Goal: Information Seeking & Learning: Learn about a topic

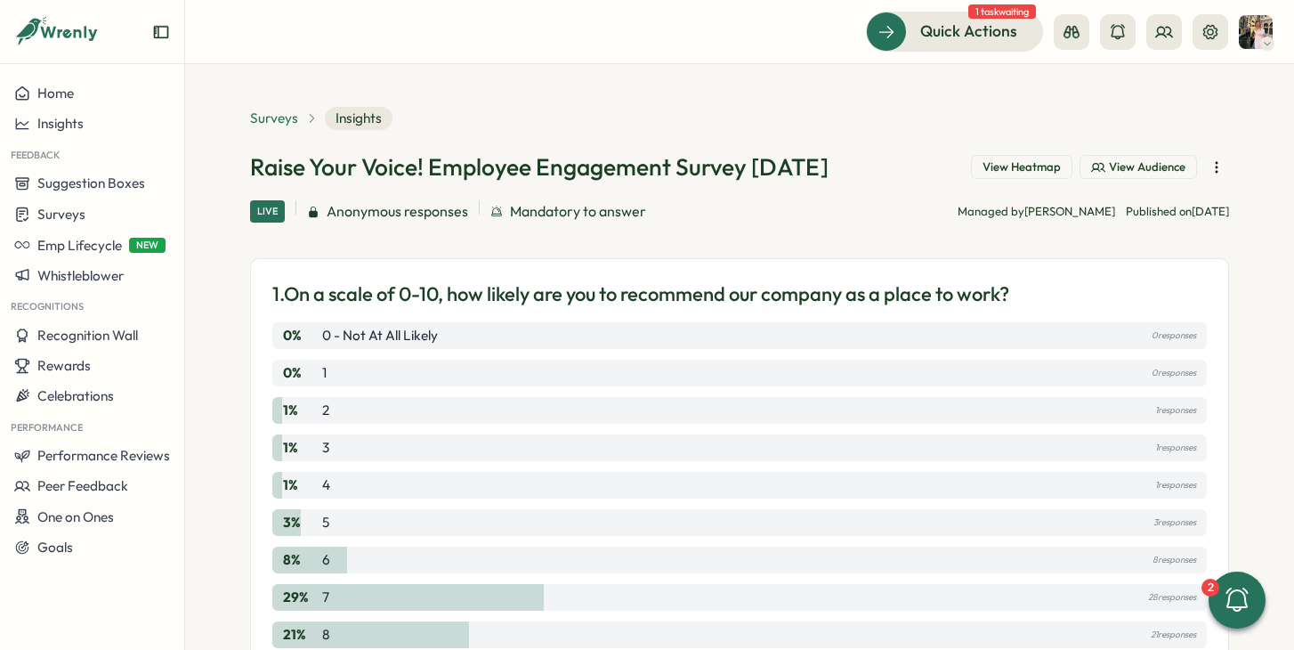
click at [285, 125] on span "Surveys" at bounding box center [274, 119] width 48 height 20
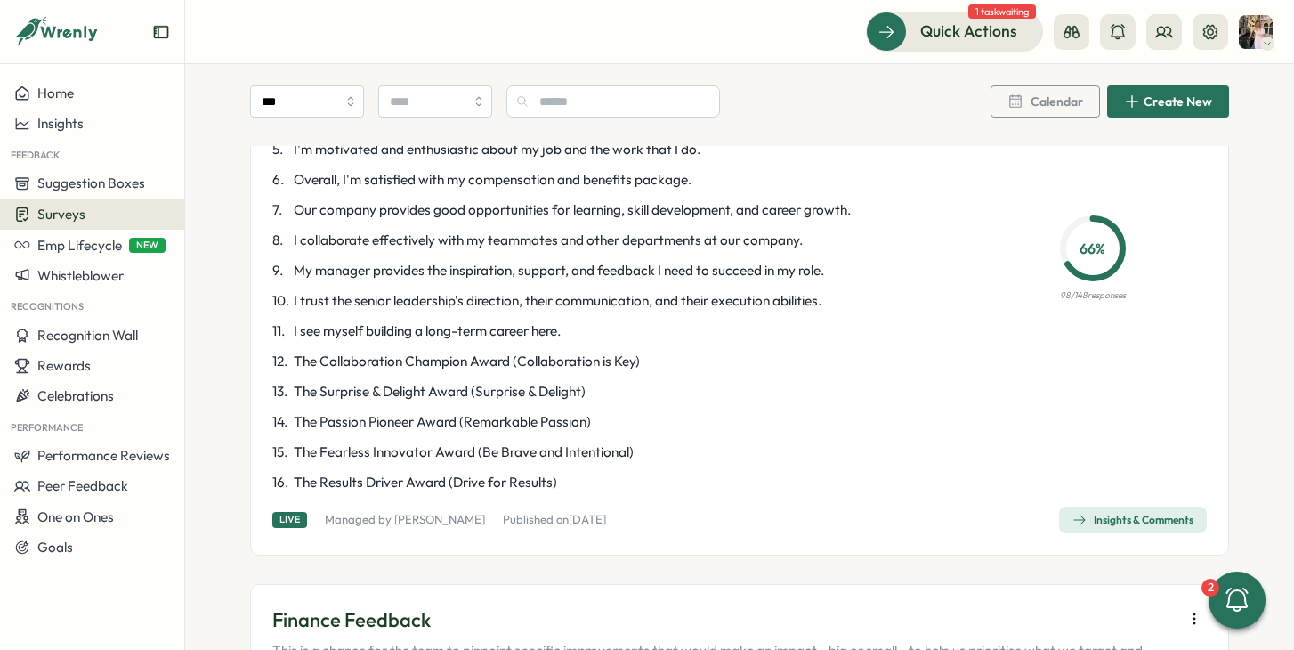
scroll to position [294, 0]
click at [1087, 523] on div "Insights & Comments" at bounding box center [1132, 518] width 121 height 14
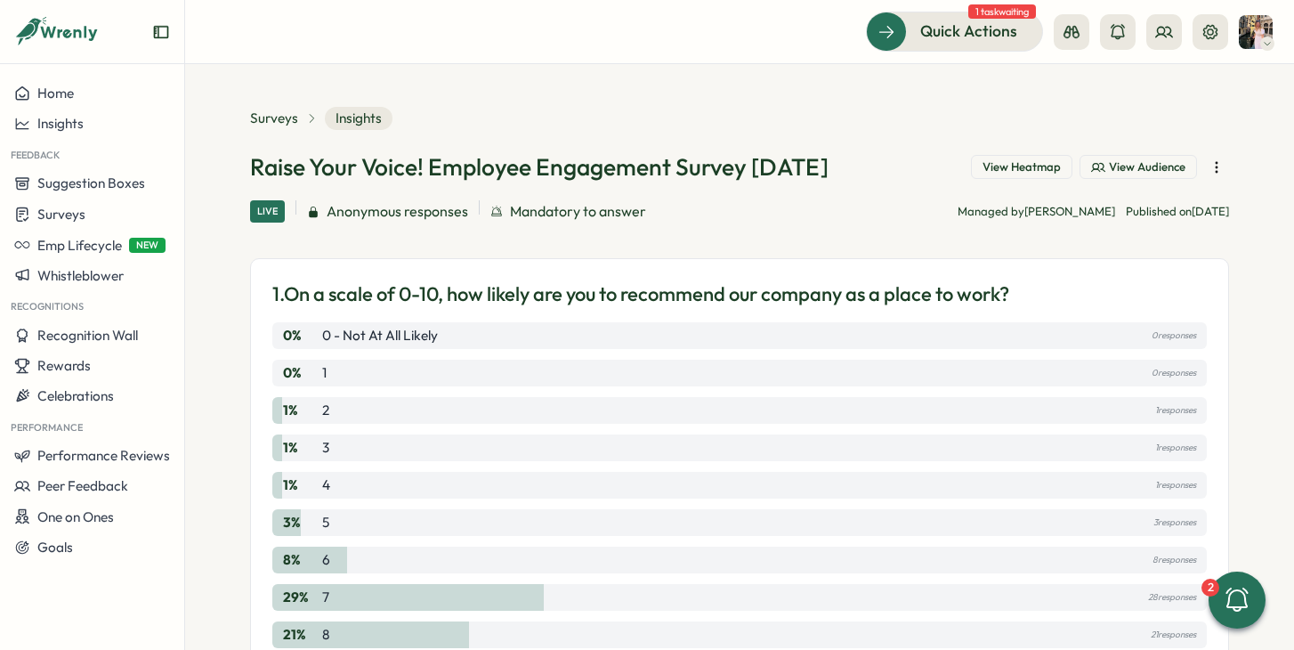
click at [1025, 163] on span "View Heatmap" at bounding box center [1022, 167] width 78 height 16
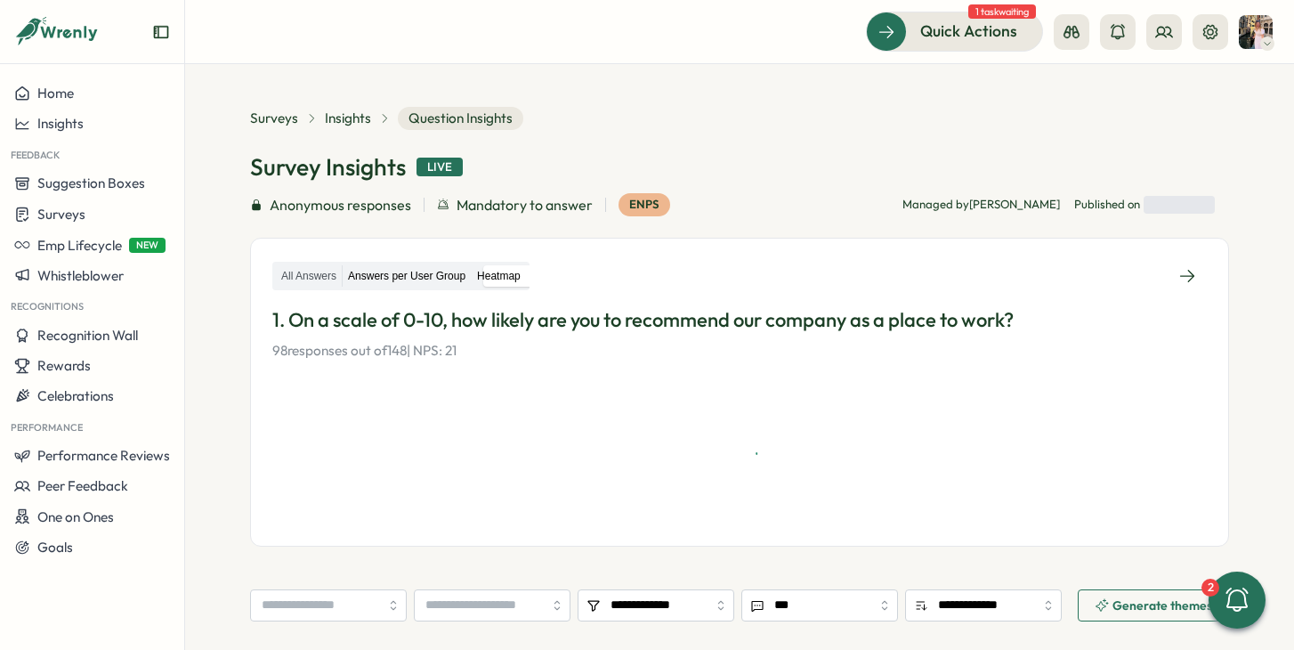
click at [407, 285] on label "Answers per User Group" at bounding box center [407, 276] width 128 height 22
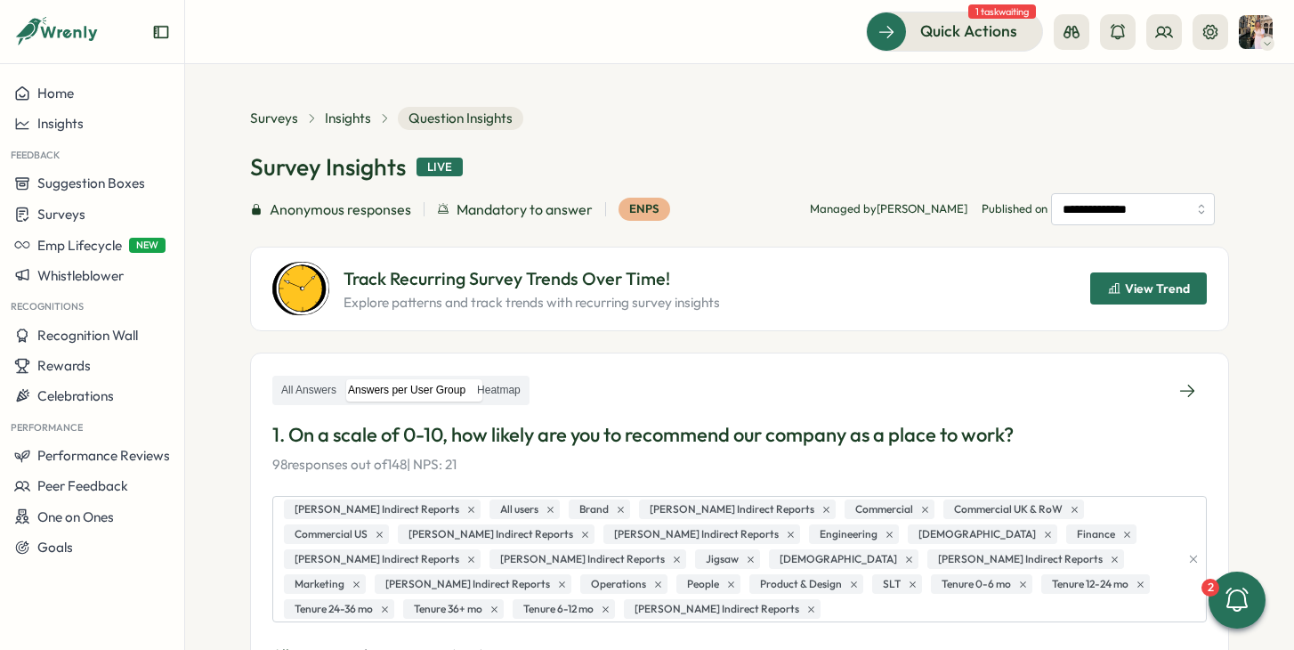
click at [344, 144] on div "**********" at bounding box center [739, 219] width 979 height 224
click at [344, 124] on span "Insights" at bounding box center [348, 119] width 46 height 20
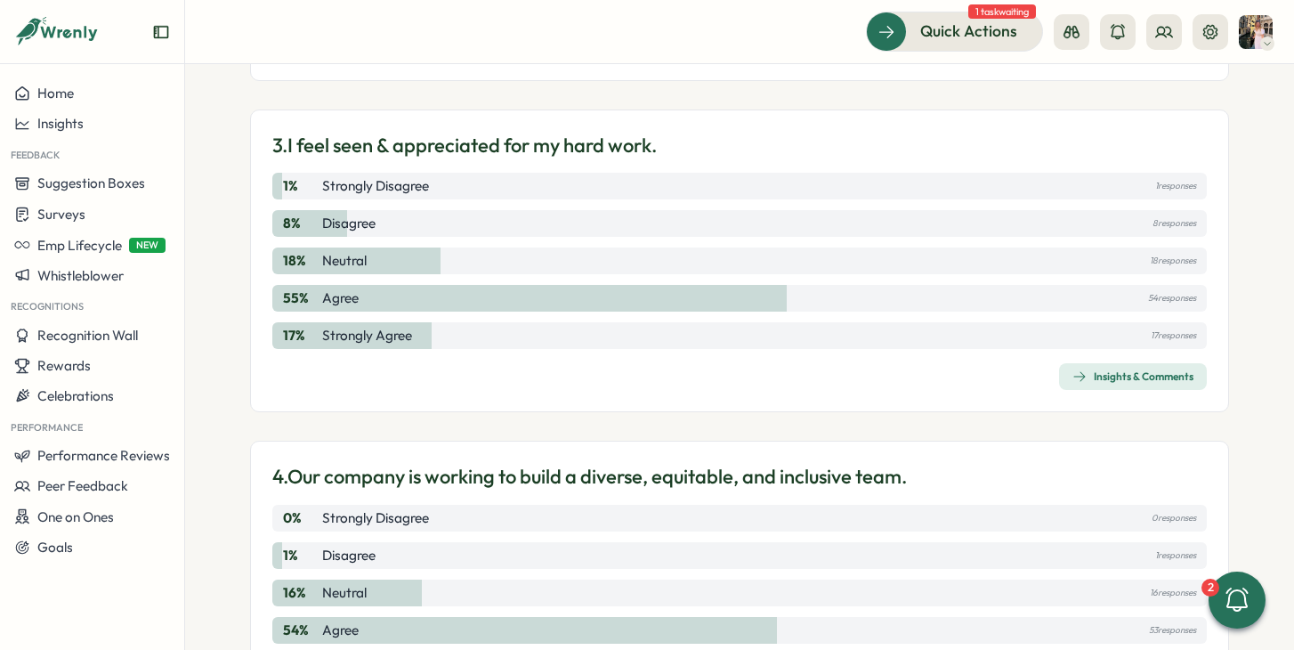
scroll to position [1039, 0]
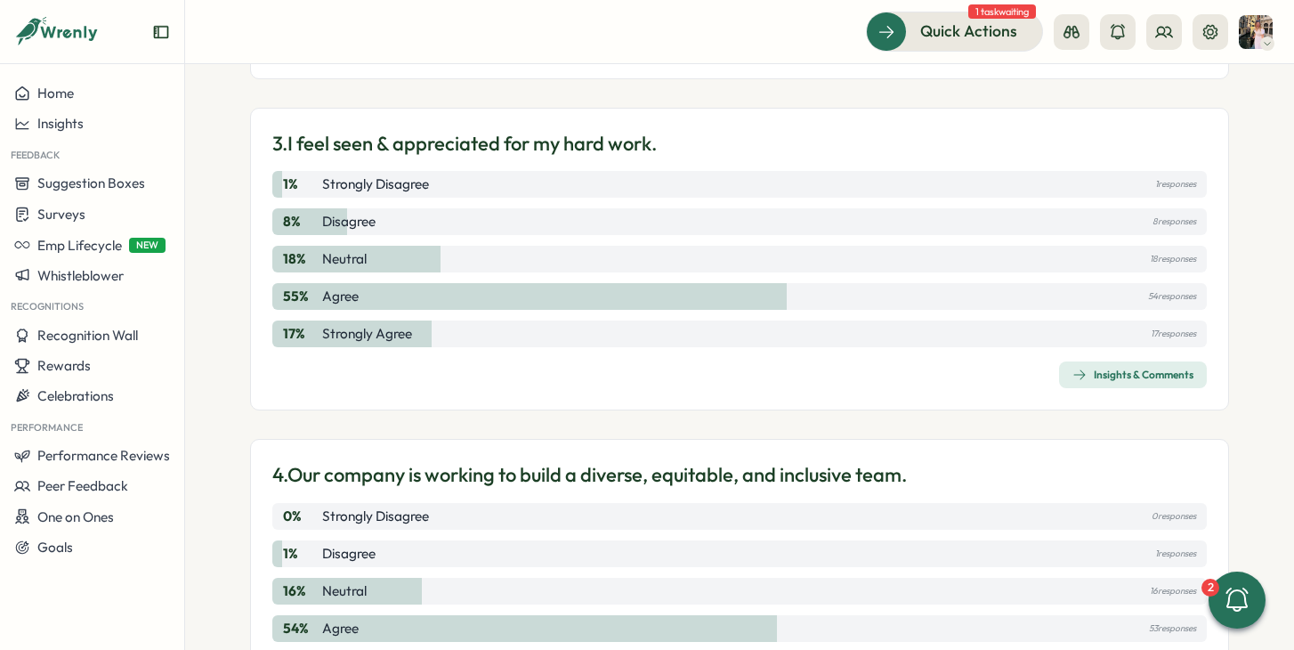
click at [1117, 367] on span "Insights & Comments" at bounding box center [1132, 374] width 121 height 25
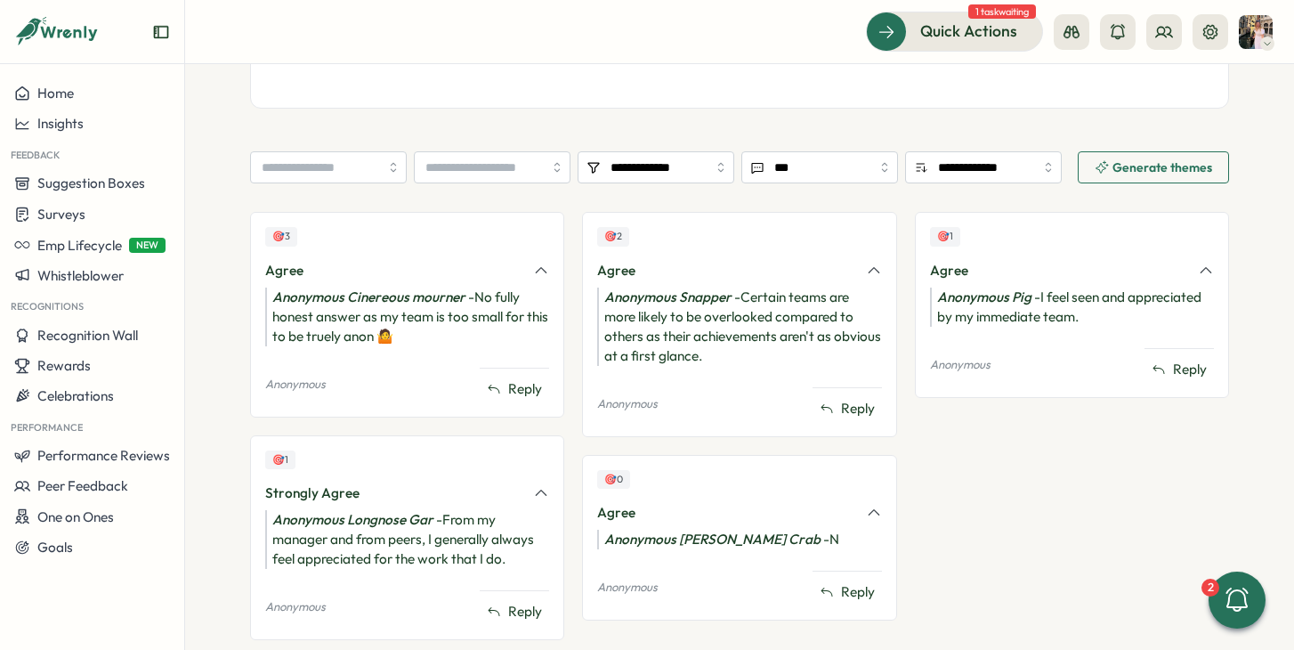
scroll to position [667, 0]
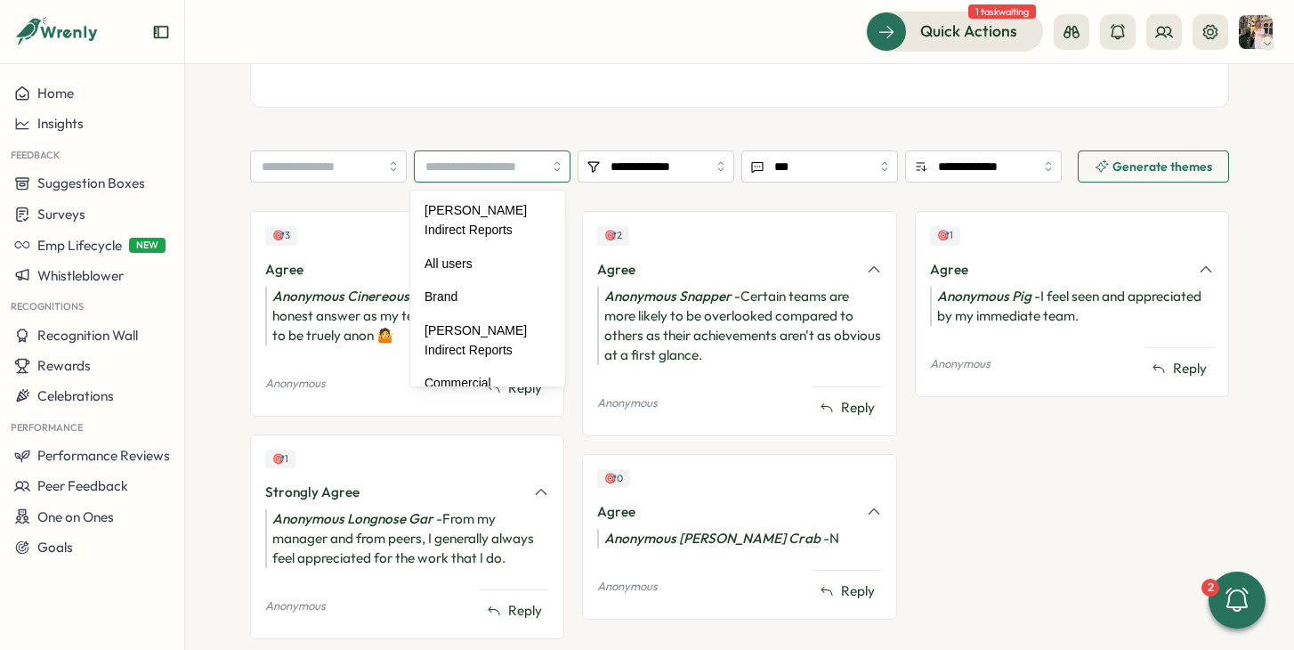
click at [501, 165] on input "search" at bounding box center [492, 166] width 157 height 32
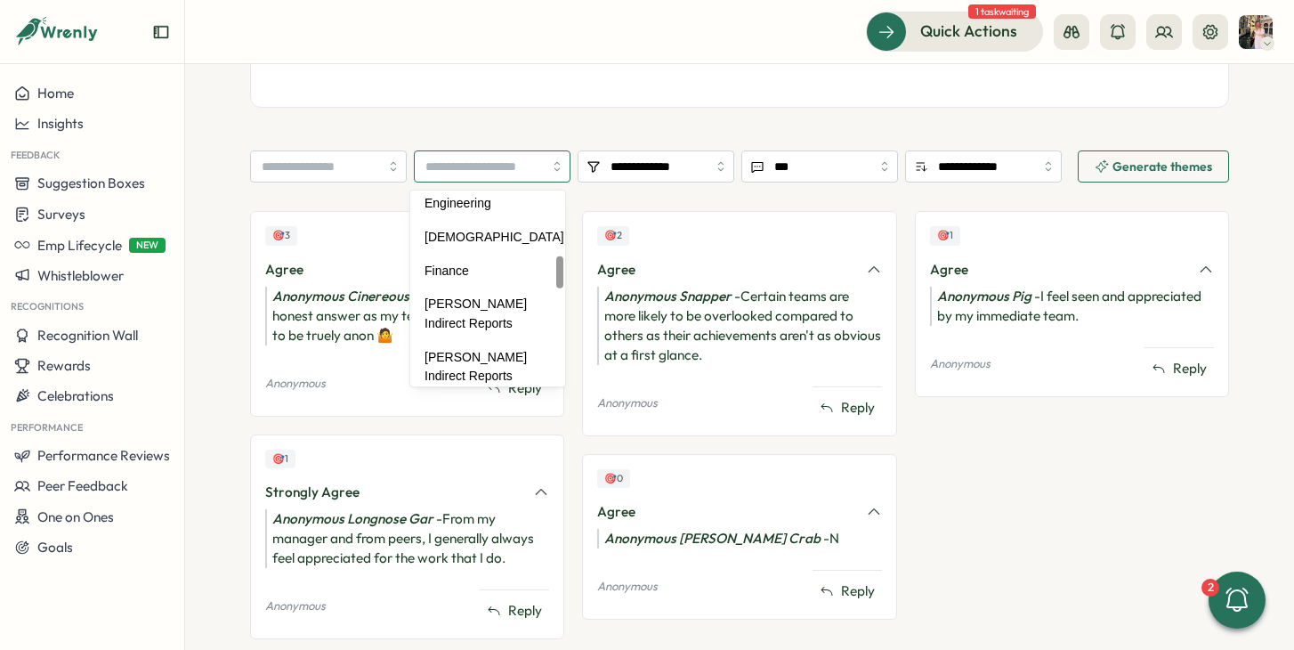
scroll to position [387, 0]
type input "*******"
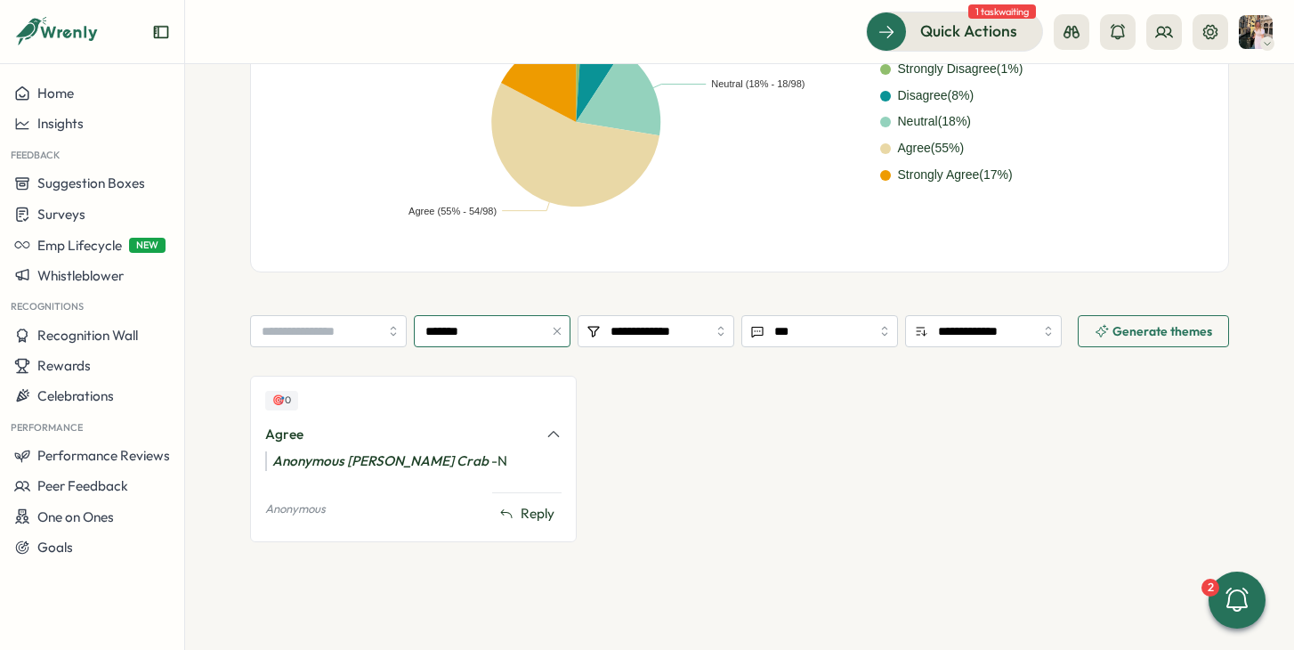
scroll to position [0, 0]
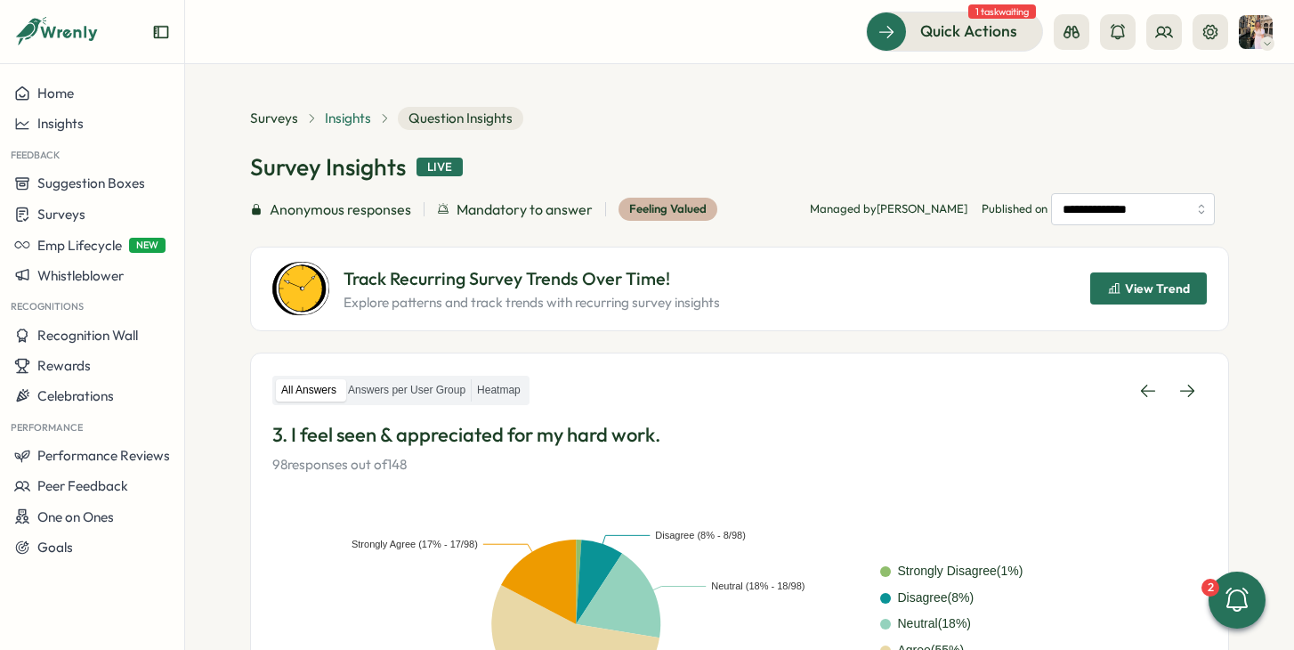
click at [334, 124] on span "Insights" at bounding box center [348, 119] width 46 height 20
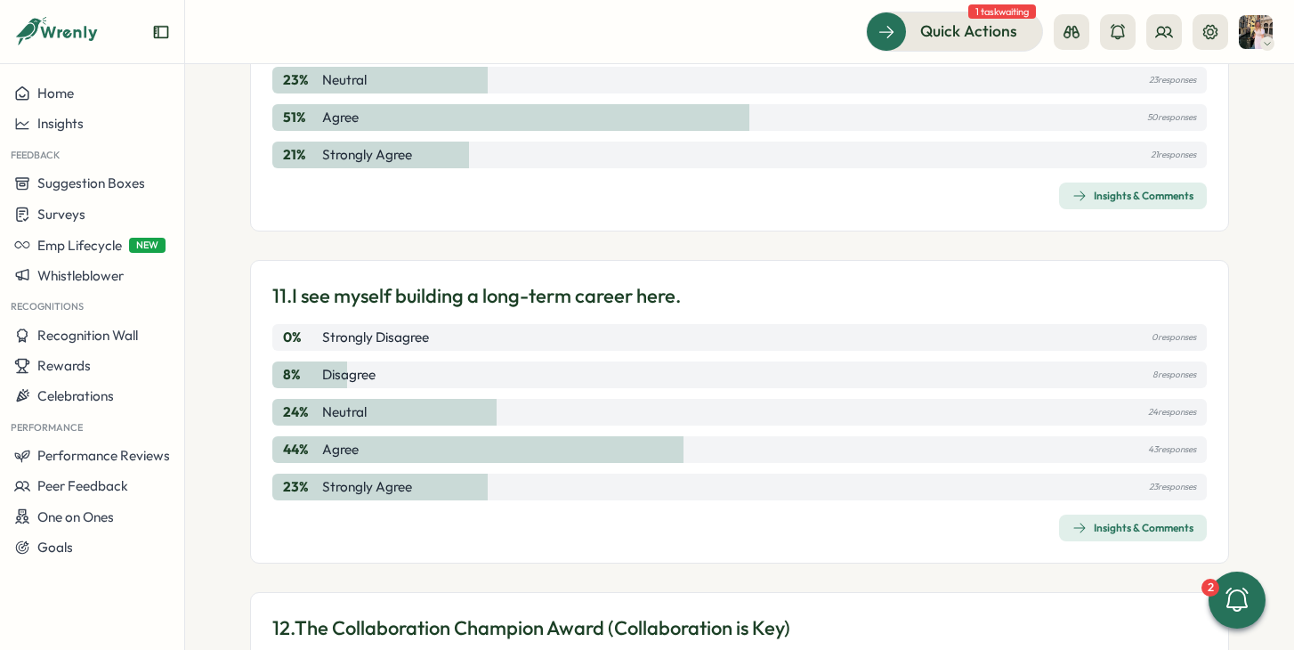
scroll to position [3556, 0]
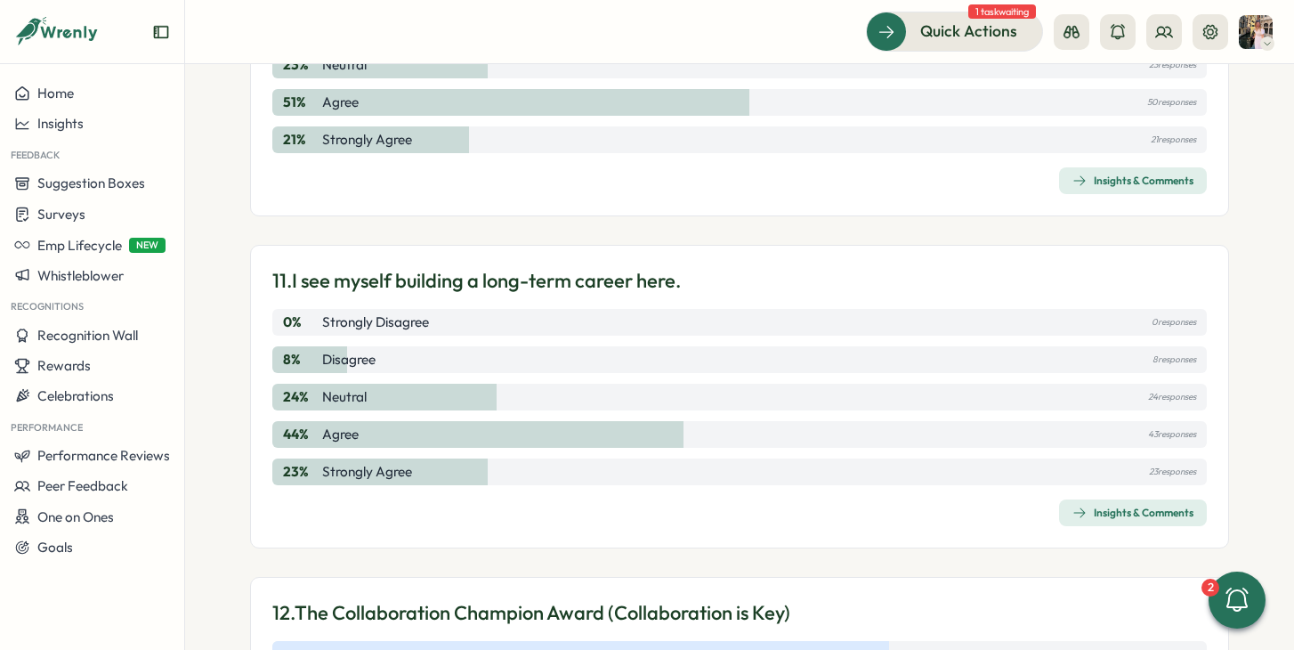
click at [1111, 518] on div "Insights & Comments" at bounding box center [1132, 513] width 121 height 14
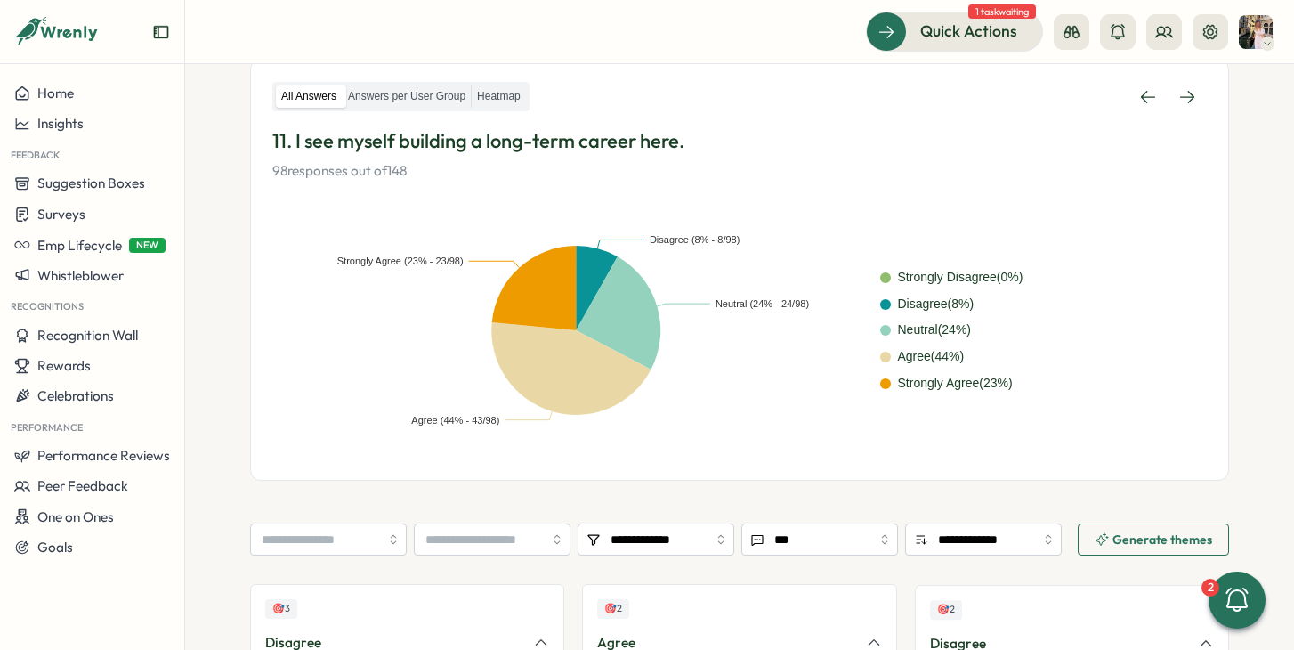
scroll to position [328, 0]
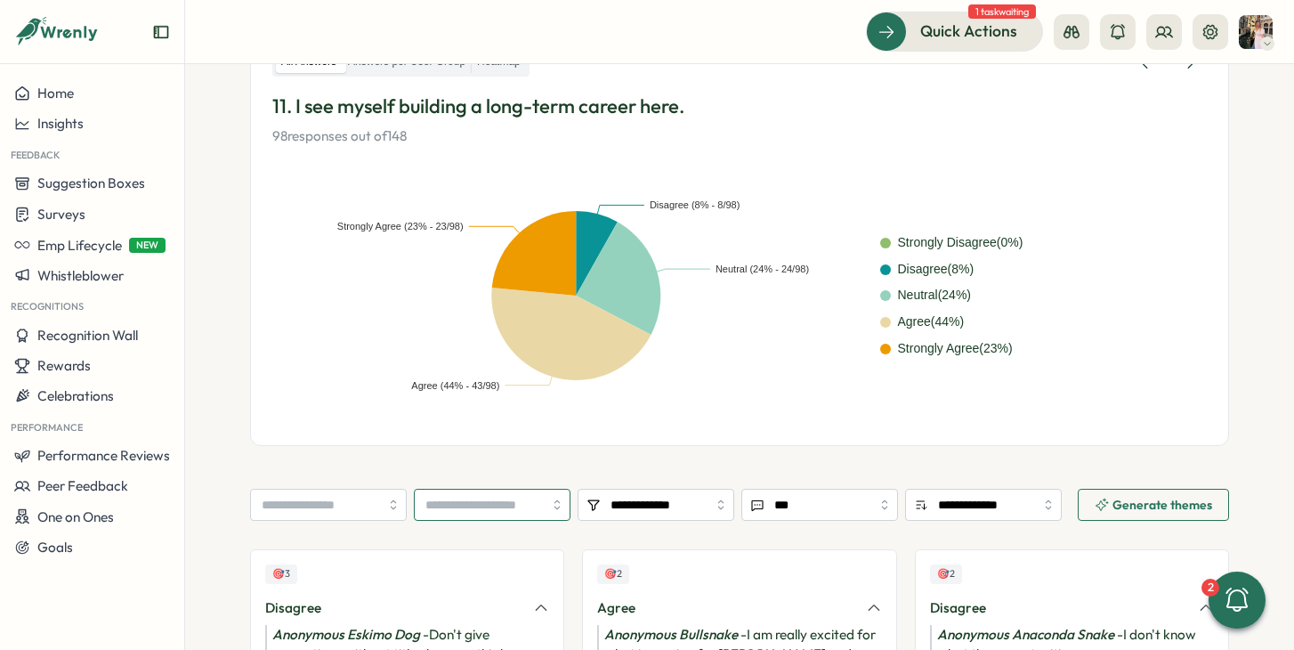
click at [537, 509] on input "search" at bounding box center [492, 505] width 157 height 32
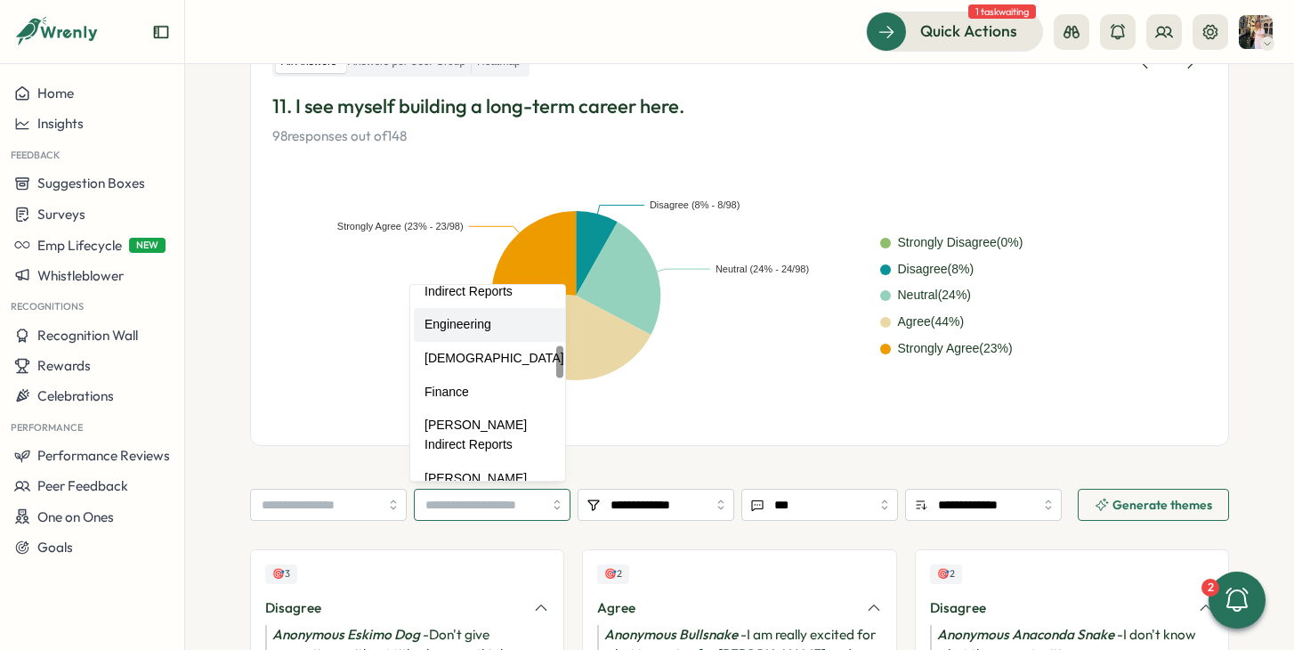
scroll to position [361, 0]
type input "*******"
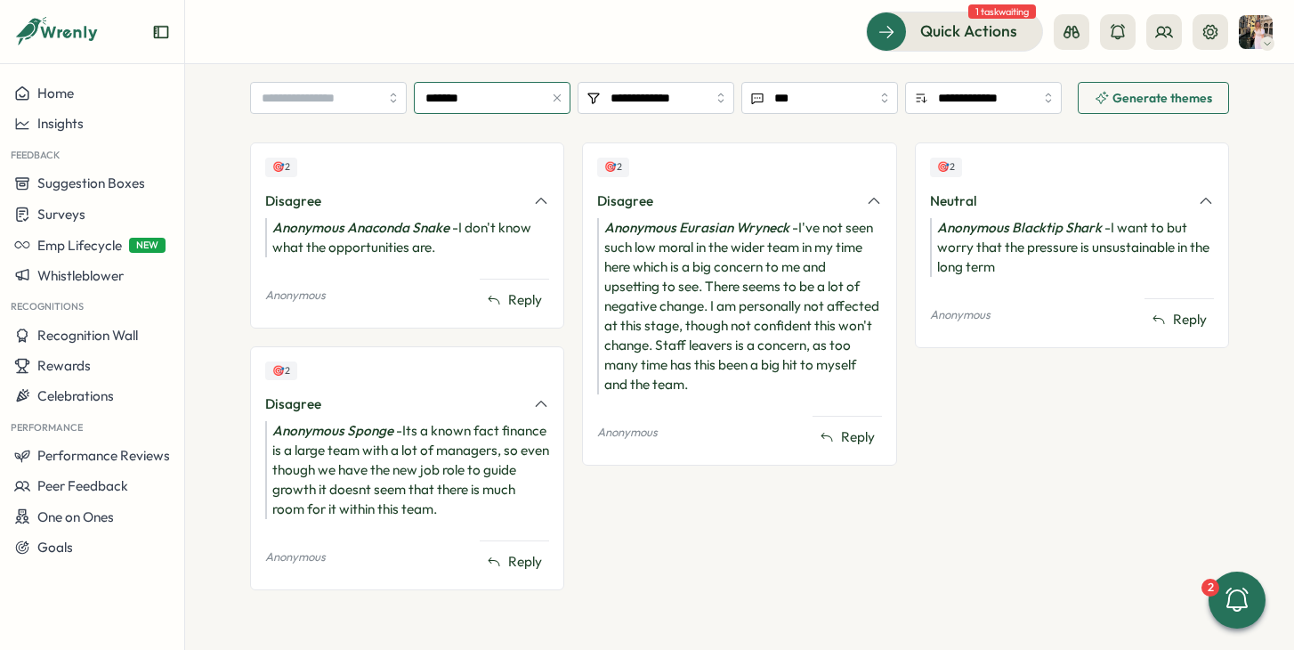
scroll to position [0, 0]
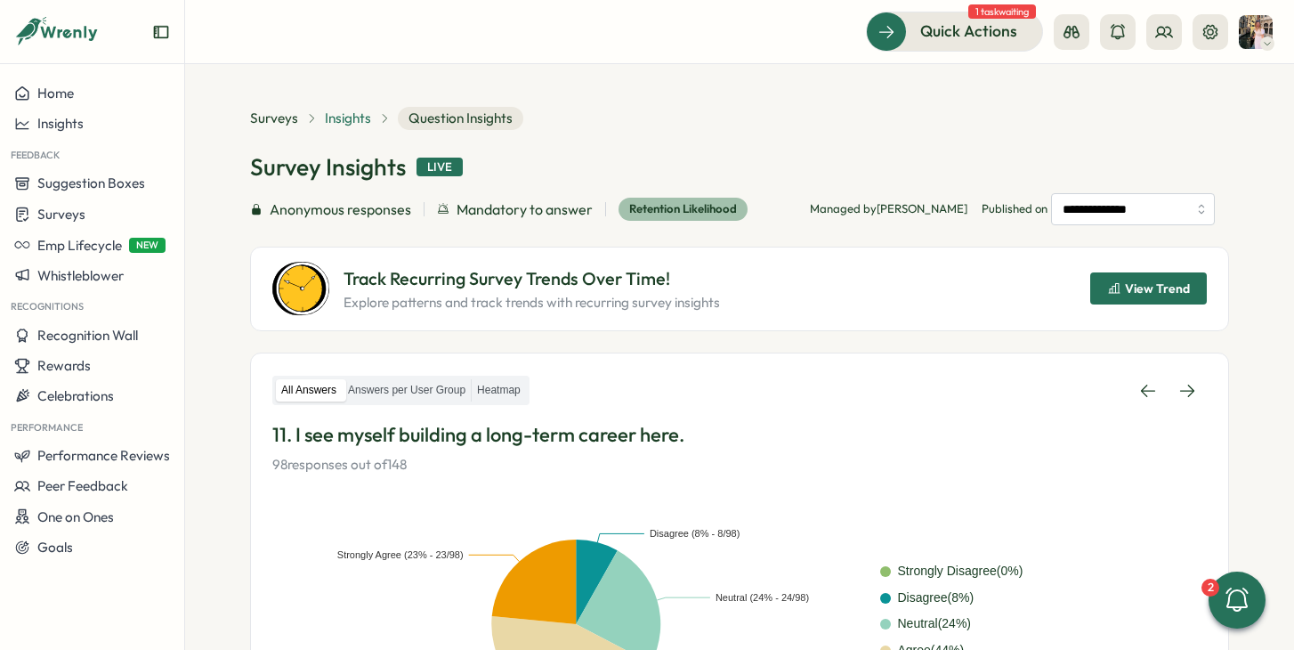
click at [340, 121] on span "Insights" at bounding box center [348, 119] width 46 height 20
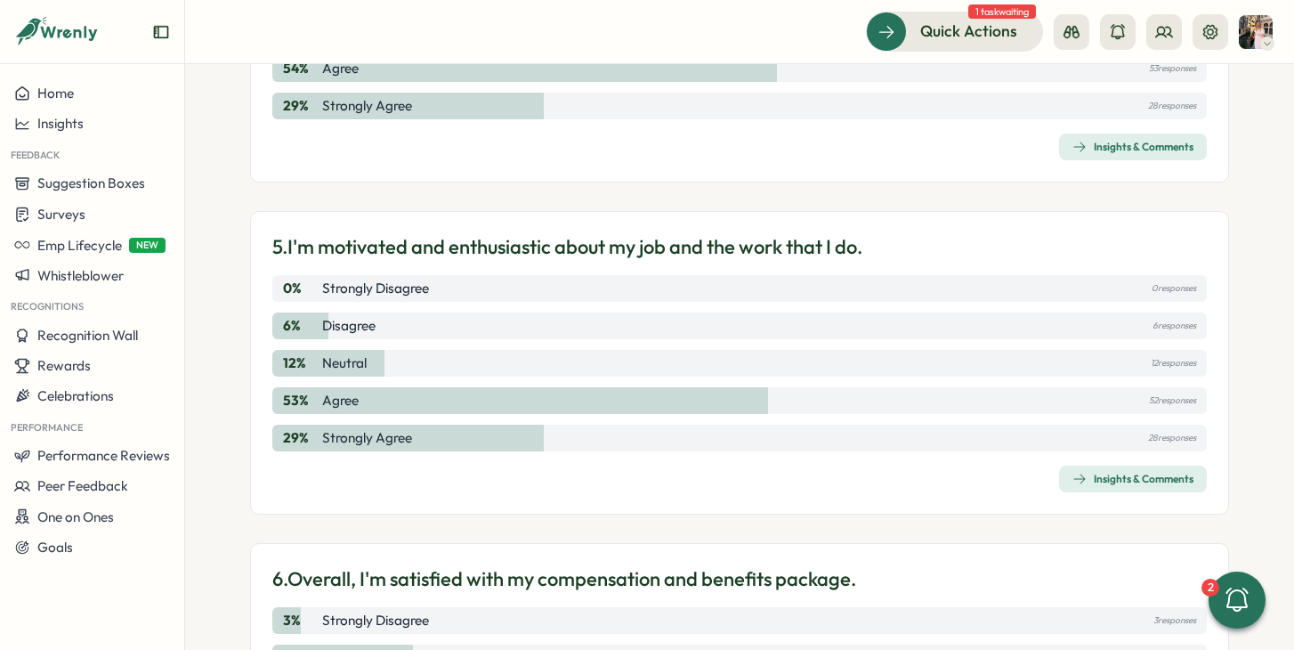
scroll to position [1600, 0]
click at [1129, 467] on span "Insights & Comments" at bounding box center [1132, 477] width 121 height 25
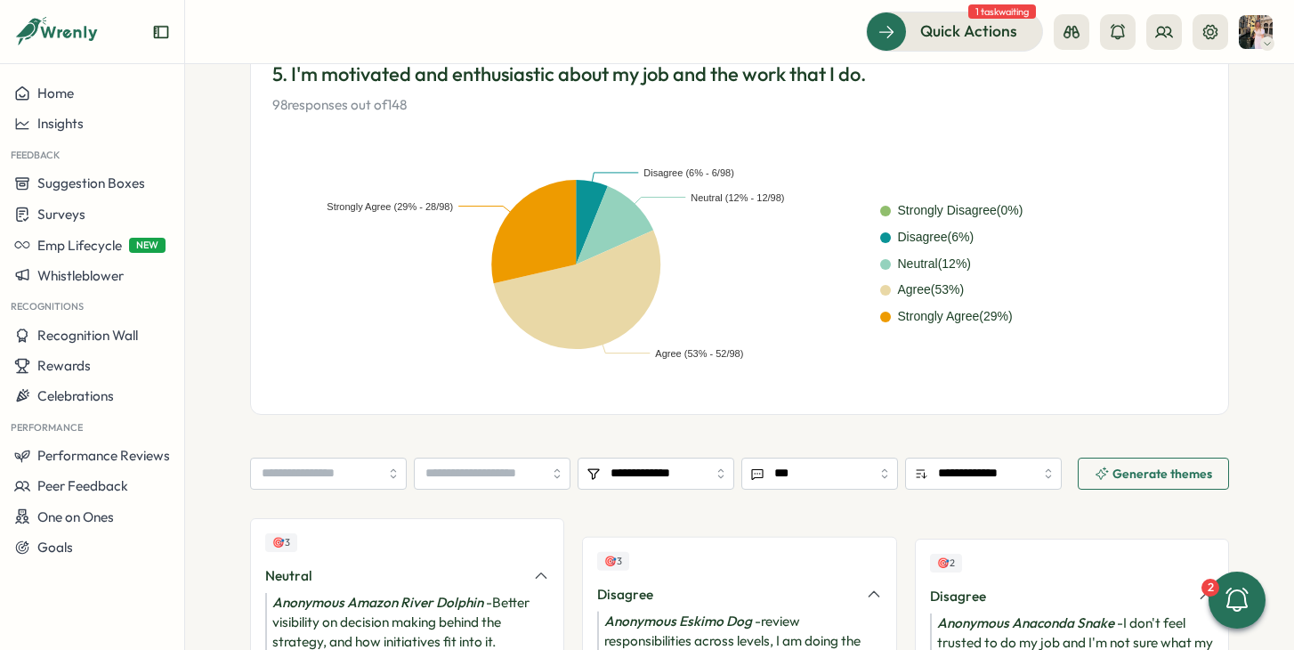
scroll to position [417, 0]
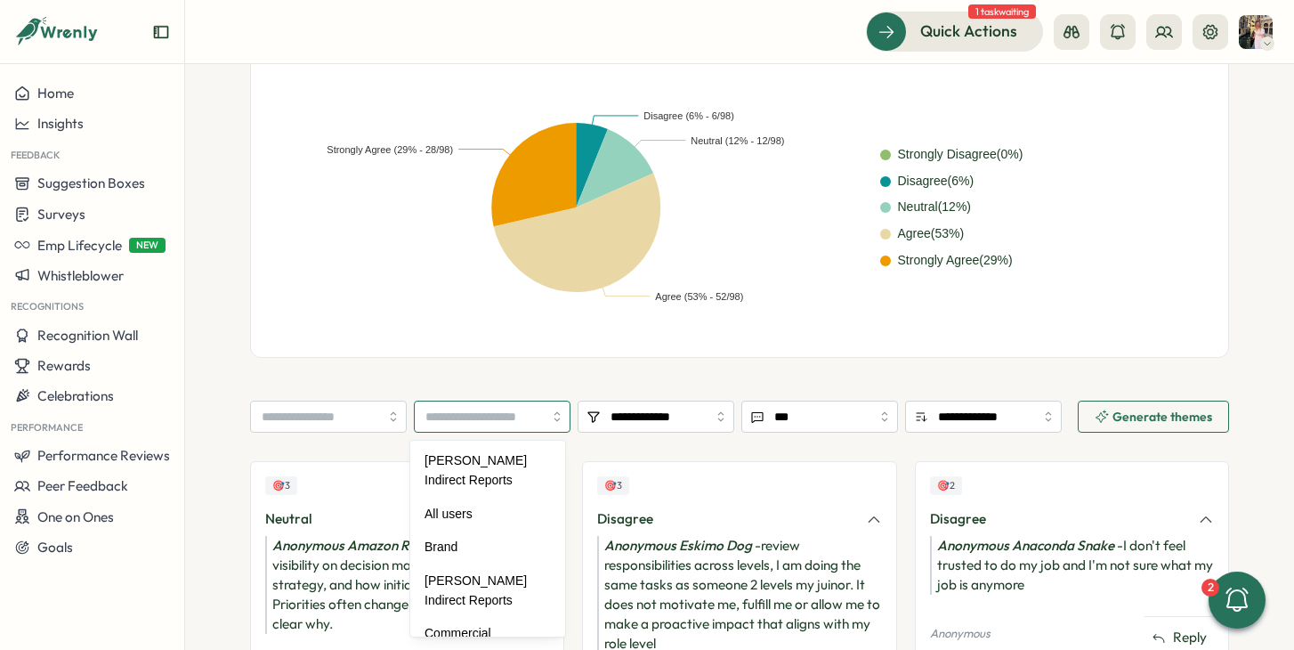
click at [524, 425] on input "search" at bounding box center [492, 417] width 157 height 32
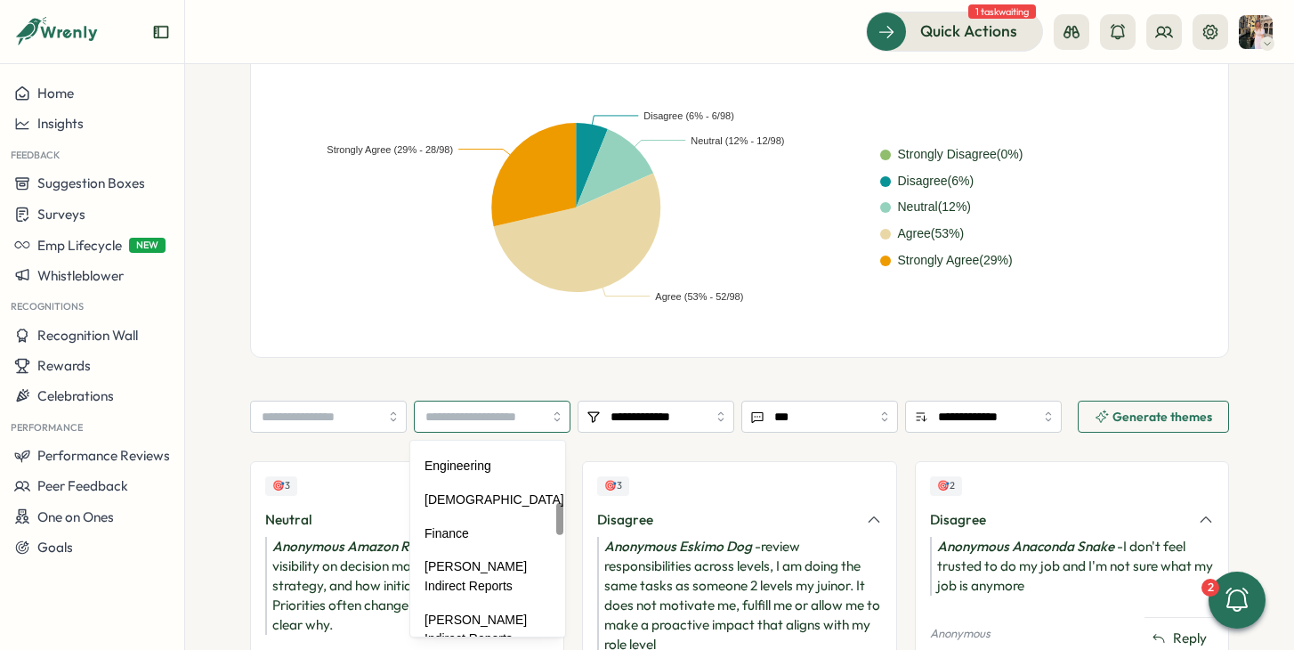
scroll to position [375, 0]
type input "*******"
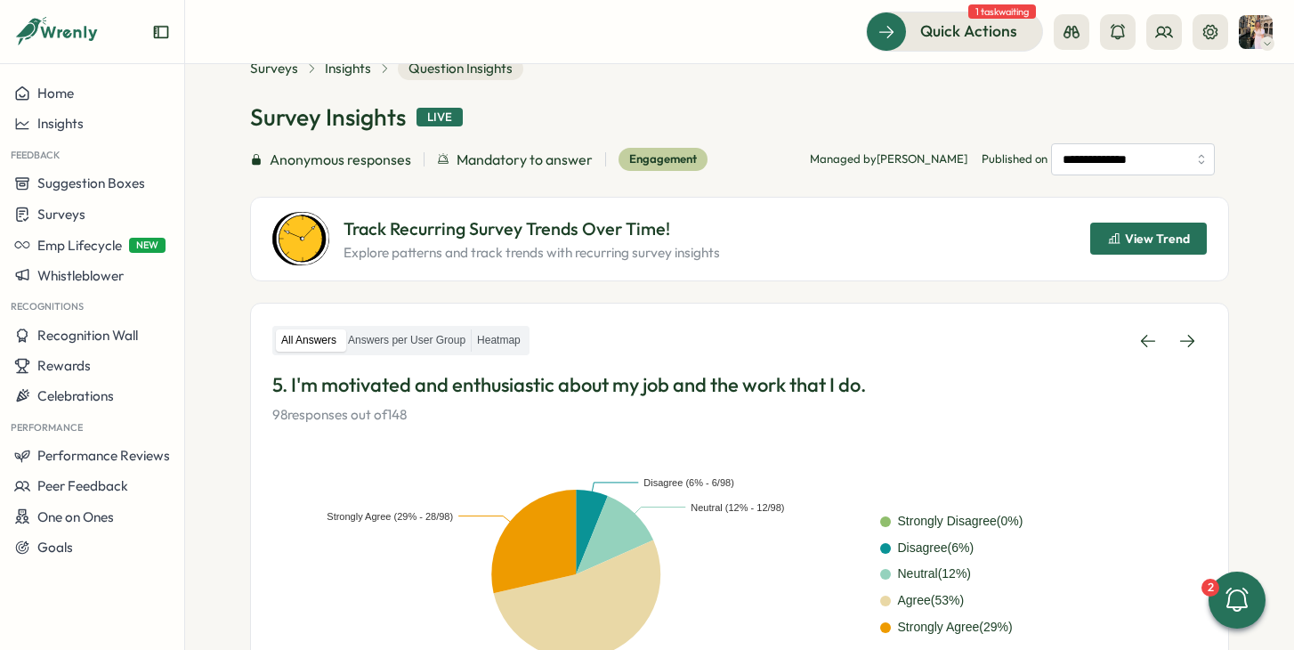
scroll to position [0, 0]
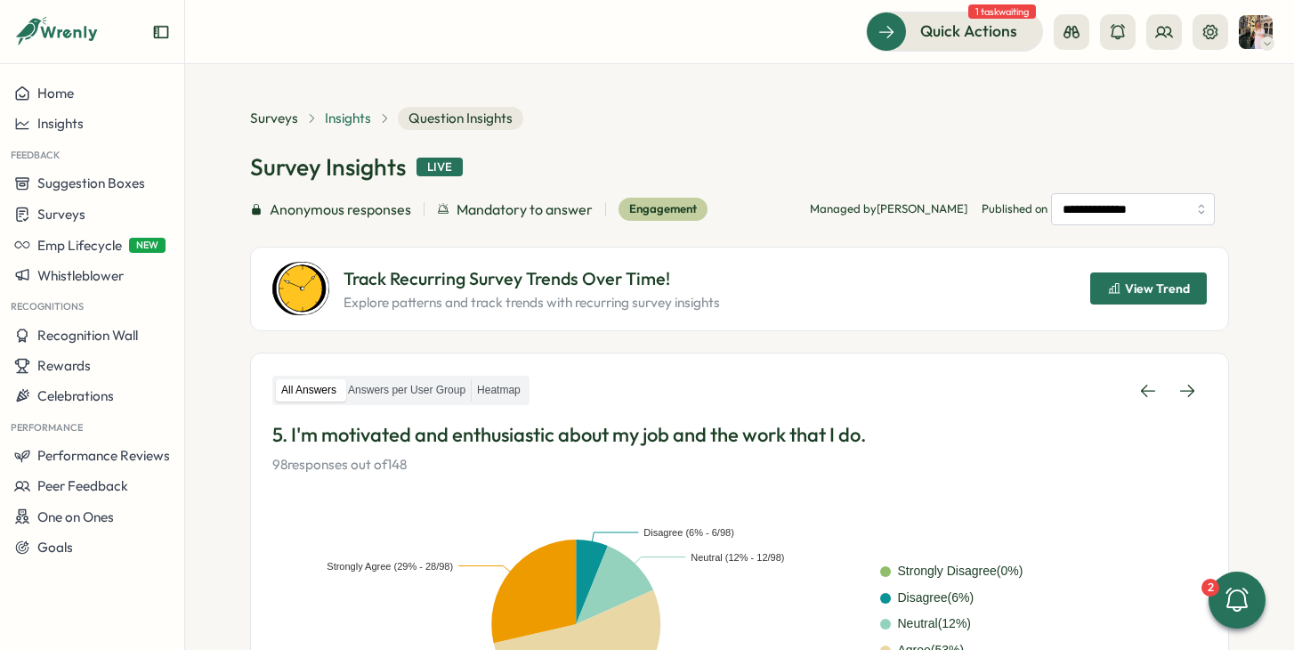
click at [356, 115] on span "Insights" at bounding box center [348, 119] width 46 height 20
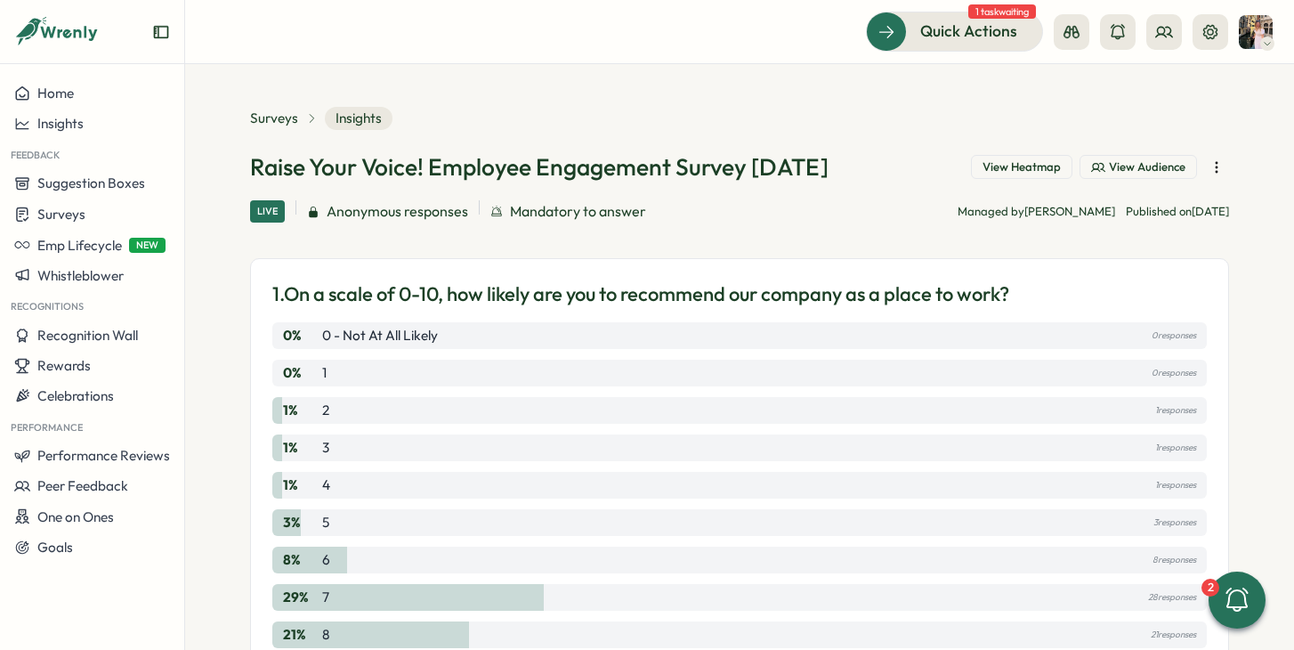
click at [1016, 172] on span "View Heatmap" at bounding box center [1022, 167] width 78 height 16
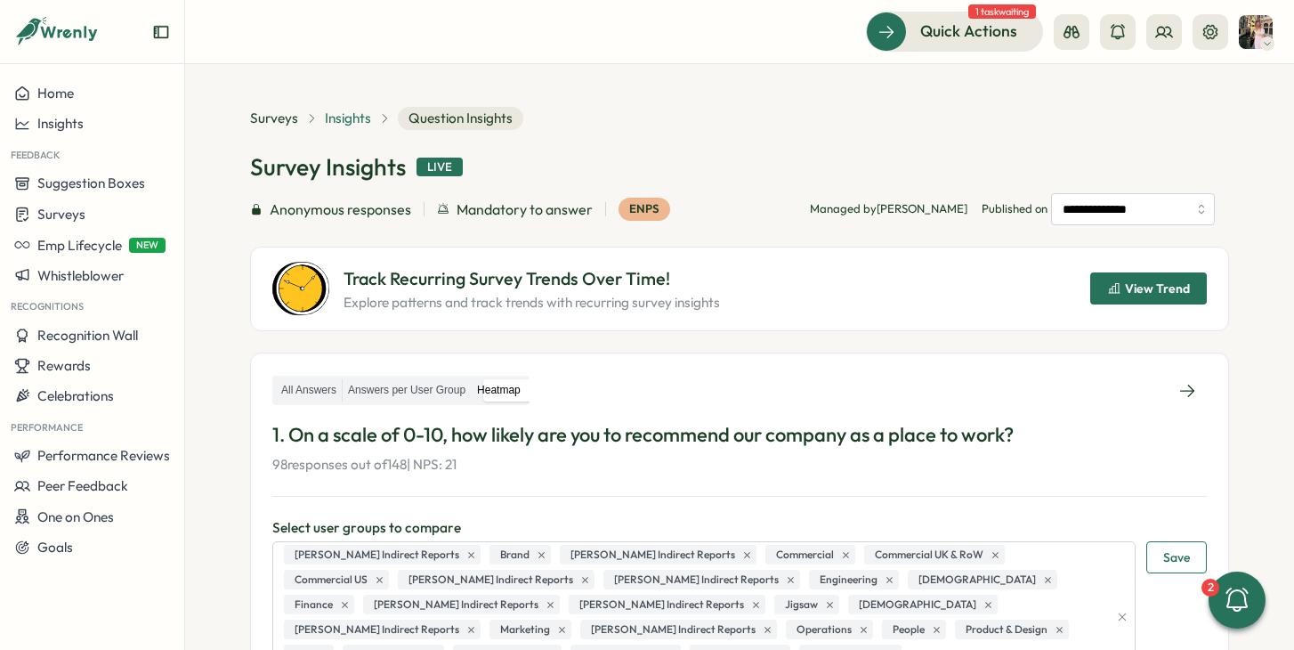
click at [344, 126] on span "Insights" at bounding box center [348, 119] width 46 height 20
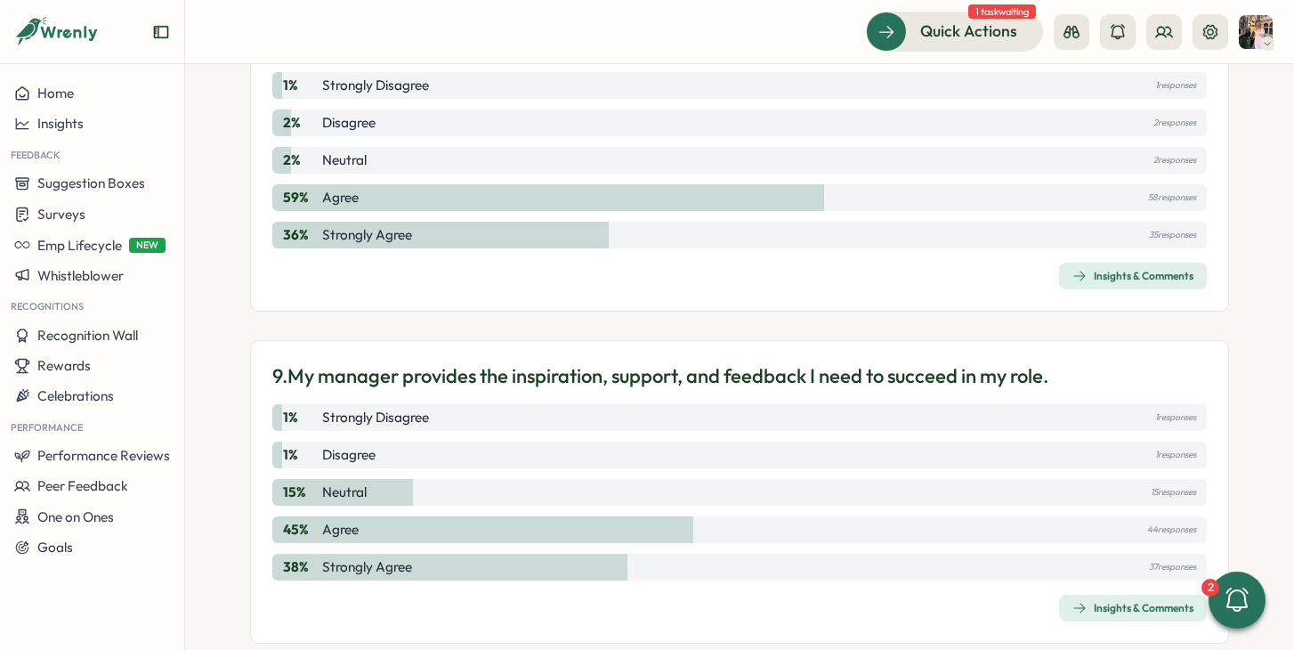
scroll to position [3144, 0]
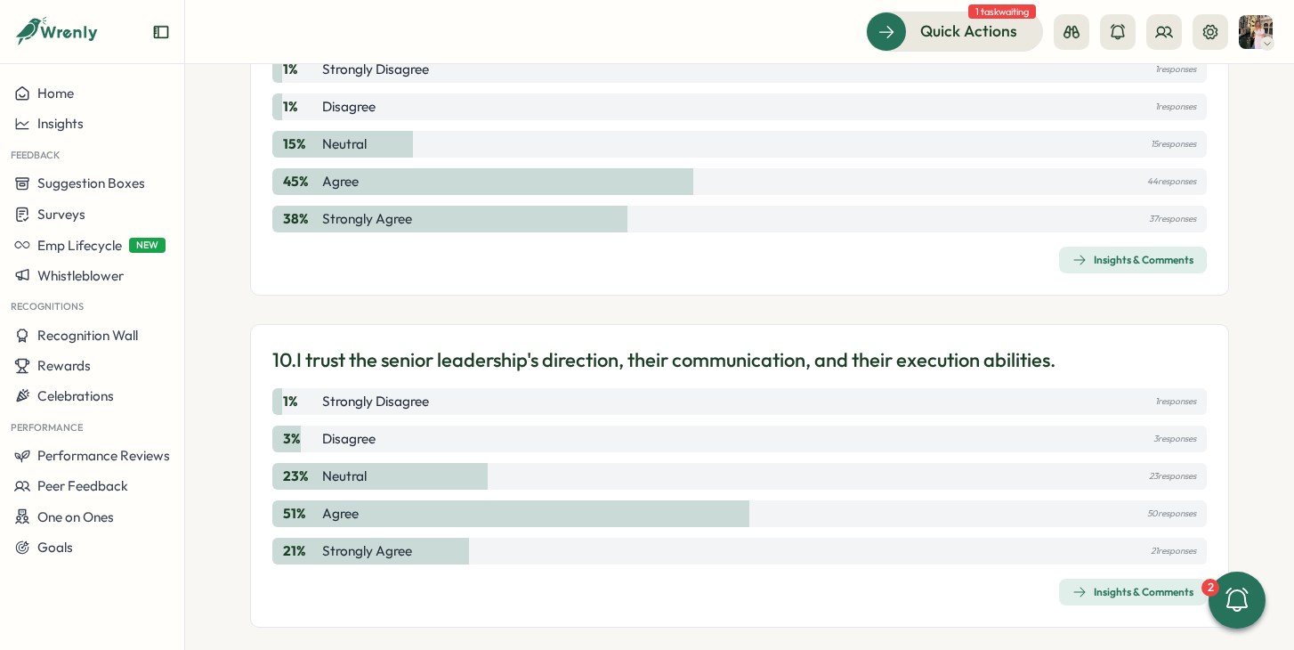
click at [1094, 579] on link "Insights & Comments" at bounding box center [1133, 592] width 148 height 27
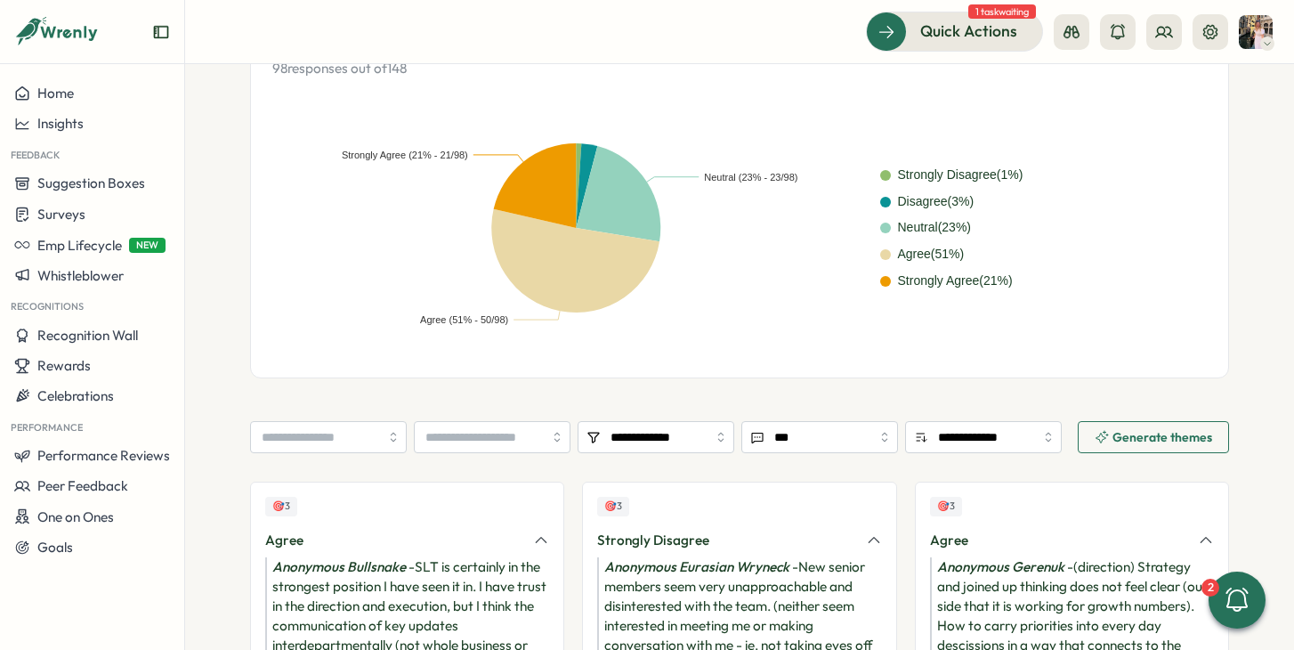
scroll to position [511, 0]
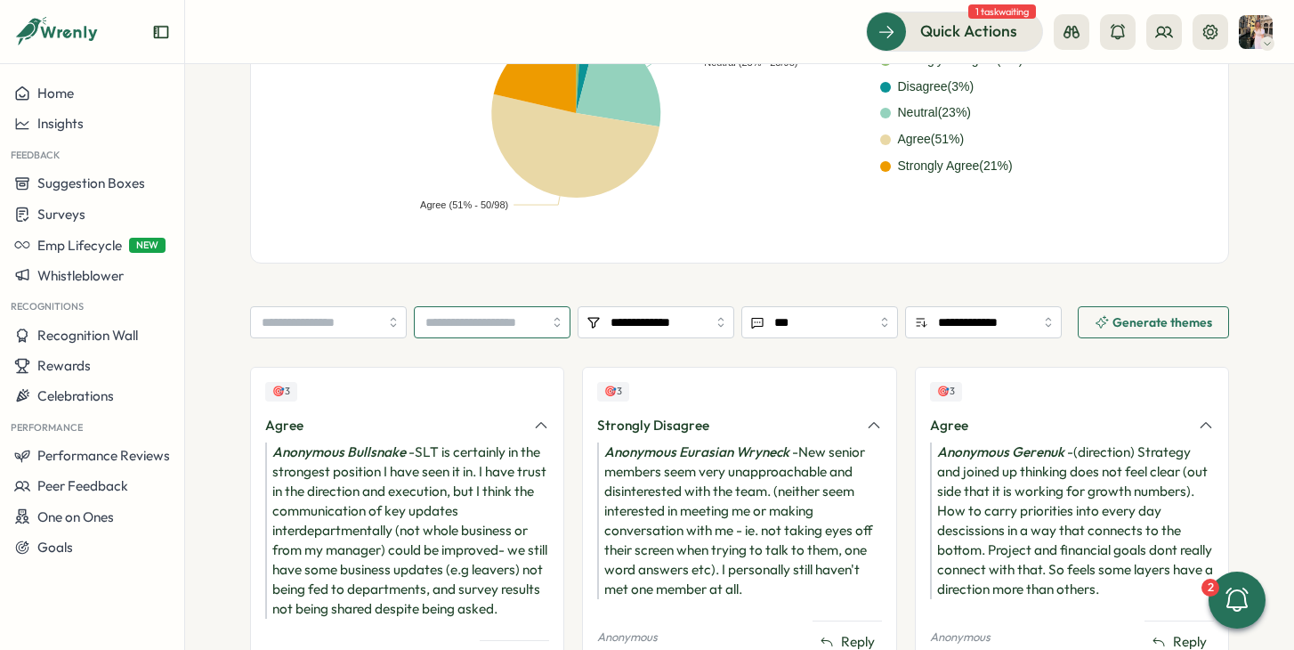
click at [494, 315] on input "search" at bounding box center [492, 322] width 157 height 32
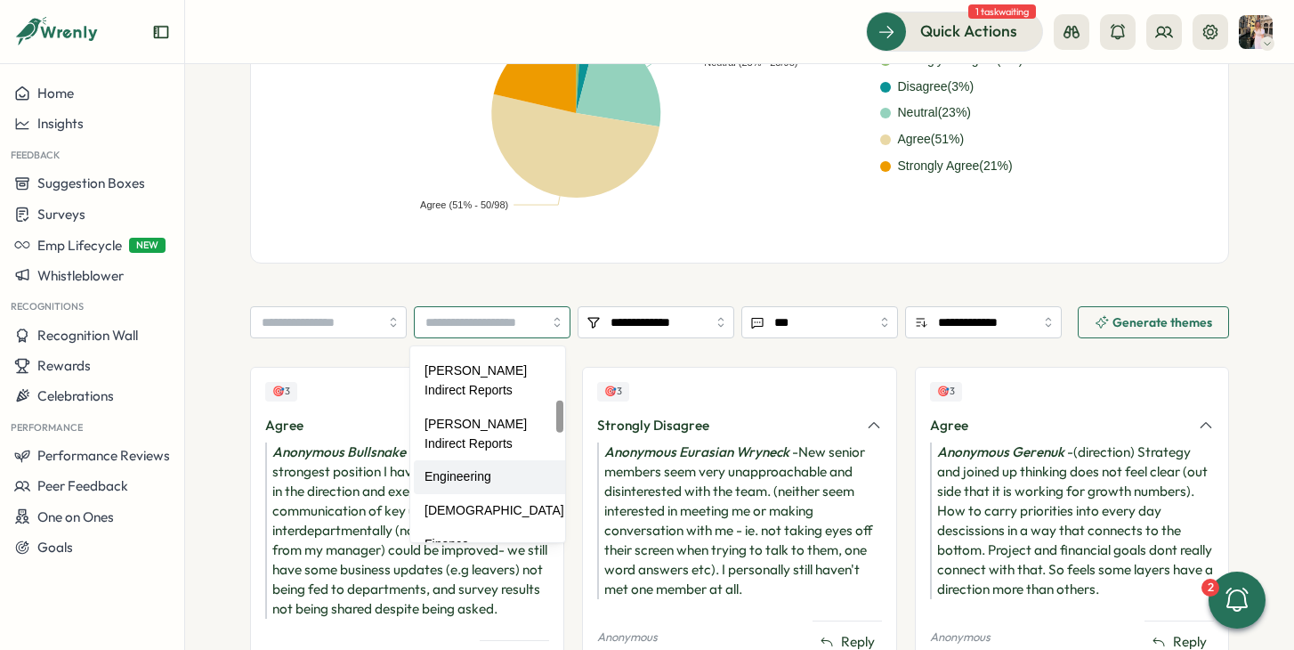
scroll to position [332, 0]
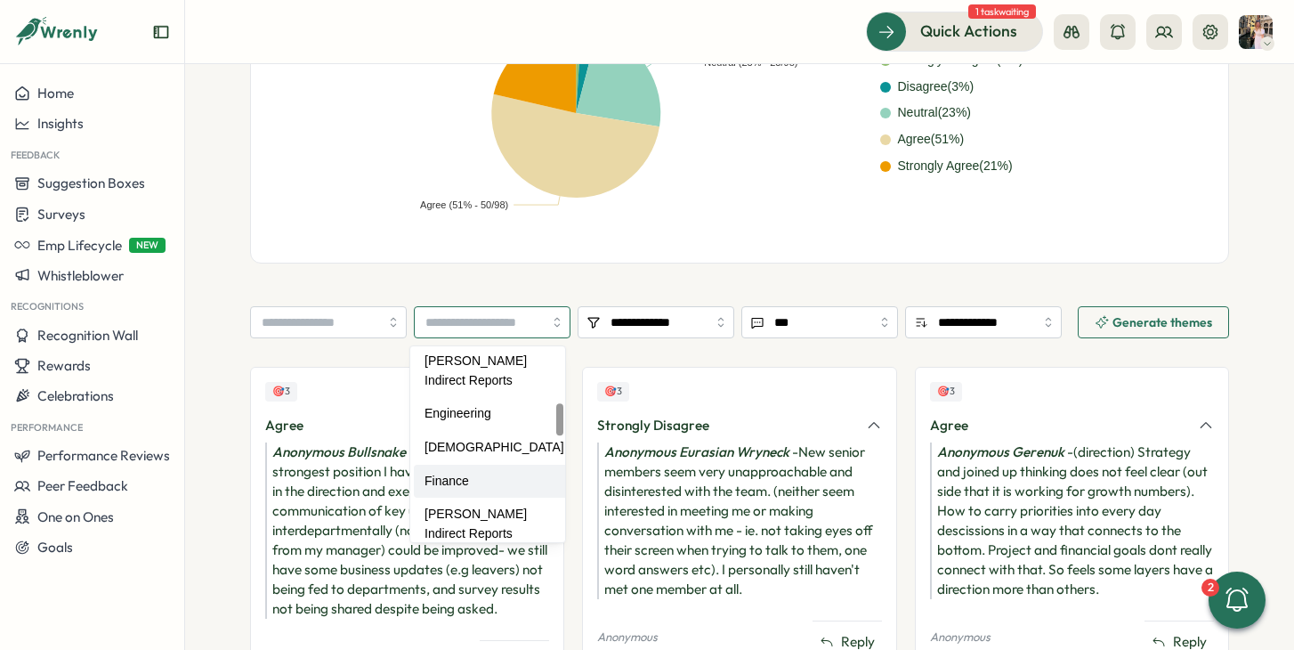
type input "*******"
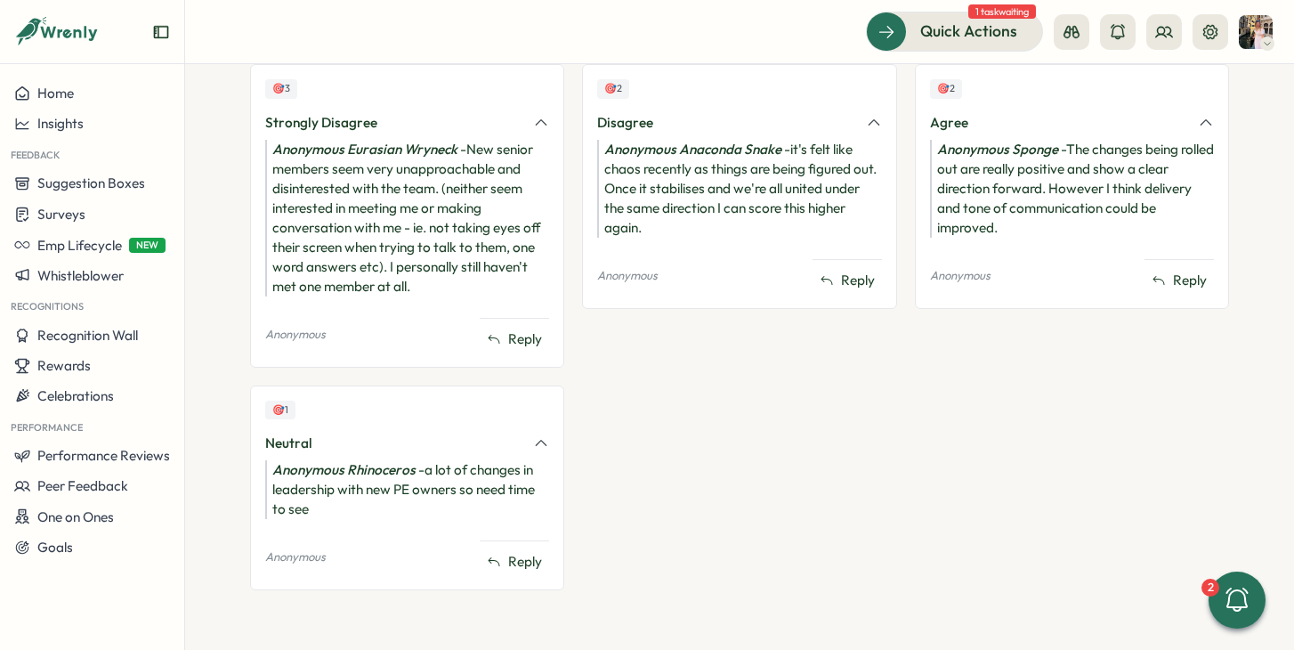
scroll to position [0, 0]
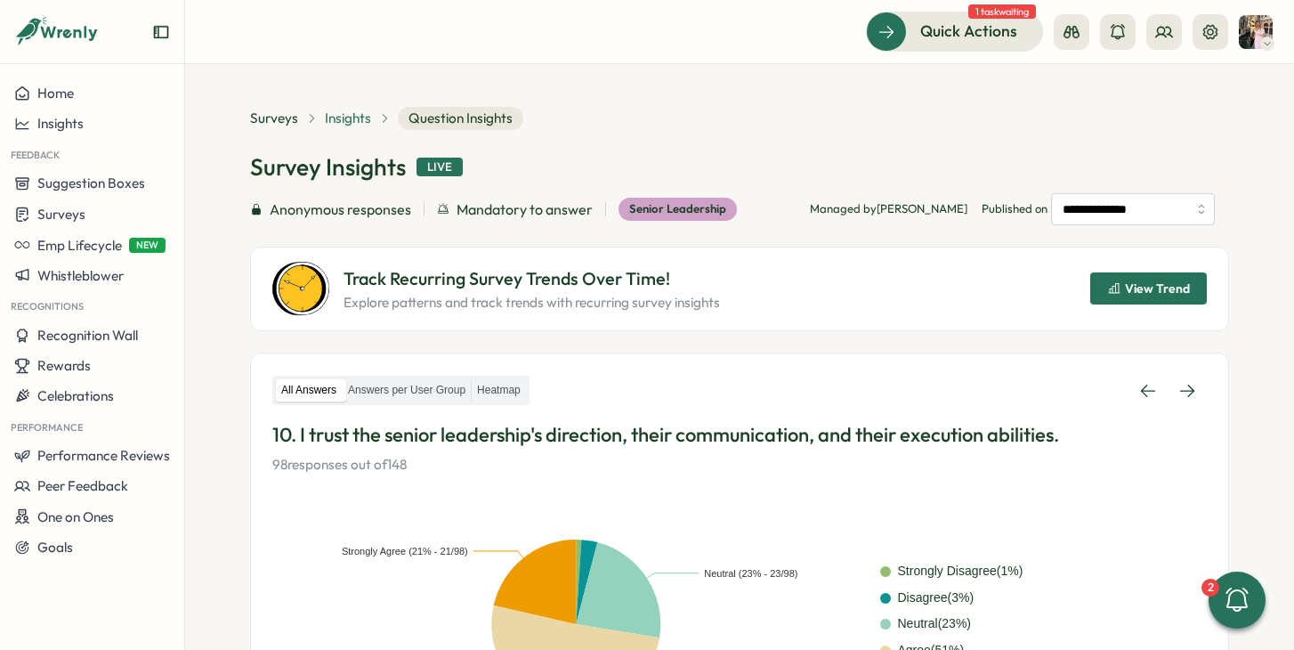
click at [347, 123] on span "Insights" at bounding box center [348, 119] width 46 height 20
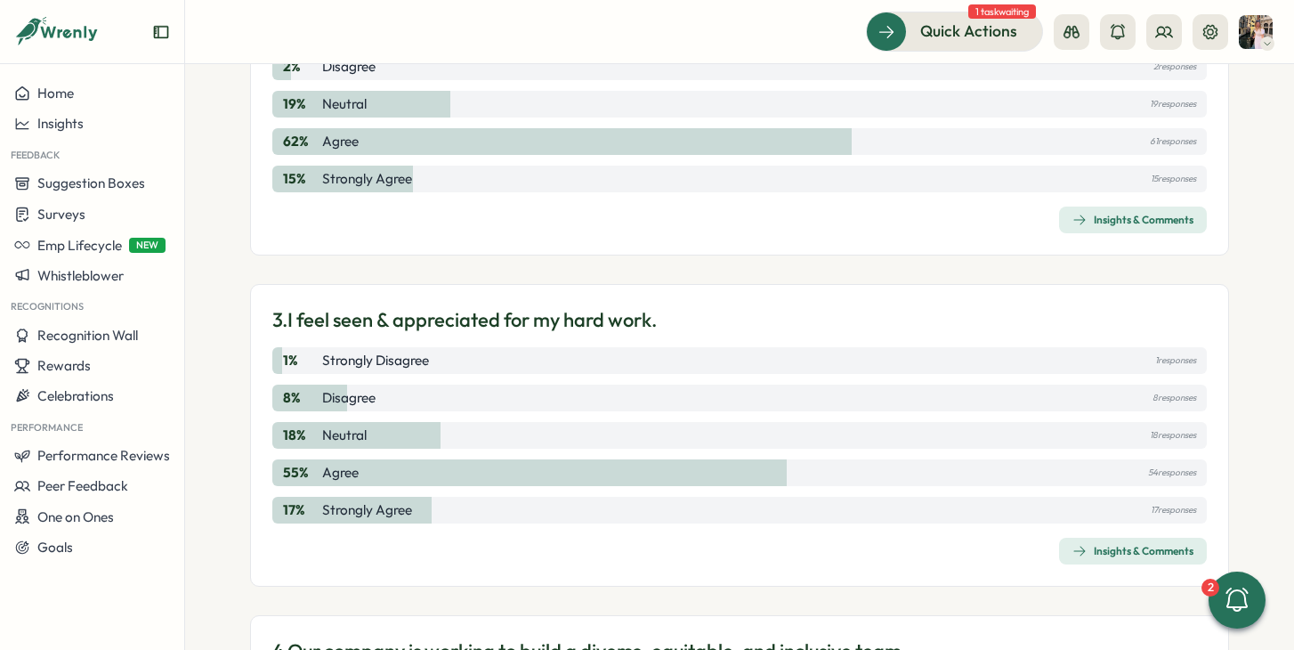
scroll to position [875, 0]
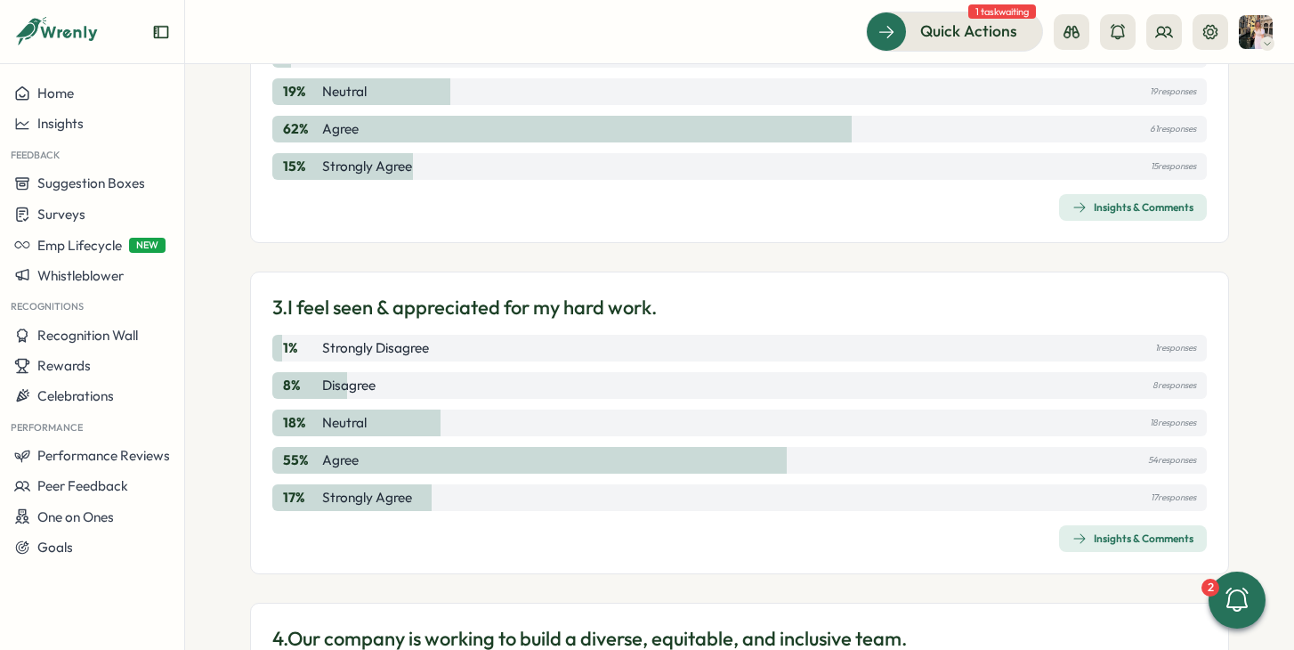
click at [1102, 201] on div "Insights & Comments" at bounding box center [1132, 207] width 121 height 14
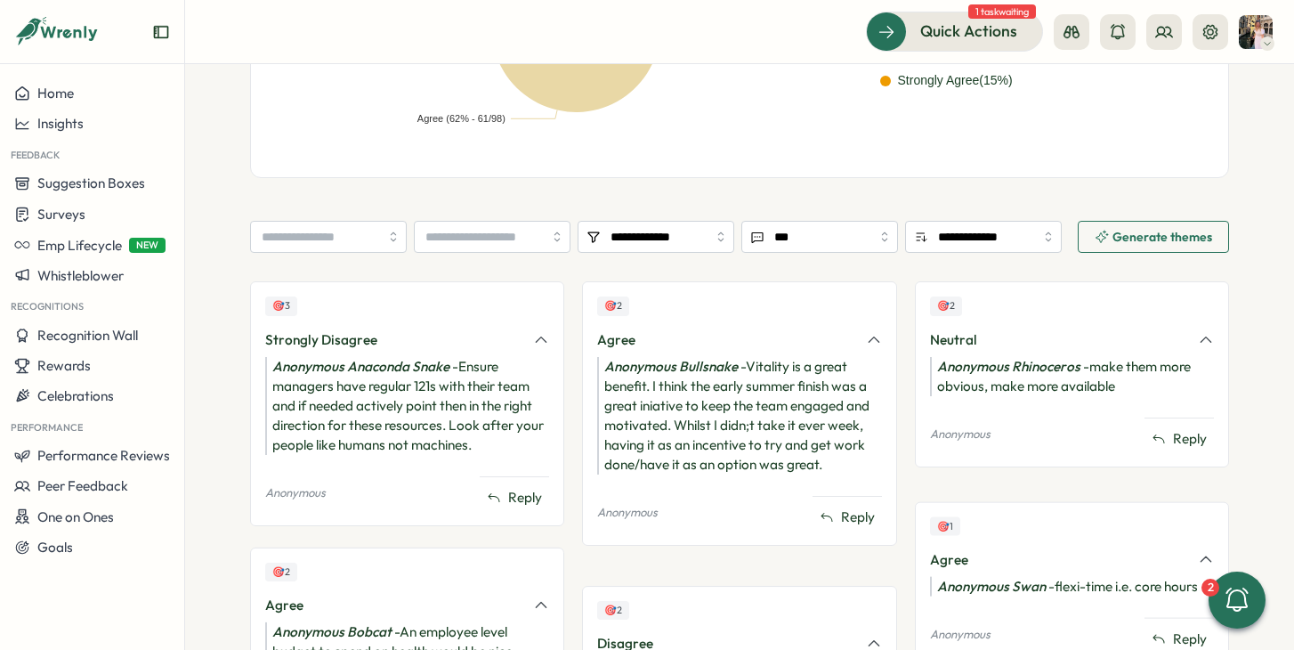
scroll to position [596, 0]
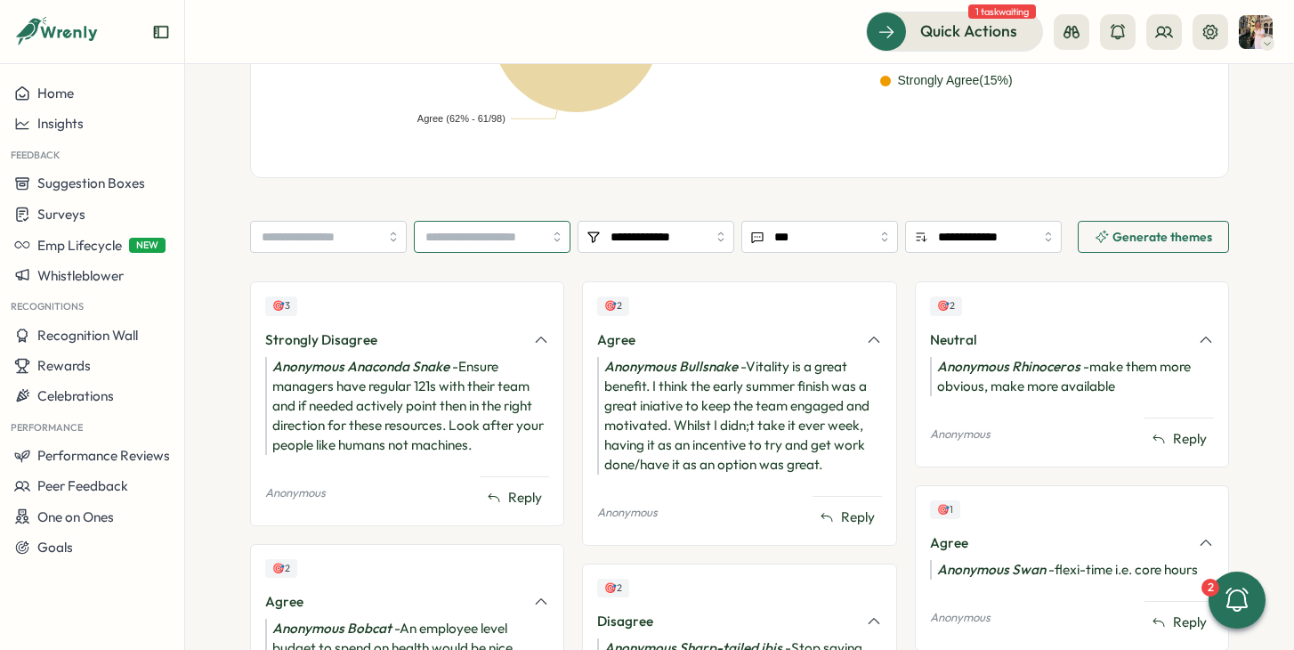
click at [517, 233] on input "search" at bounding box center [492, 237] width 157 height 32
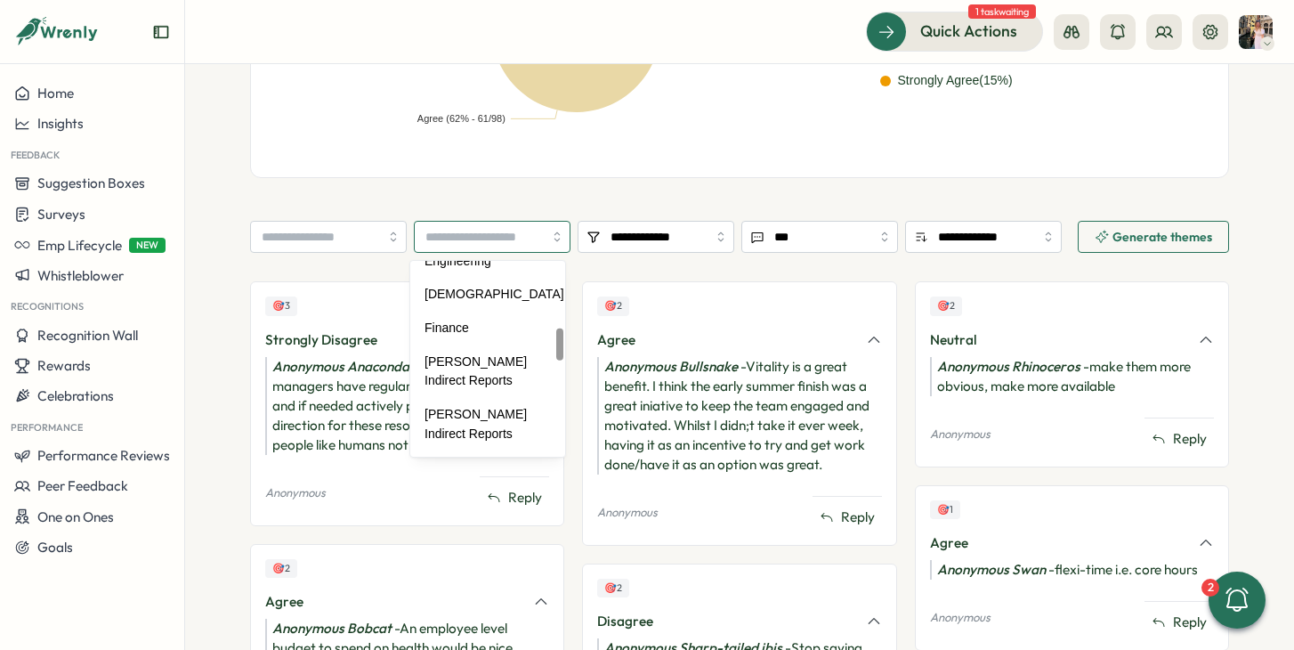
scroll to position [401, 0]
type input "*******"
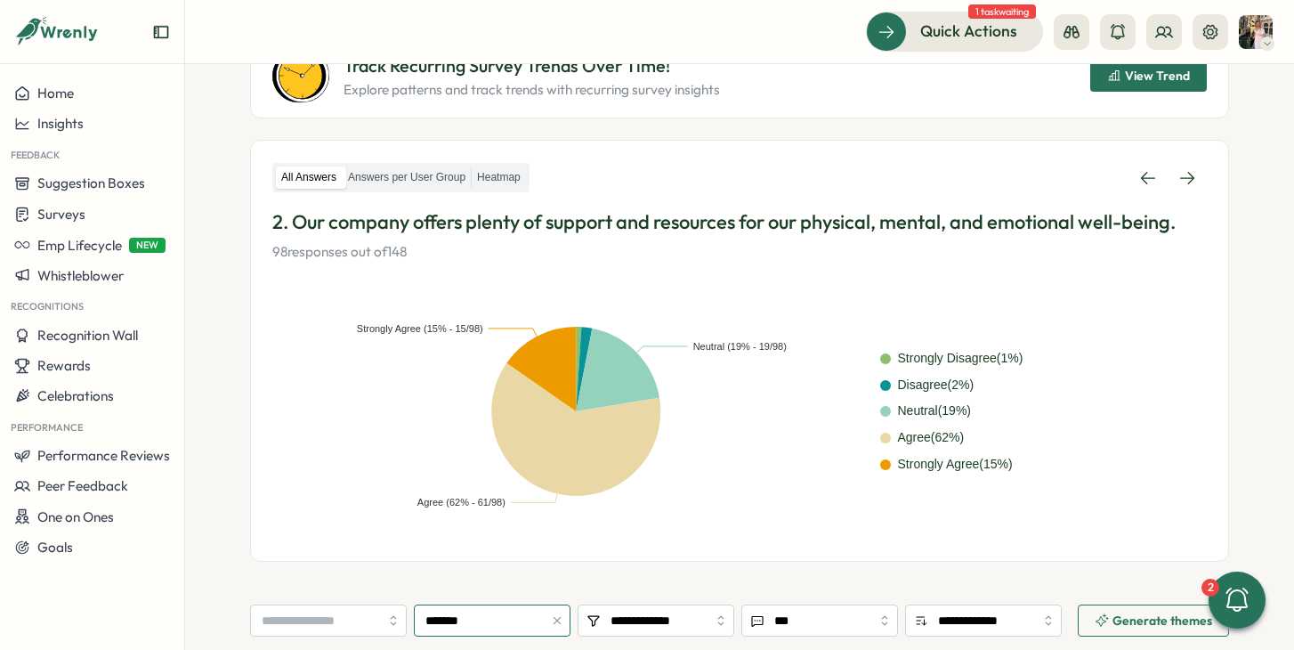
scroll to position [0, 0]
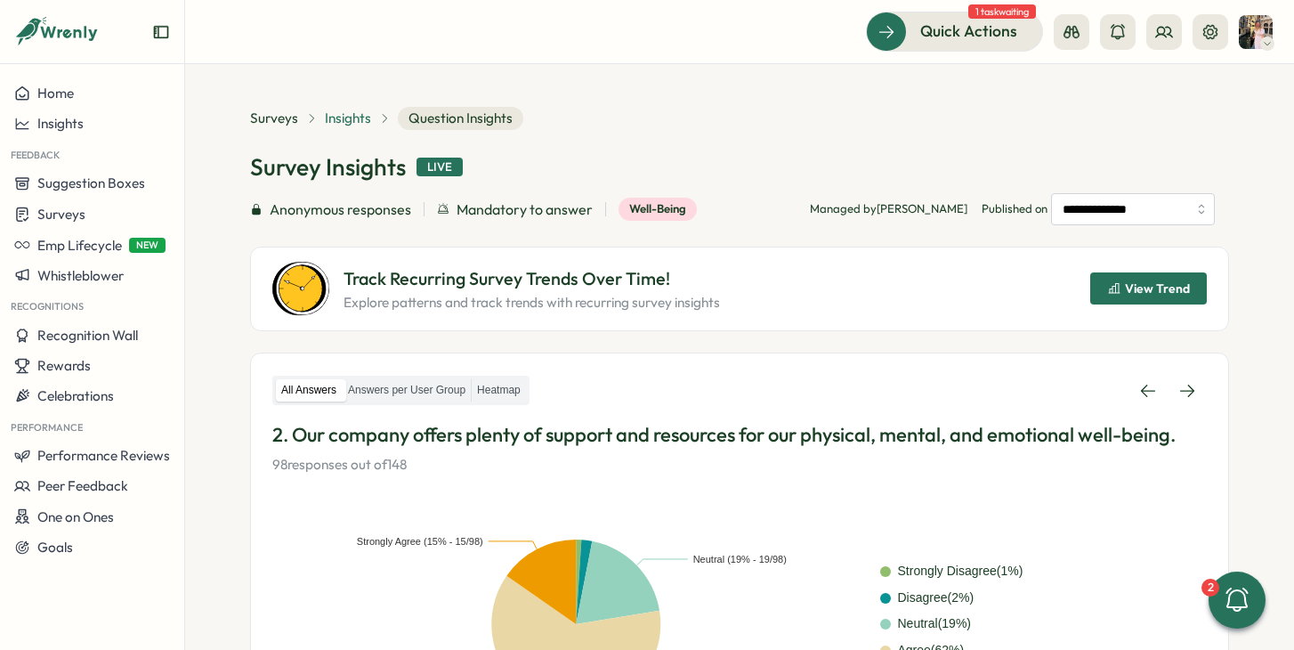
click at [331, 114] on span "Insights" at bounding box center [348, 119] width 46 height 20
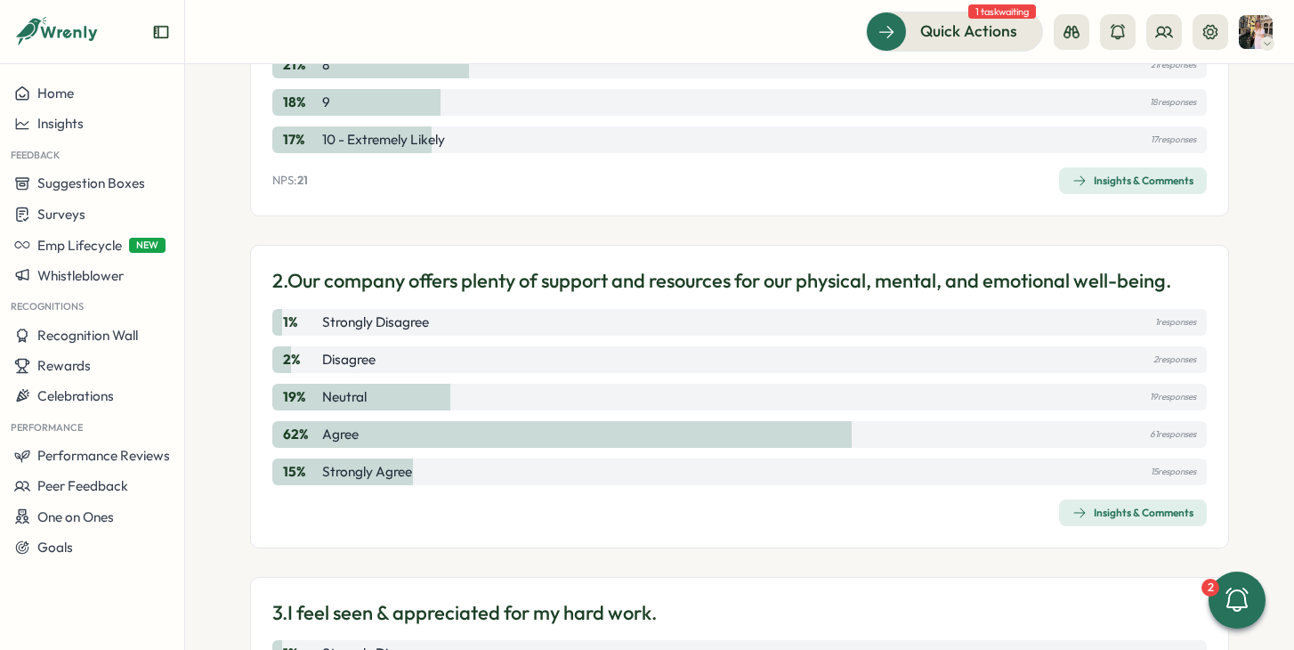
scroll to position [574, 0]
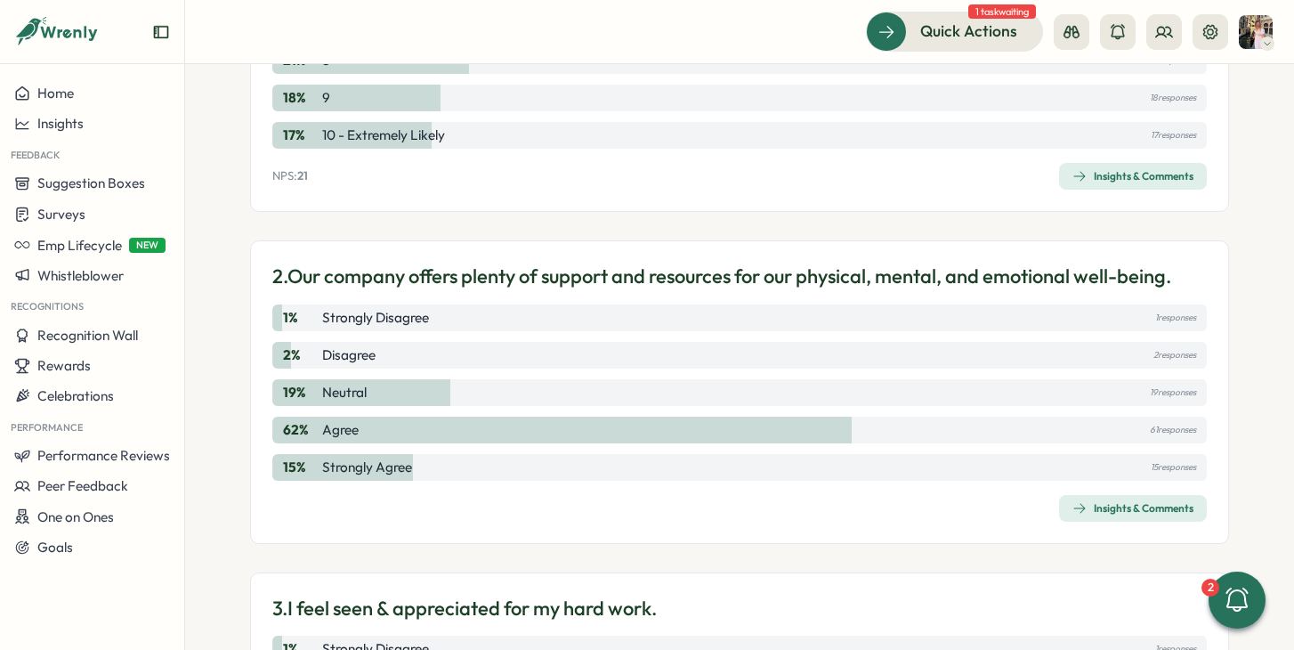
click at [1161, 173] on div "Insights & Comments" at bounding box center [1132, 176] width 121 height 14
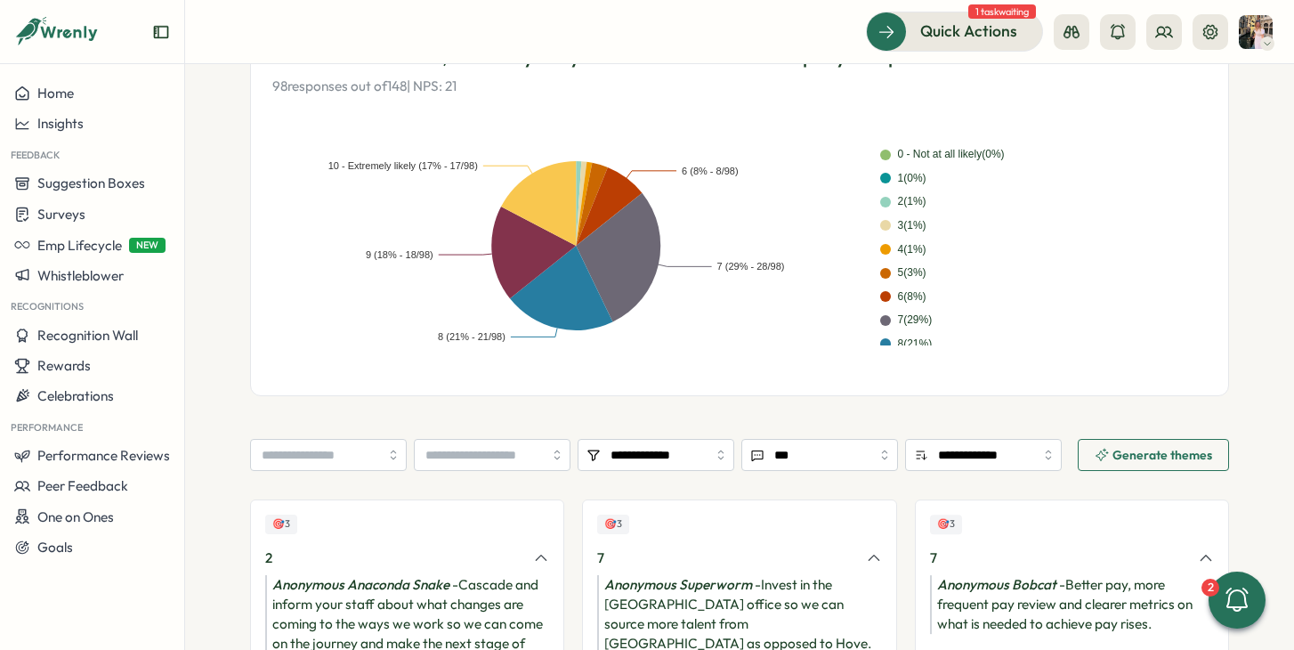
scroll to position [375, 0]
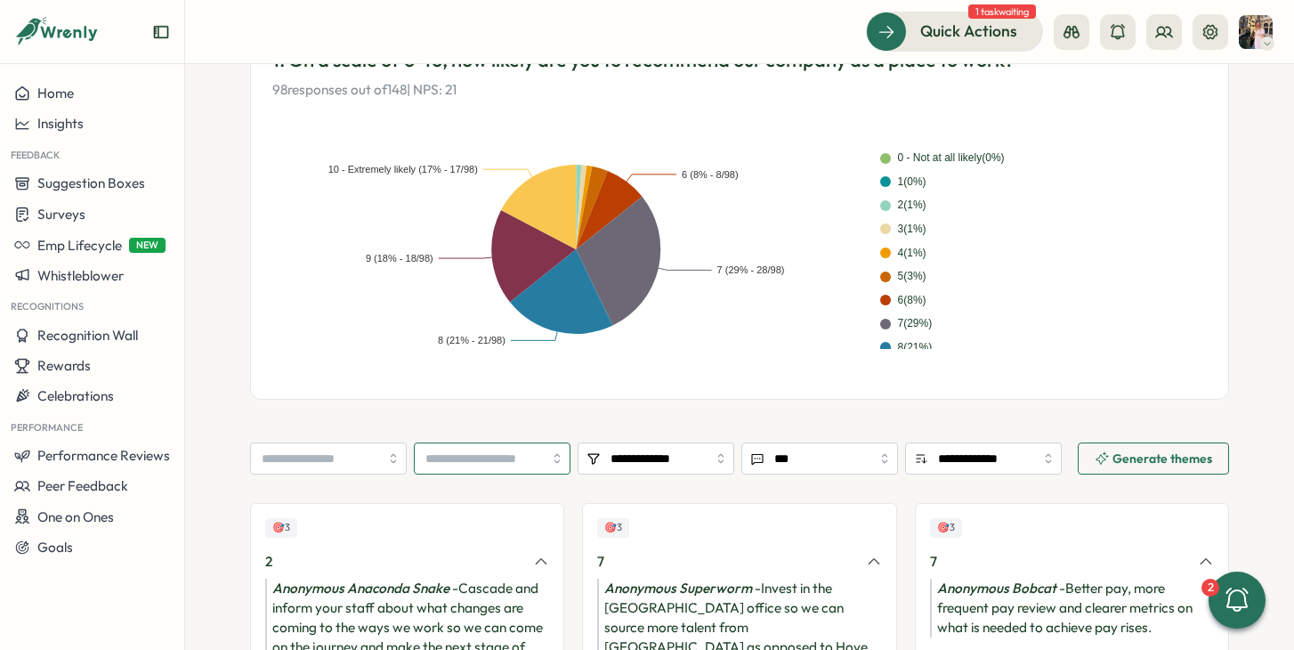
click at [528, 447] on input "search" at bounding box center [492, 458] width 157 height 32
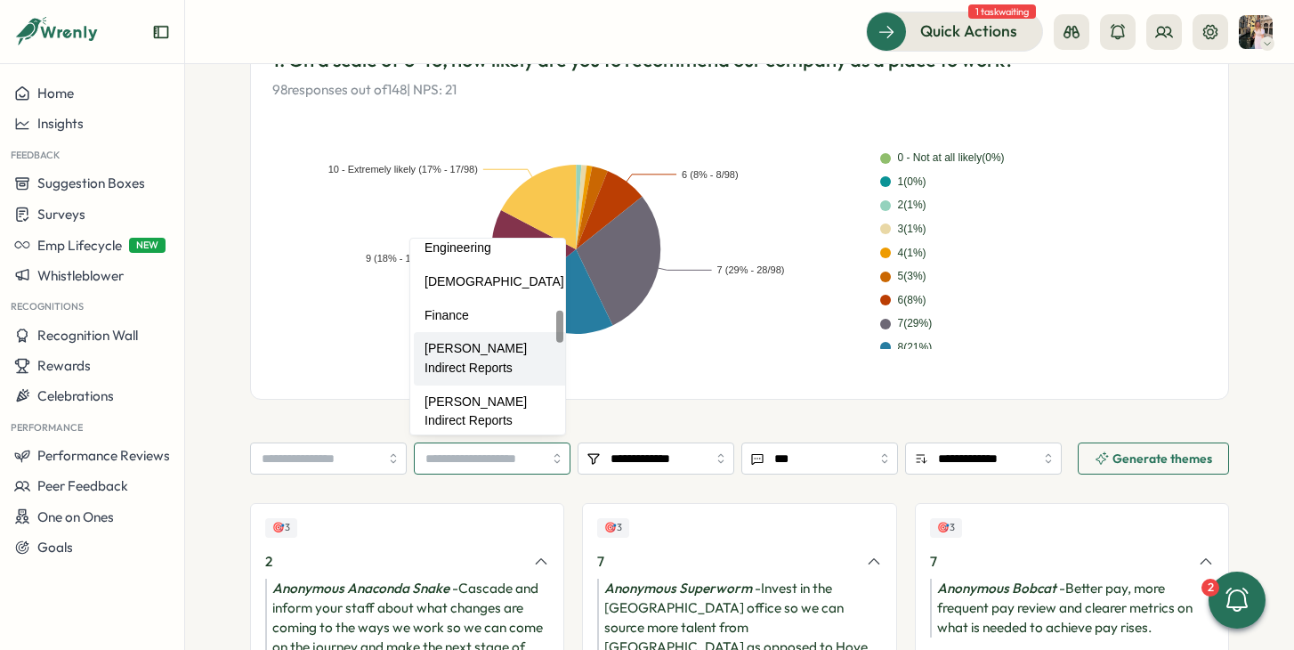
scroll to position [382, 0]
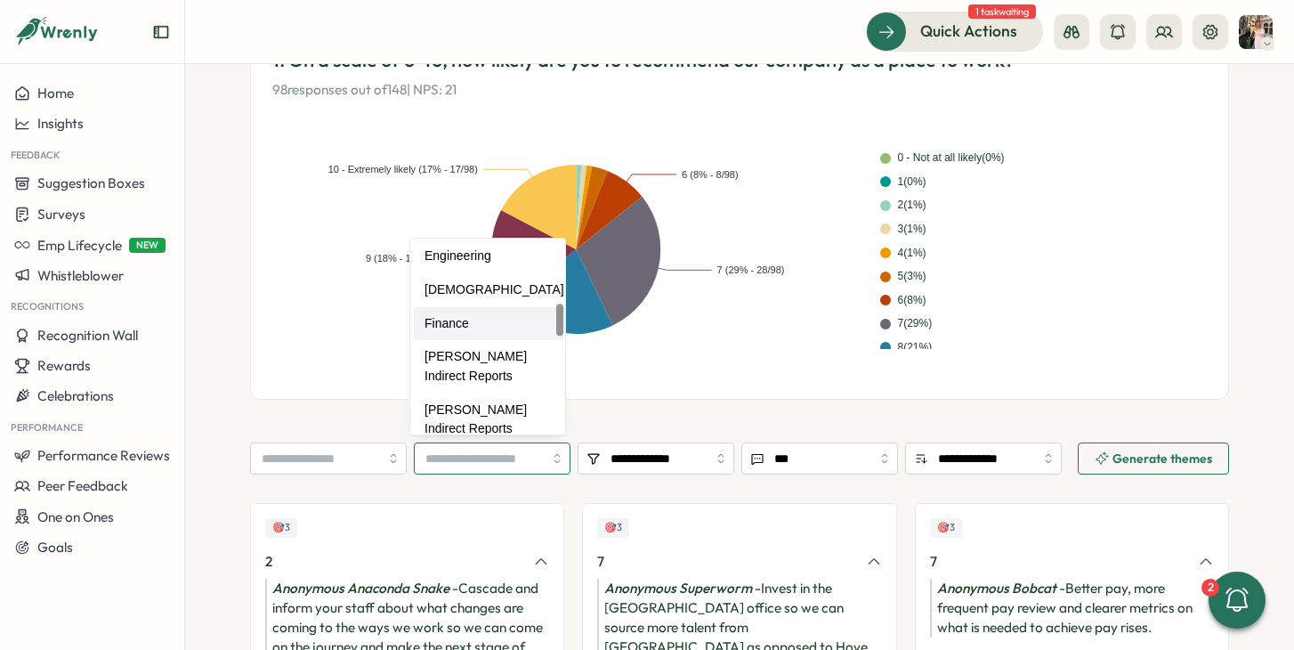
type input "*******"
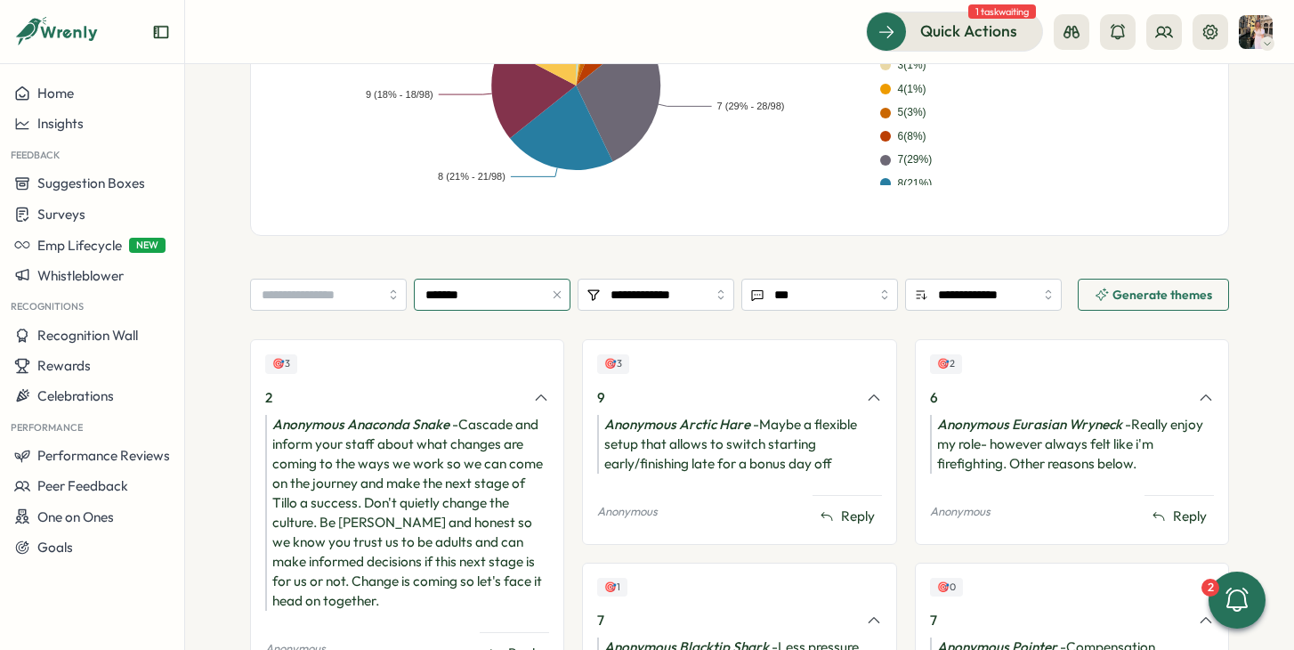
scroll to position [0, 0]
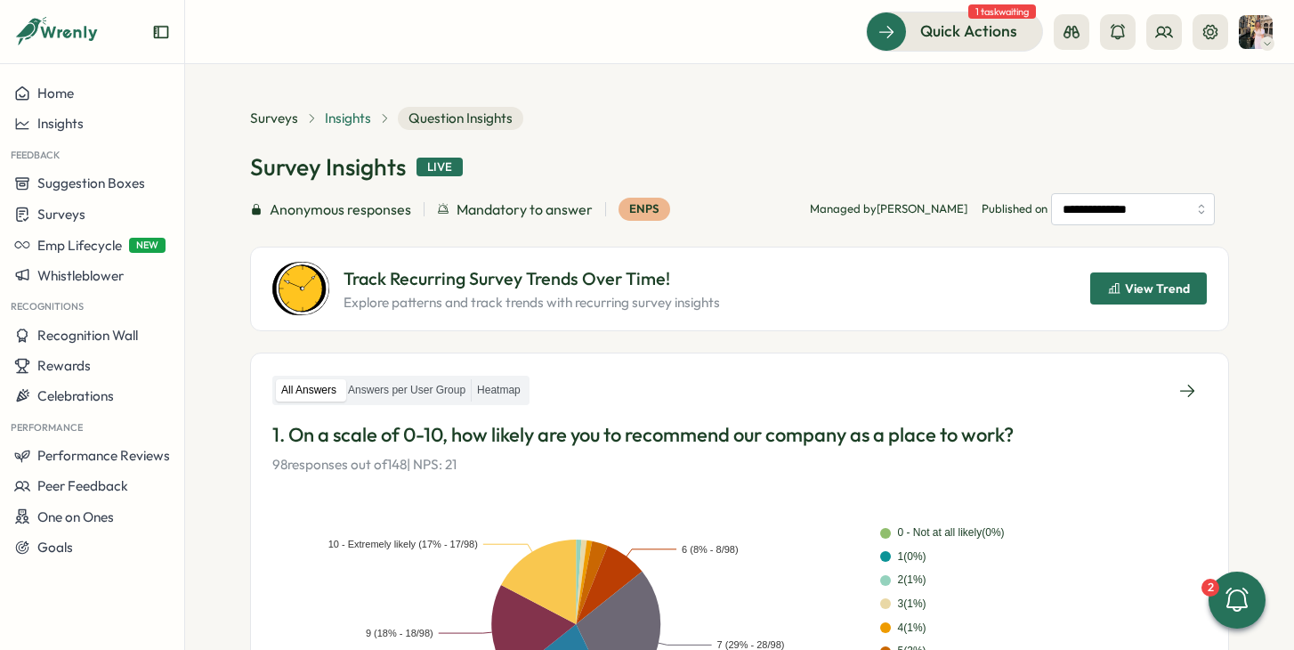
click at [336, 121] on span "Insights" at bounding box center [348, 119] width 46 height 20
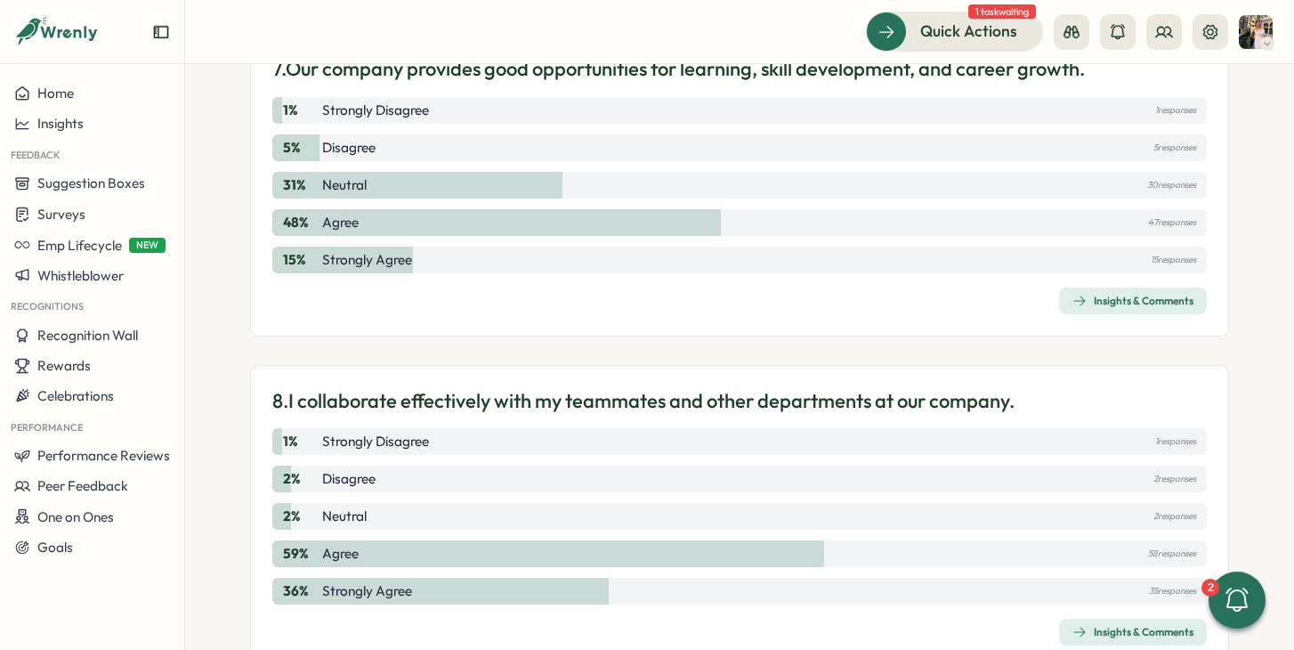
scroll to position [2396, 0]
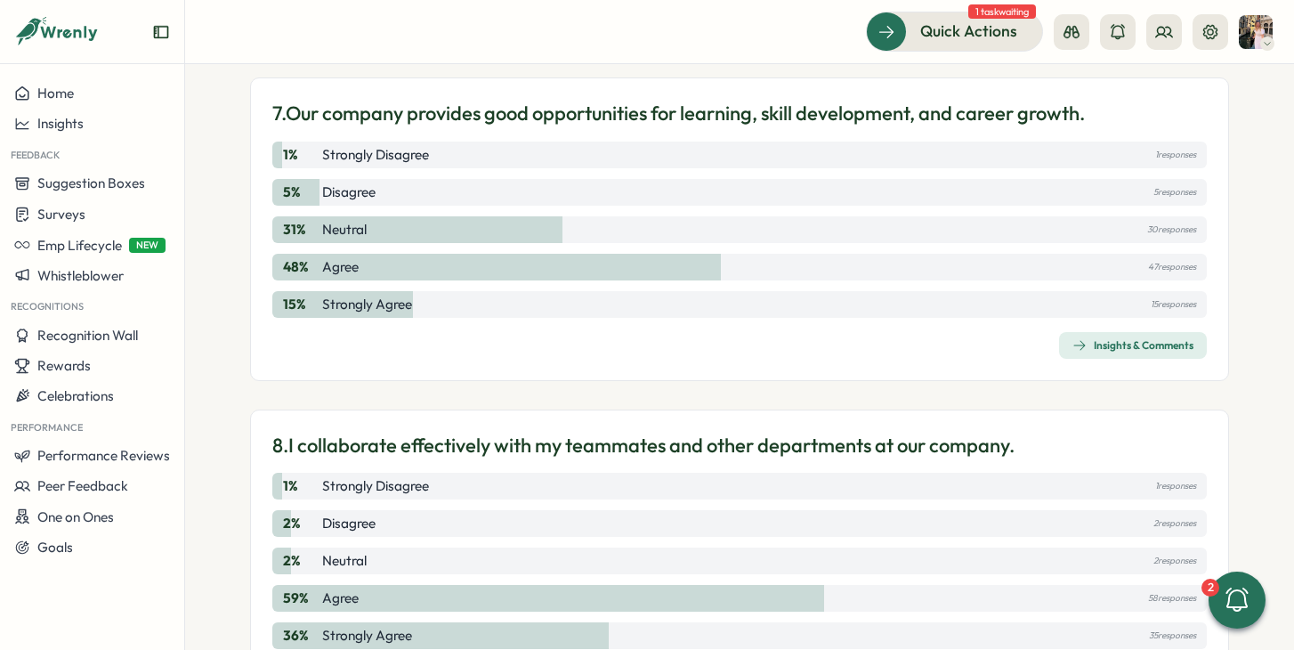
click at [1083, 337] on span "Insights & Comments" at bounding box center [1132, 345] width 121 height 25
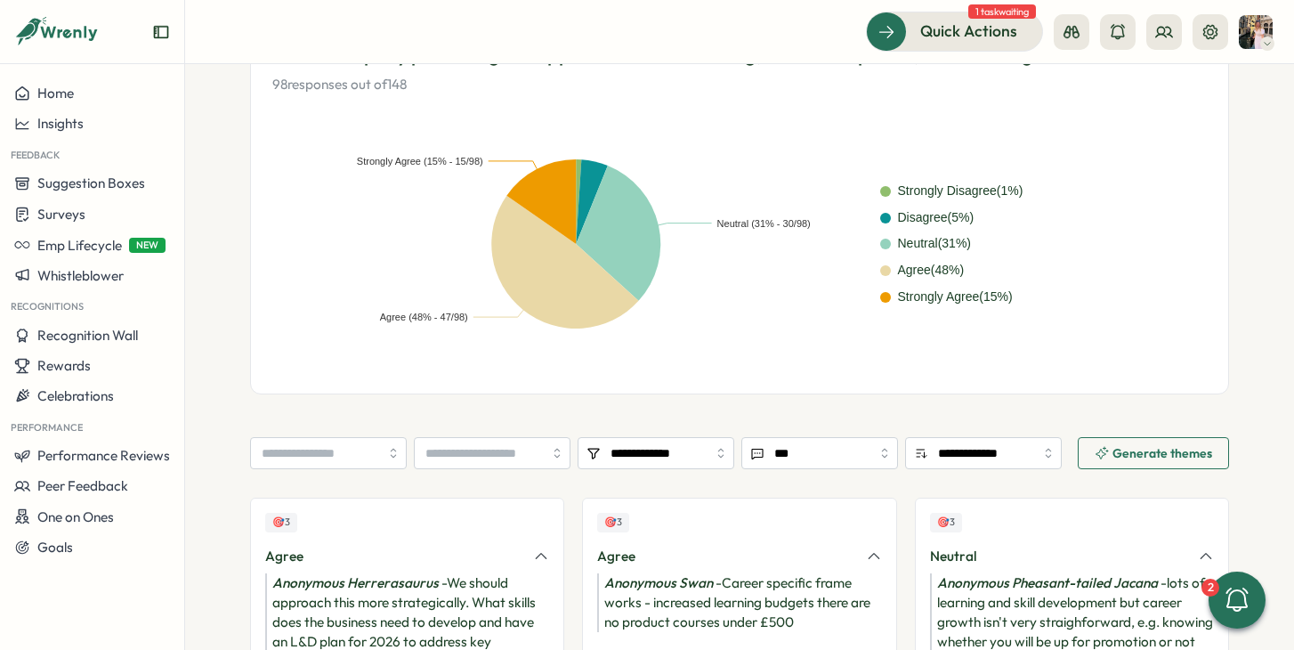
scroll to position [443, 0]
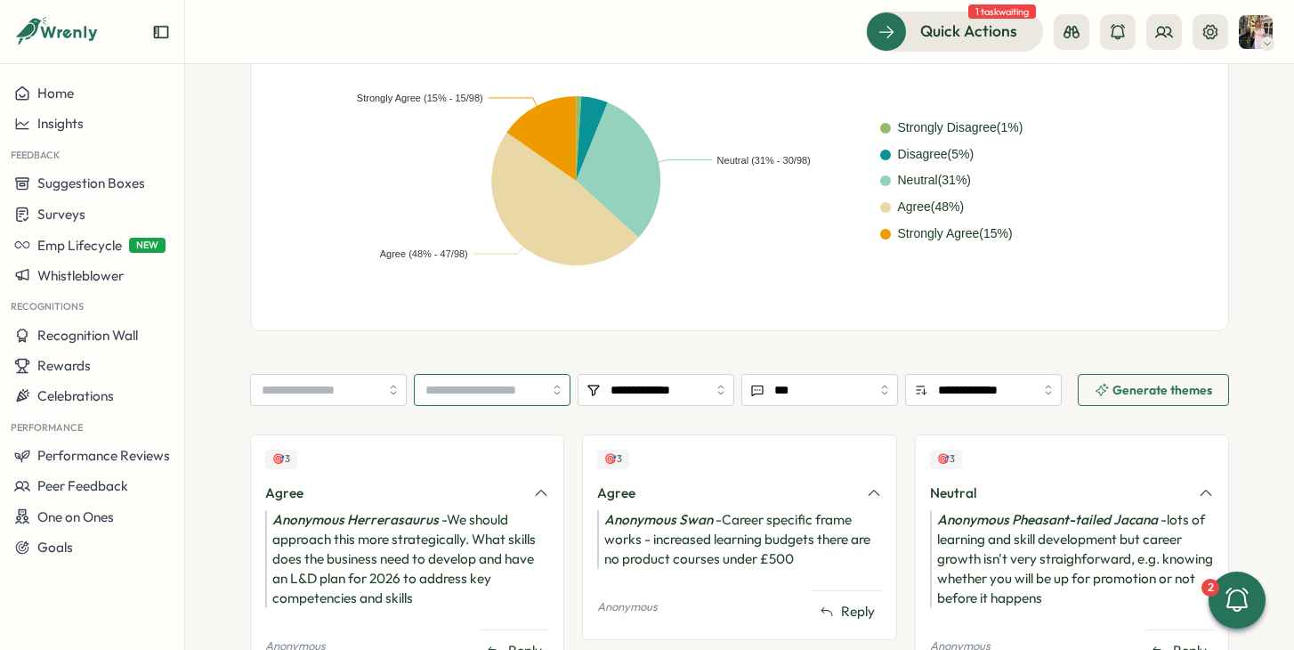
click at [535, 384] on input "search" at bounding box center [492, 390] width 157 height 32
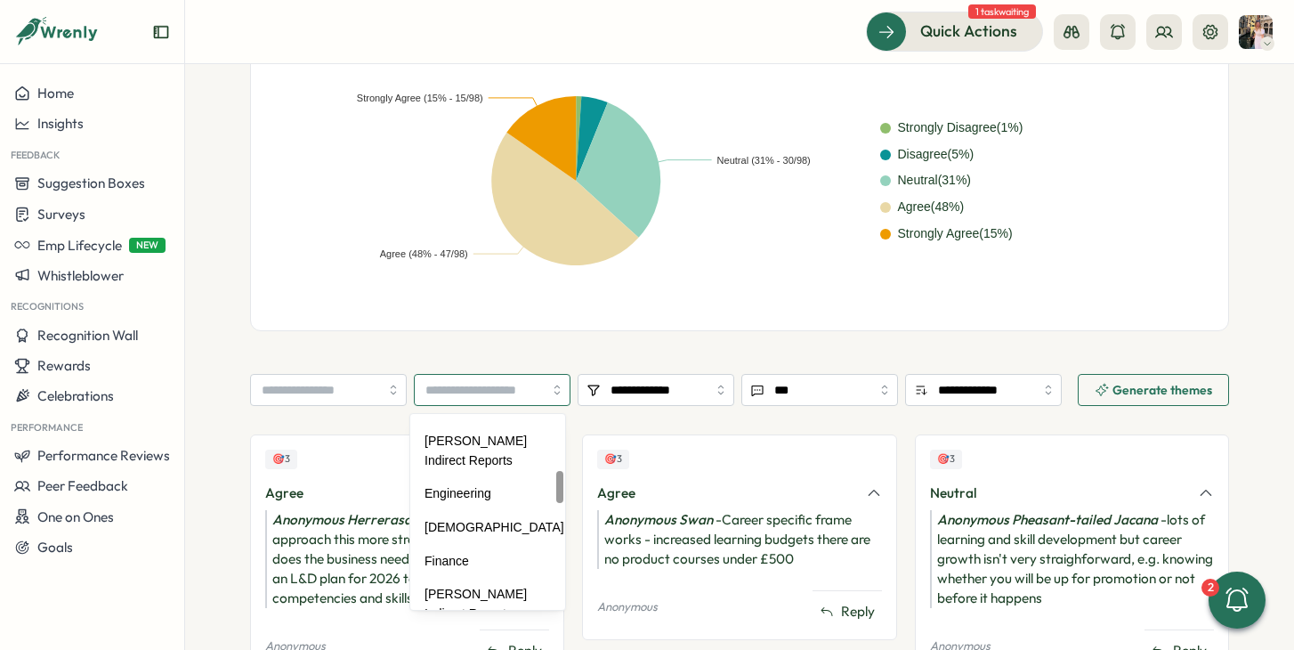
scroll to position [331, 0]
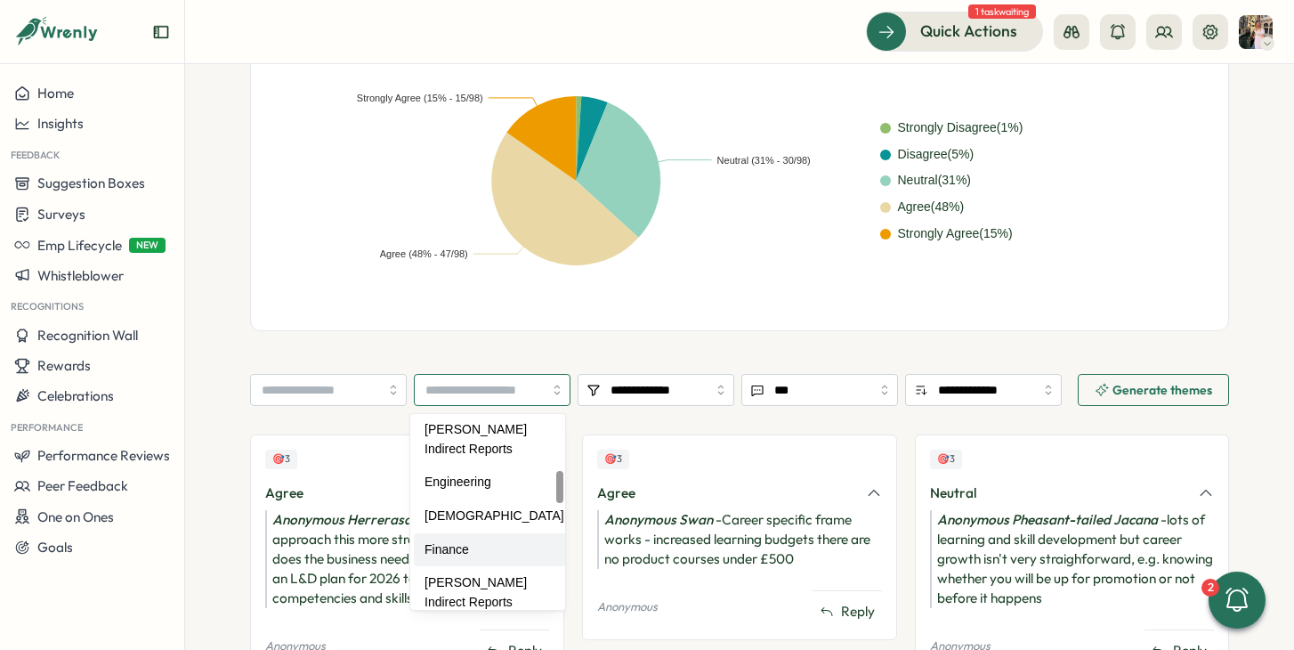
type input "*******"
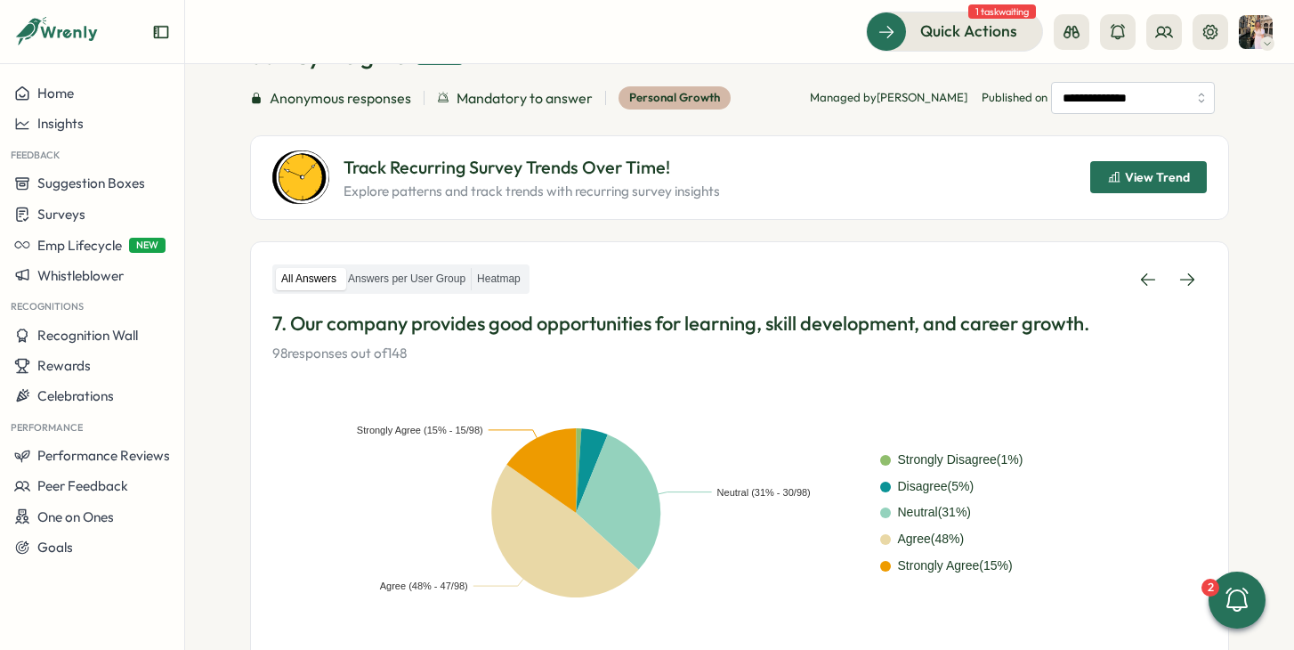
scroll to position [0, 0]
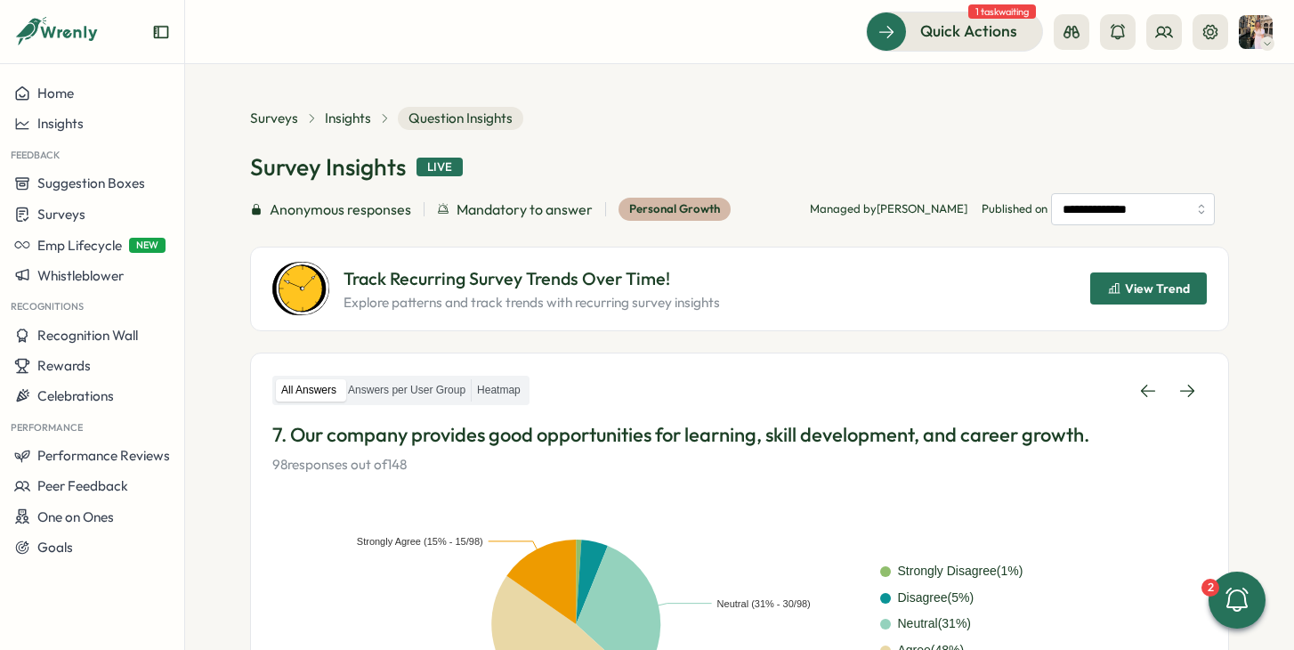
click at [368, 118] on div "Insights" at bounding box center [358, 119] width 66 height 20
click at [352, 120] on span "Insights" at bounding box center [348, 119] width 46 height 20
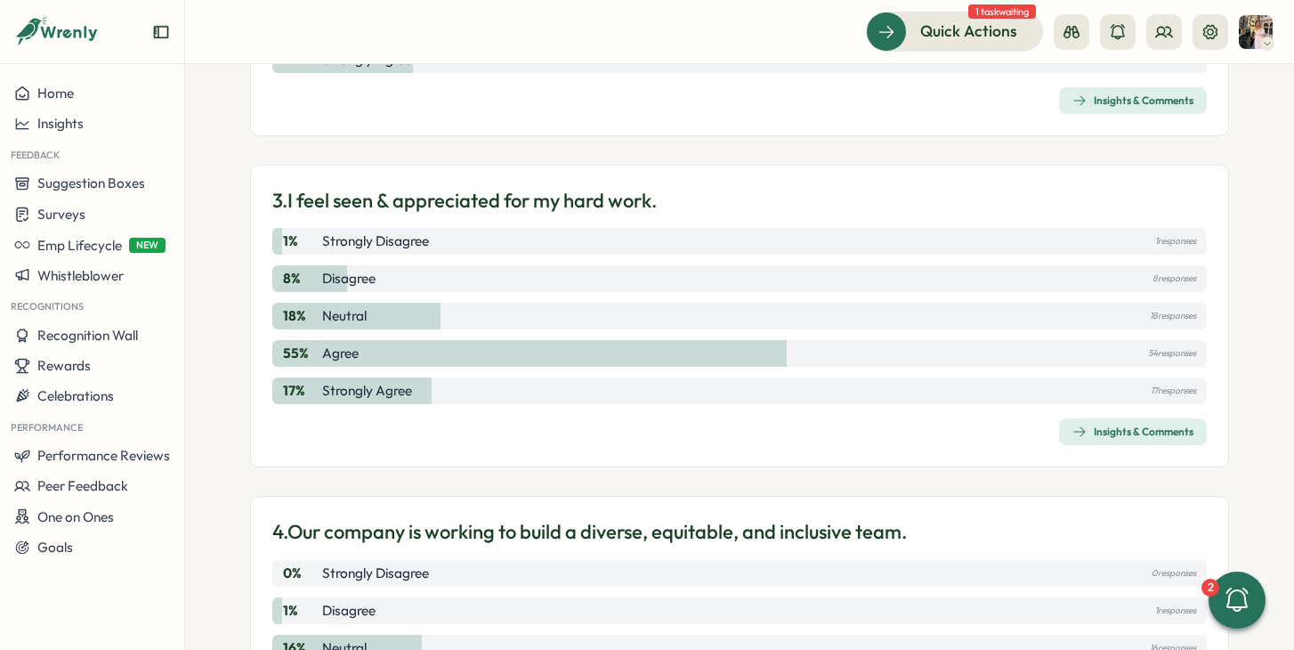
scroll to position [985, 0]
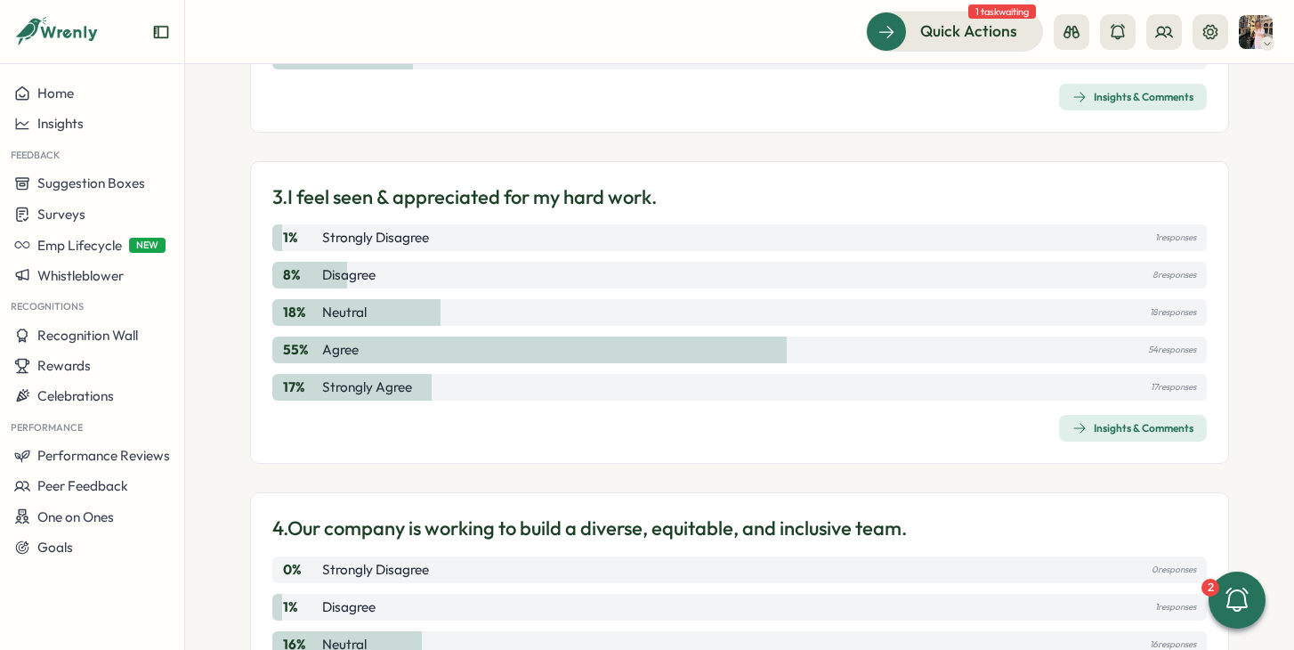
click at [1083, 422] on div "Insights & Comments" at bounding box center [1132, 428] width 121 height 14
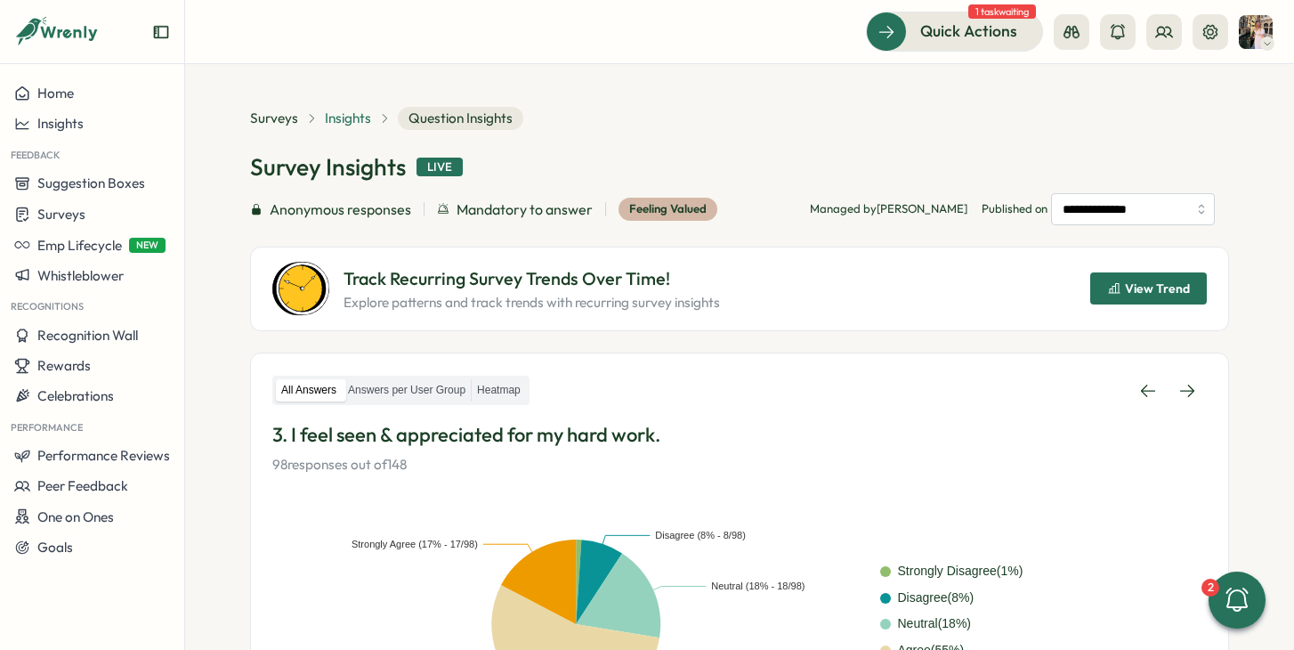
click at [346, 116] on span "Insights" at bounding box center [348, 119] width 46 height 20
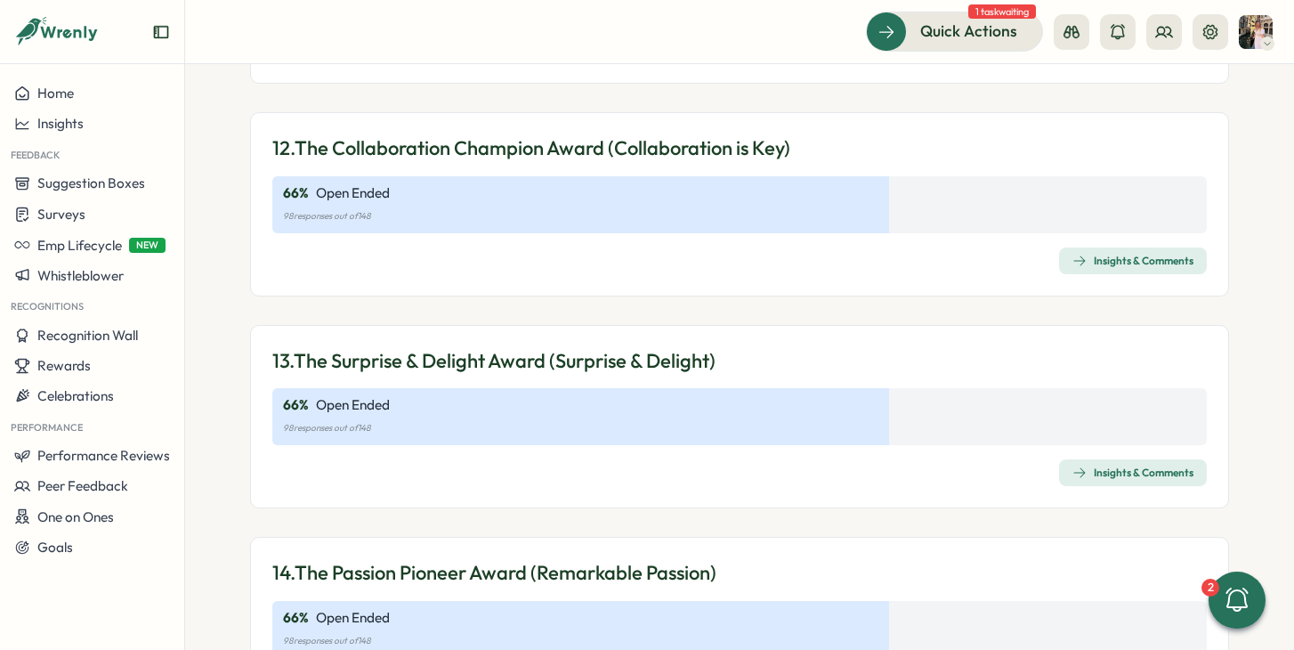
scroll to position [4492, 0]
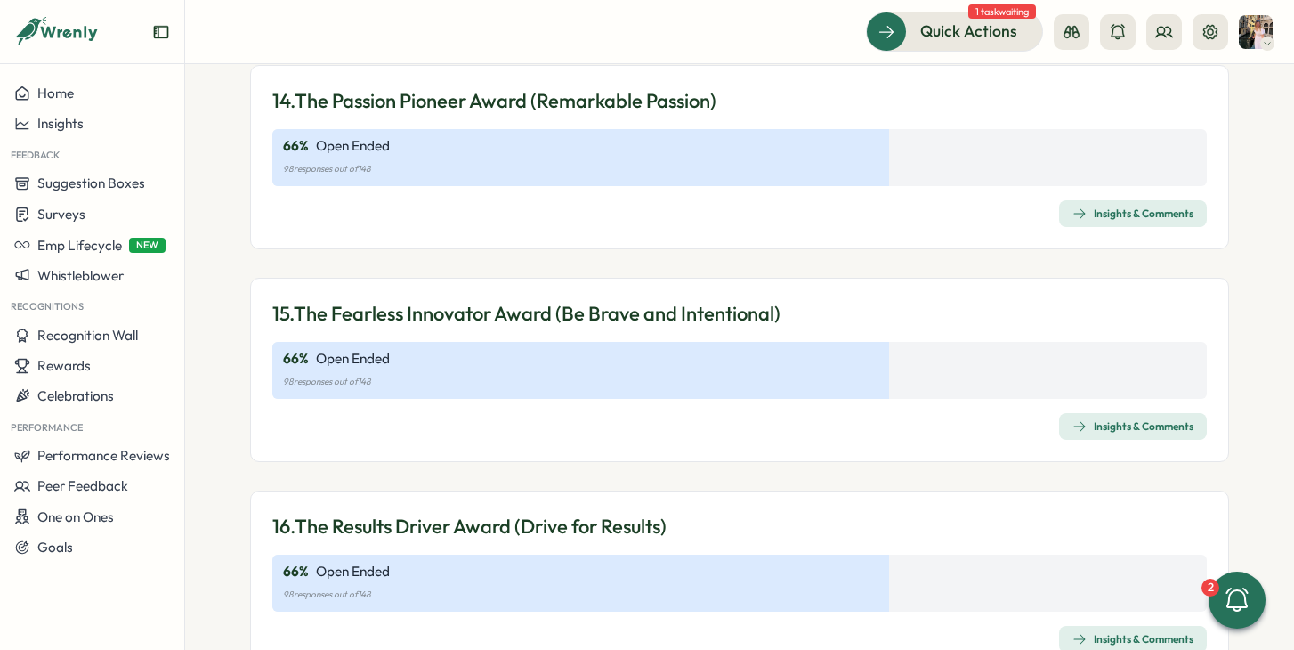
click at [1150, 418] on span "Insights & Comments" at bounding box center [1132, 426] width 121 height 25
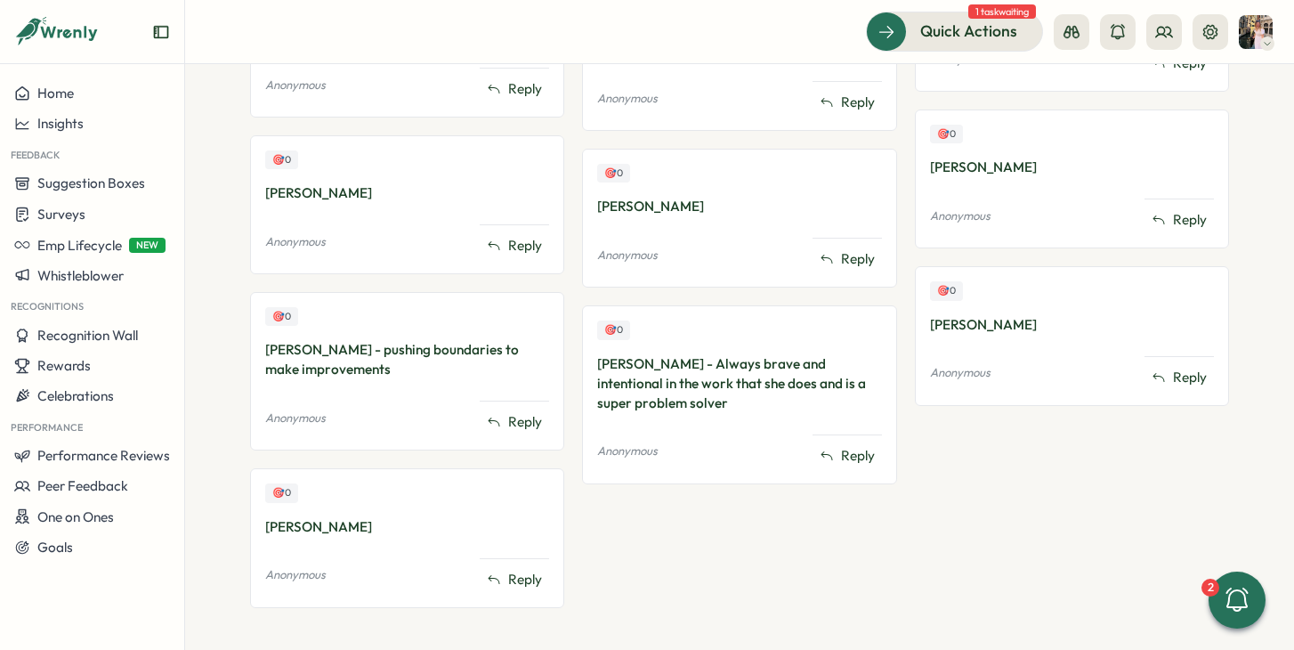
scroll to position [1343, 0]
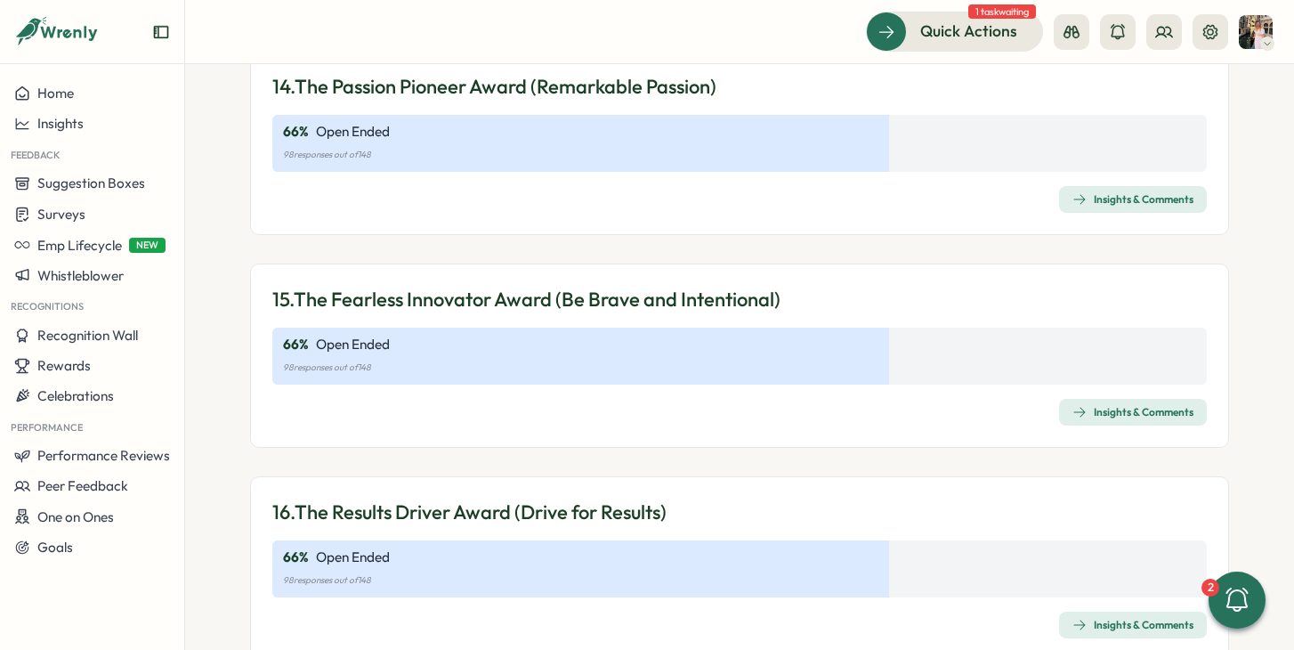
scroll to position [4560, 0]
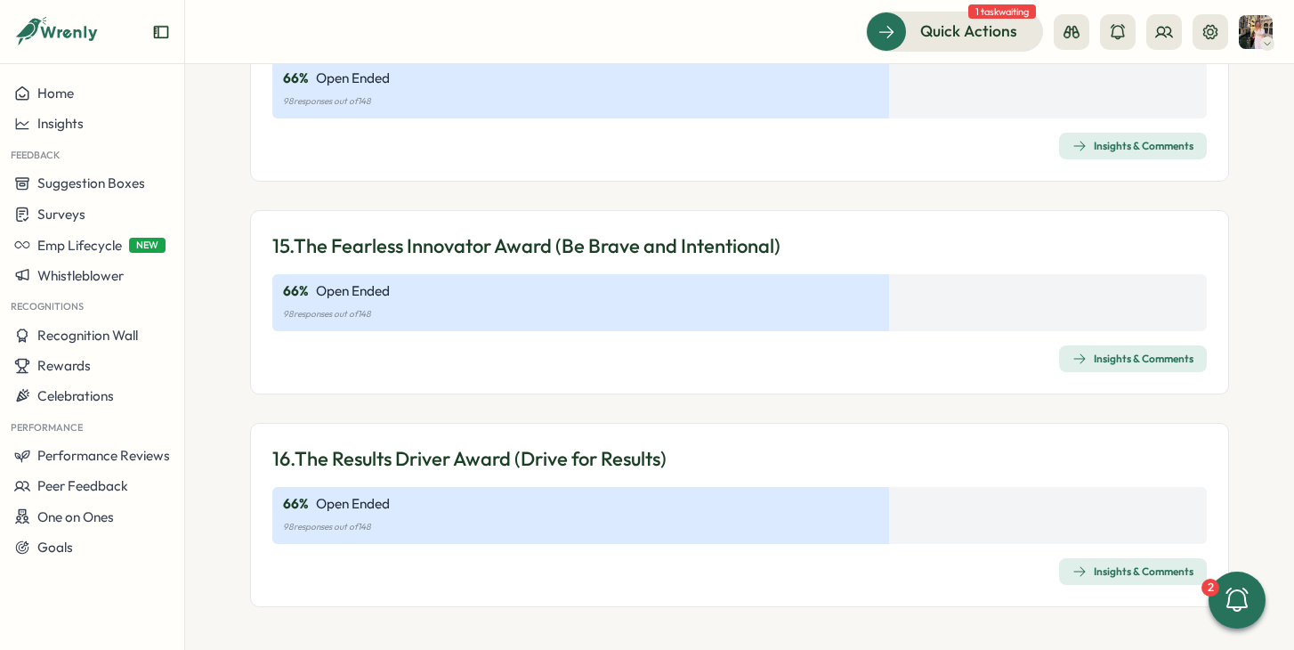
click at [1080, 563] on span "Insights & Comments" at bounding box center [1132, 571] width 121 height 25
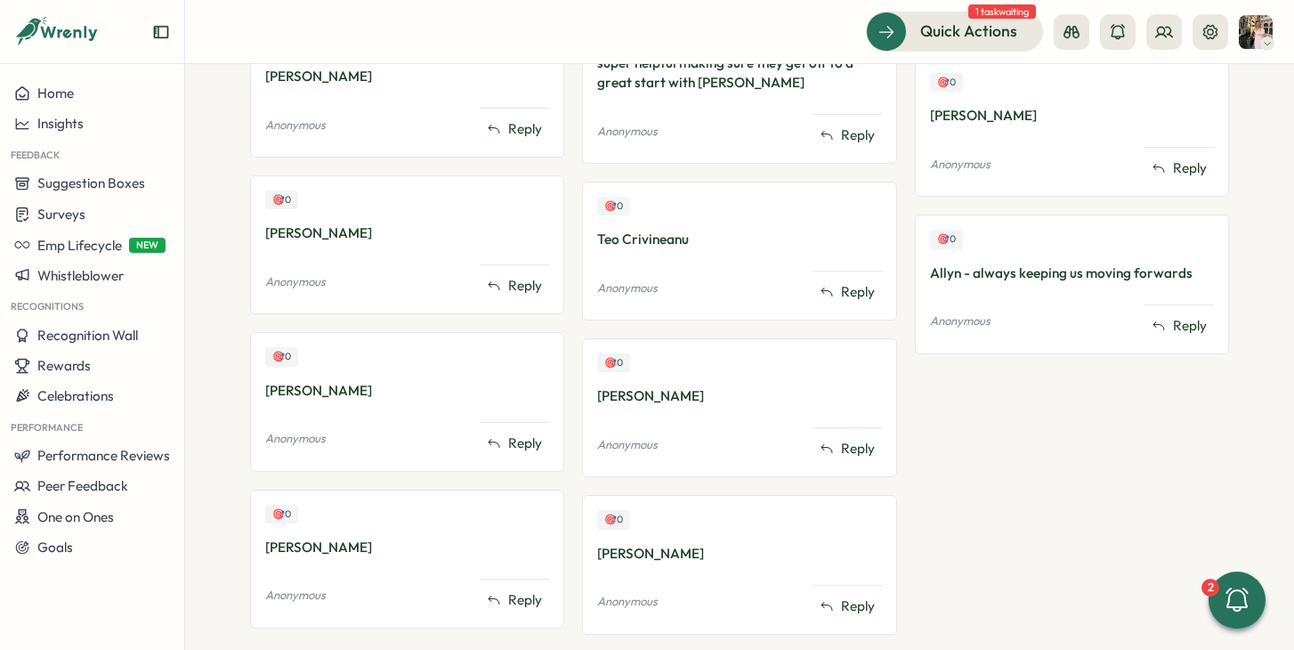
scroll to position [1376, 0]
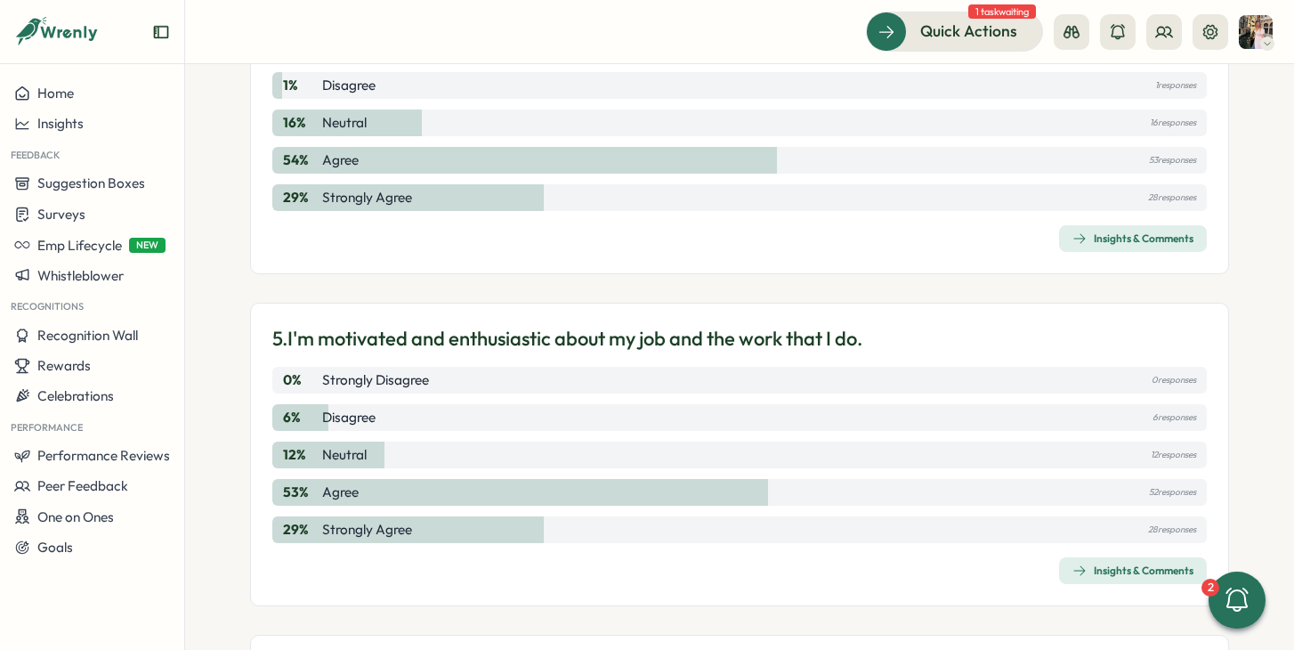
scroll to position [2052, 0]
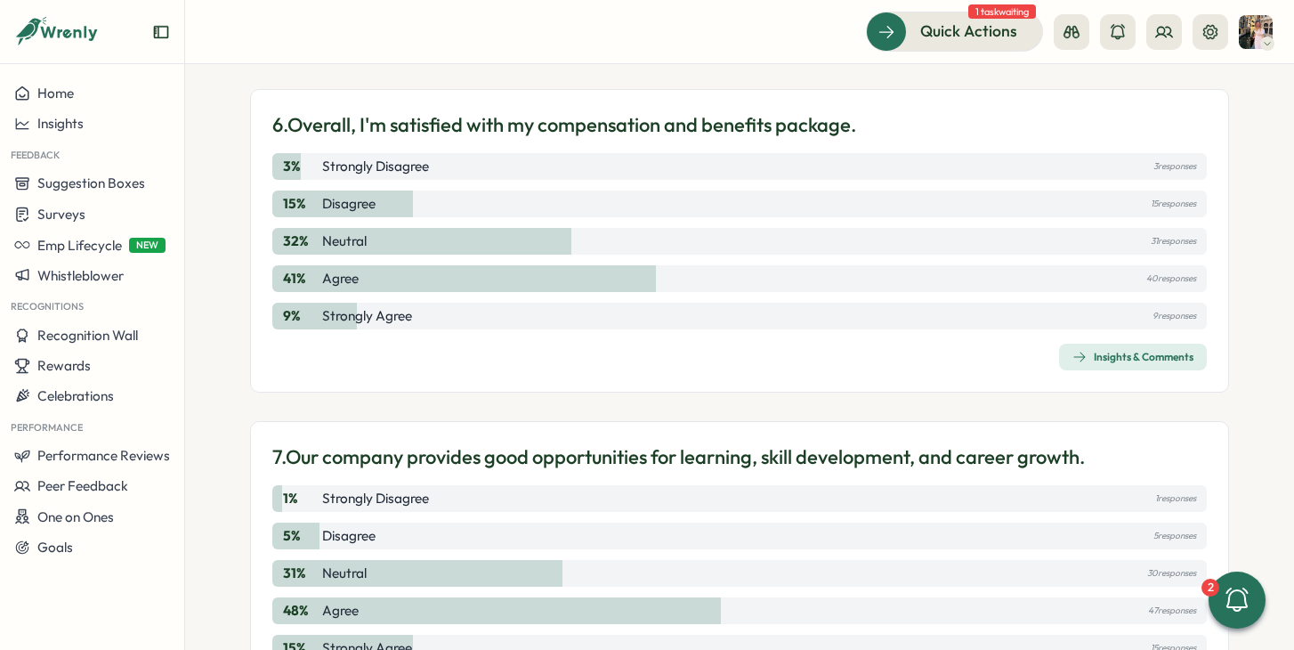
click at [1072, 357] on icon "button" at bounding box center [1079, 357] width 14 height 14
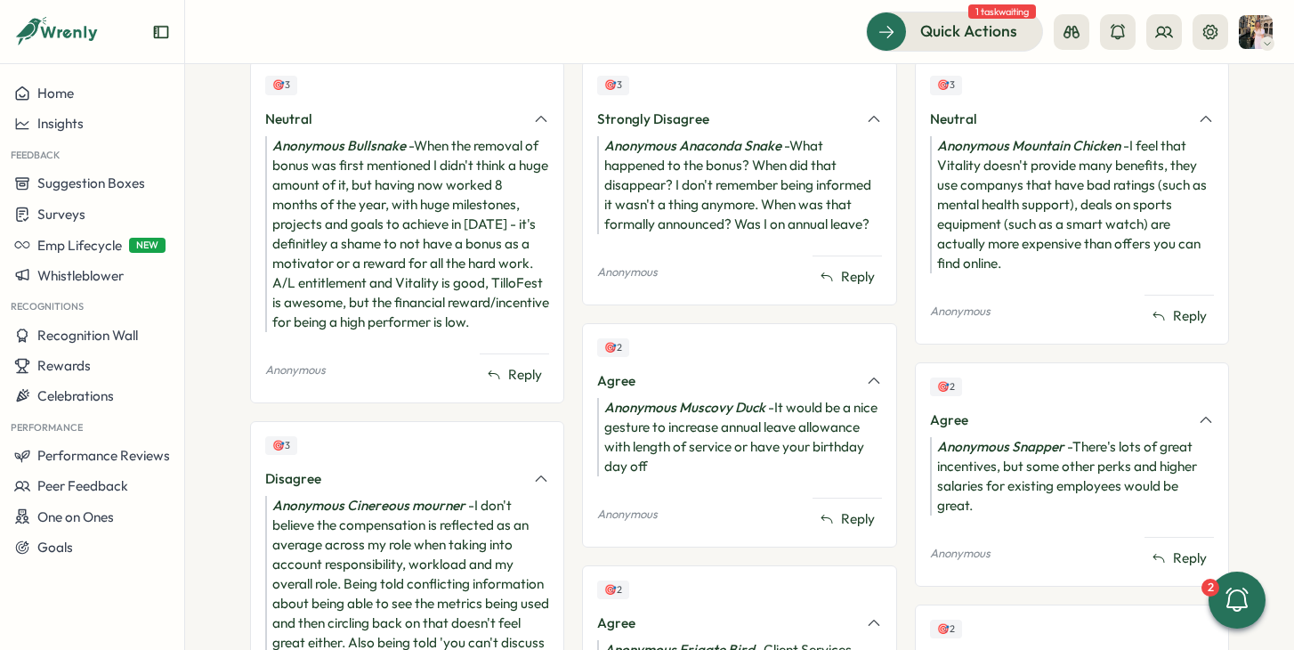
scroll to position [528, 0]
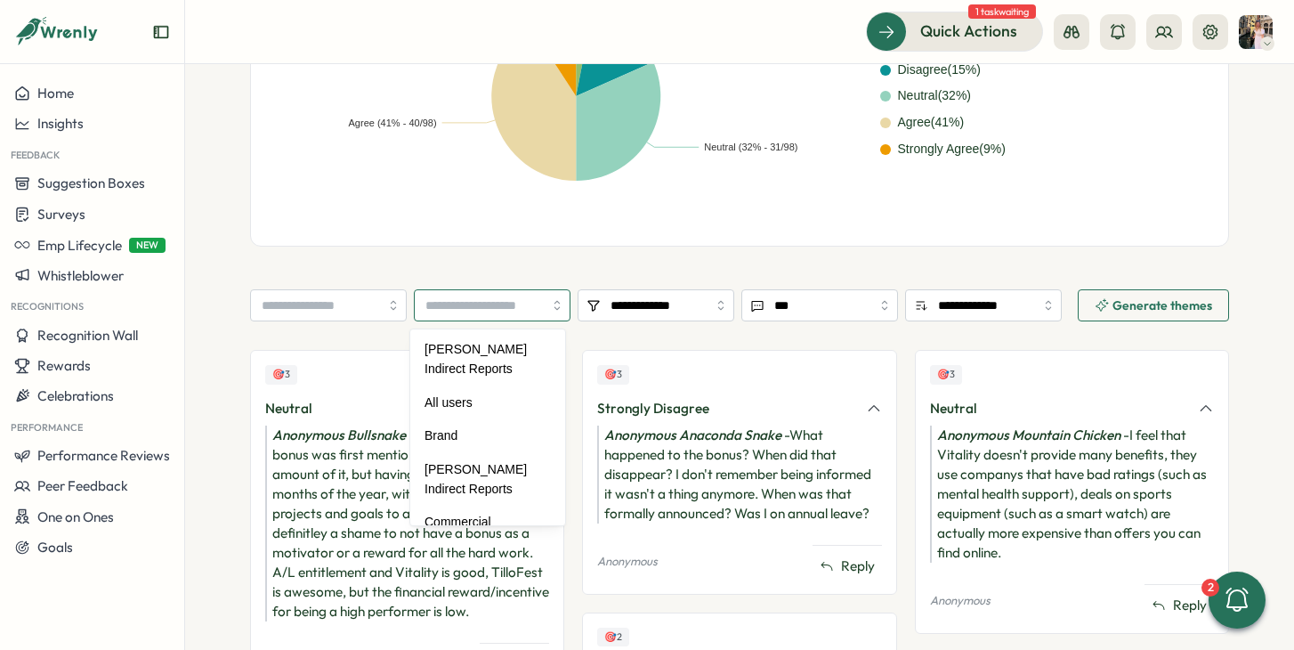
click at [519, 310] on input "search" at bounding box center [492, 305] width 157 height 32
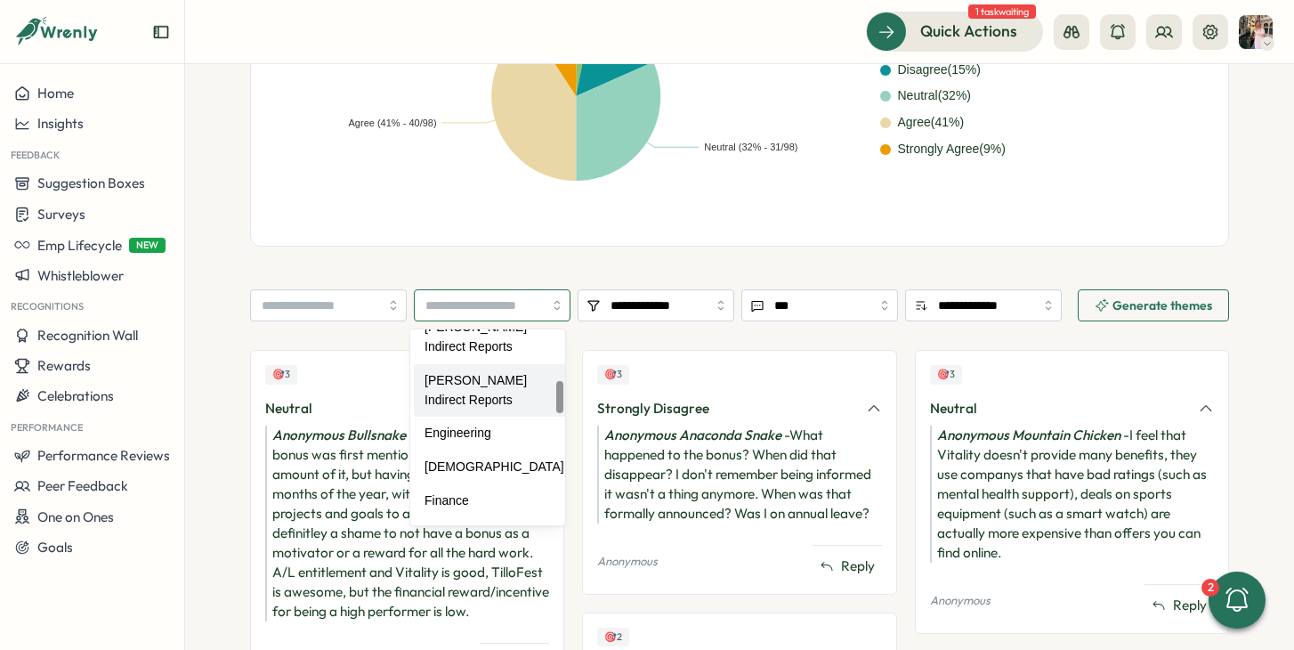
scroll to position [361, 0]
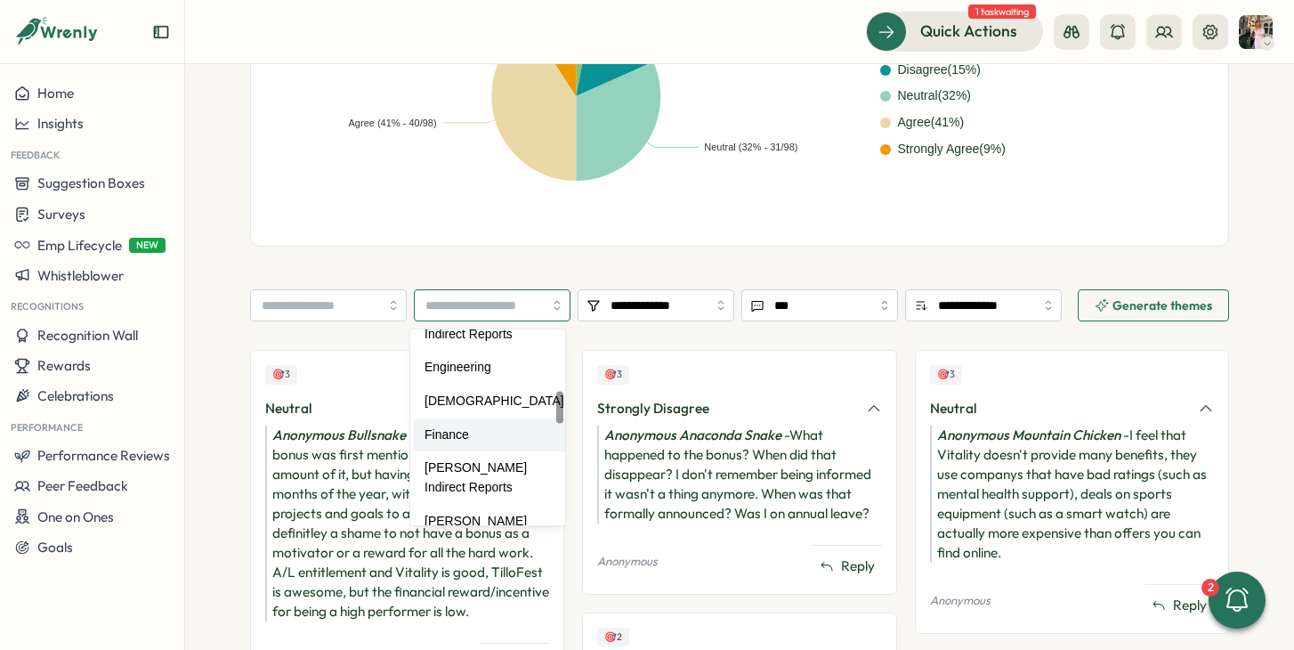
type input "*******"
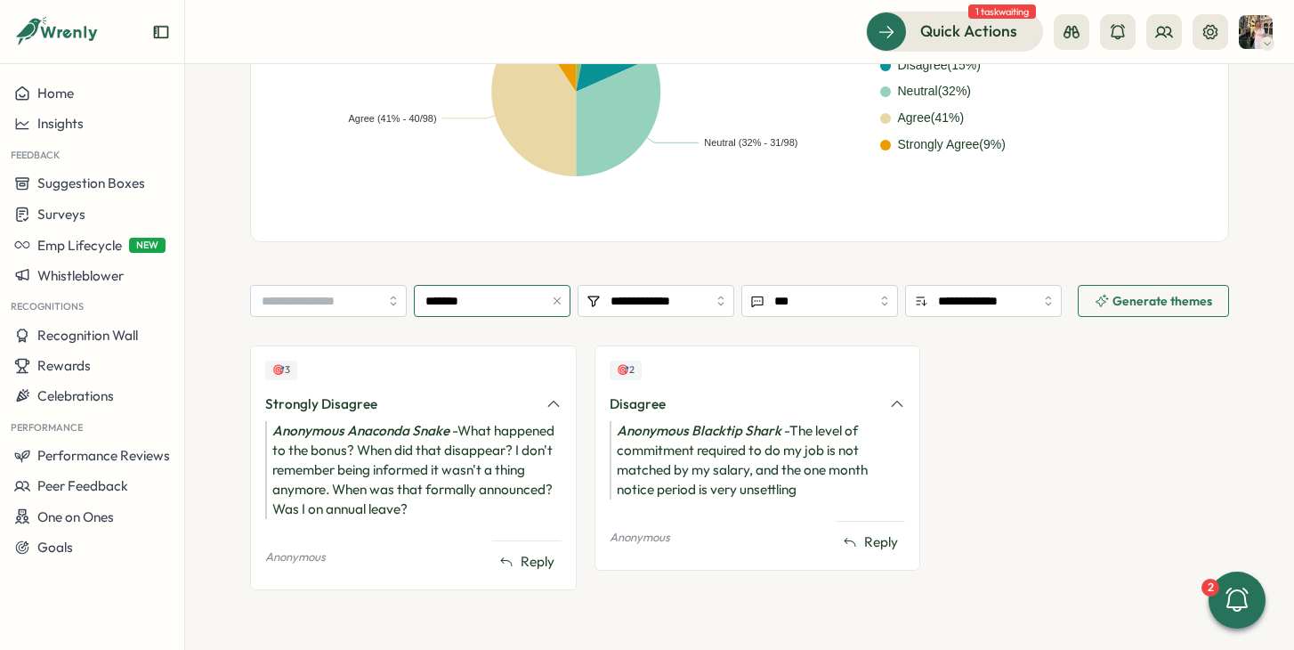
scroll to position [0, 0]
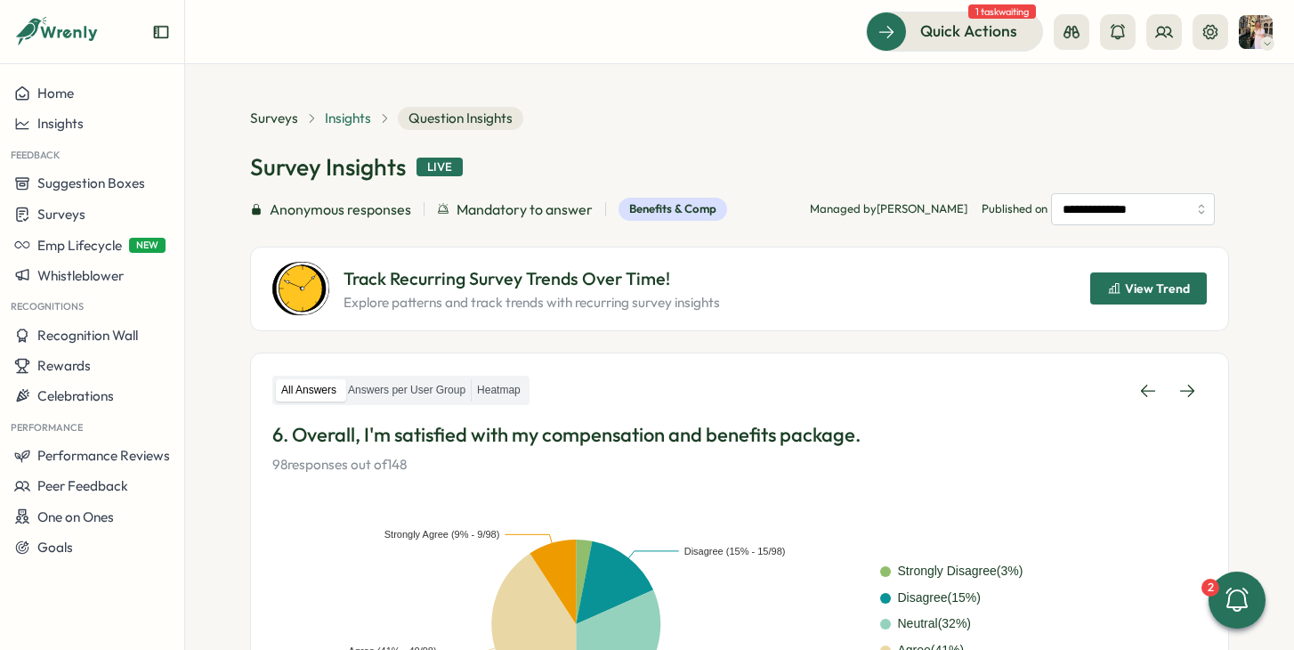
click at [337, 121] on span "Insights" at bounding box center [348, 119] width 46 height 20
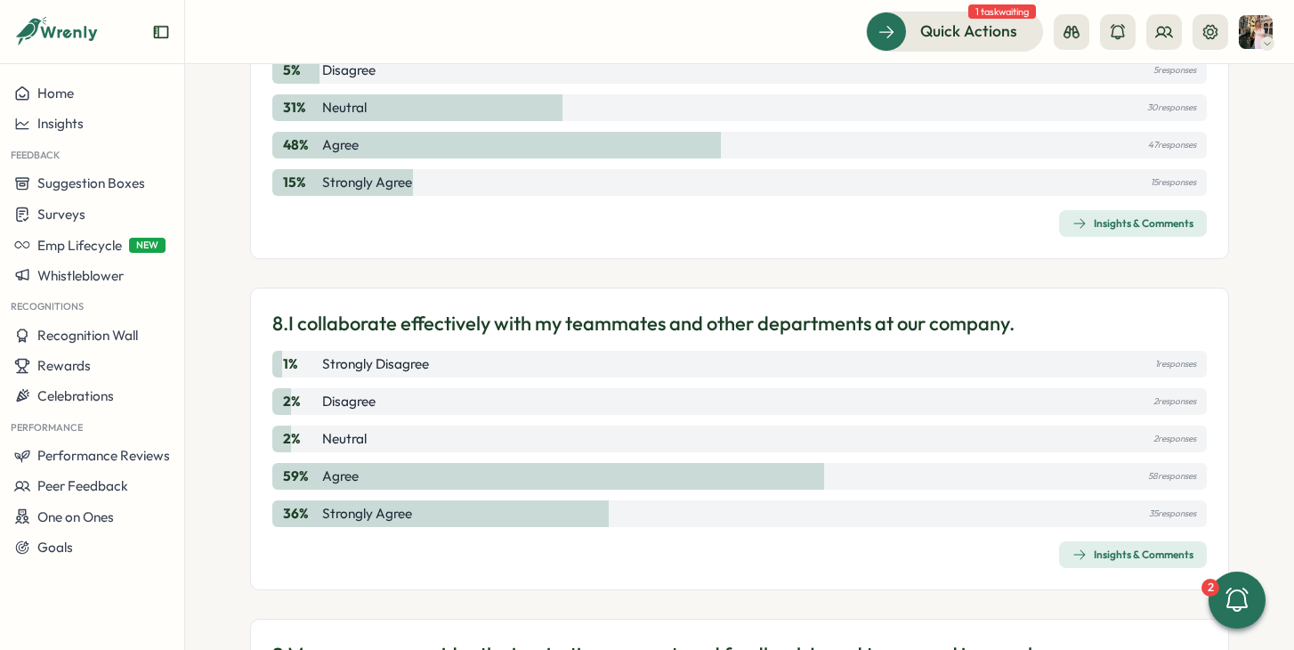
scroll to position [2516, 0]
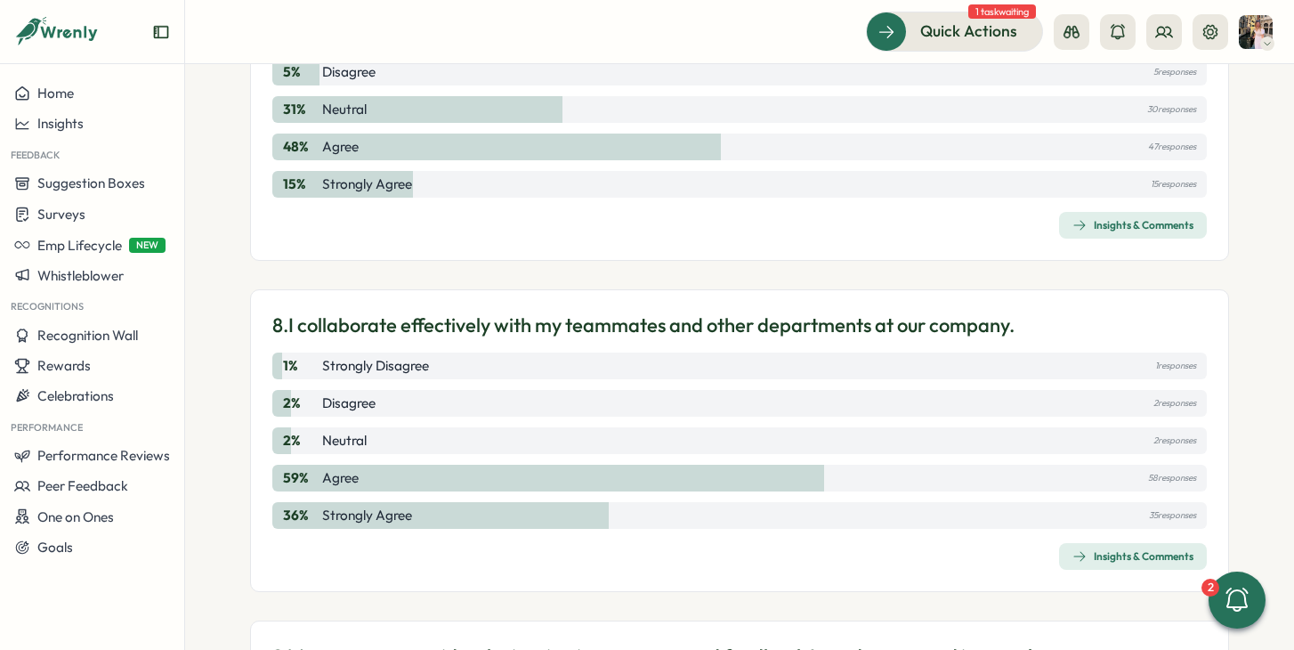
click at [1095, 560] on div "Insights & Comments" at bounding box center [1132, 556] width 121 height 14
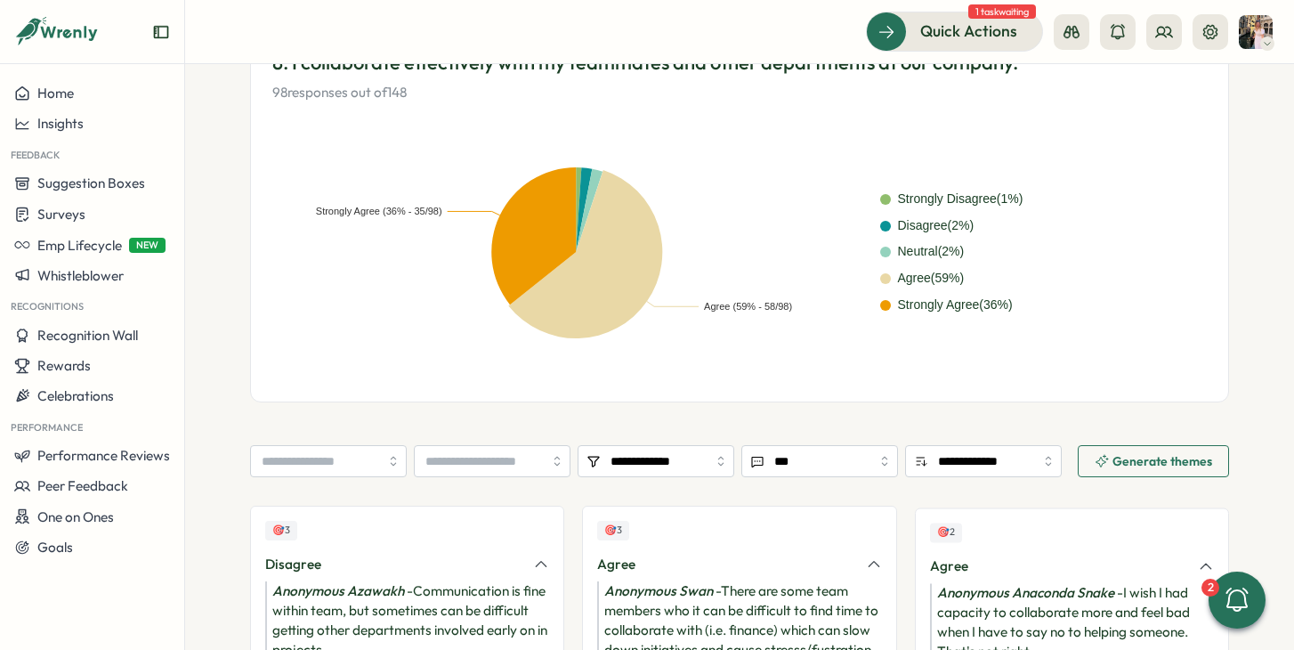
scroll to position [576, 0]
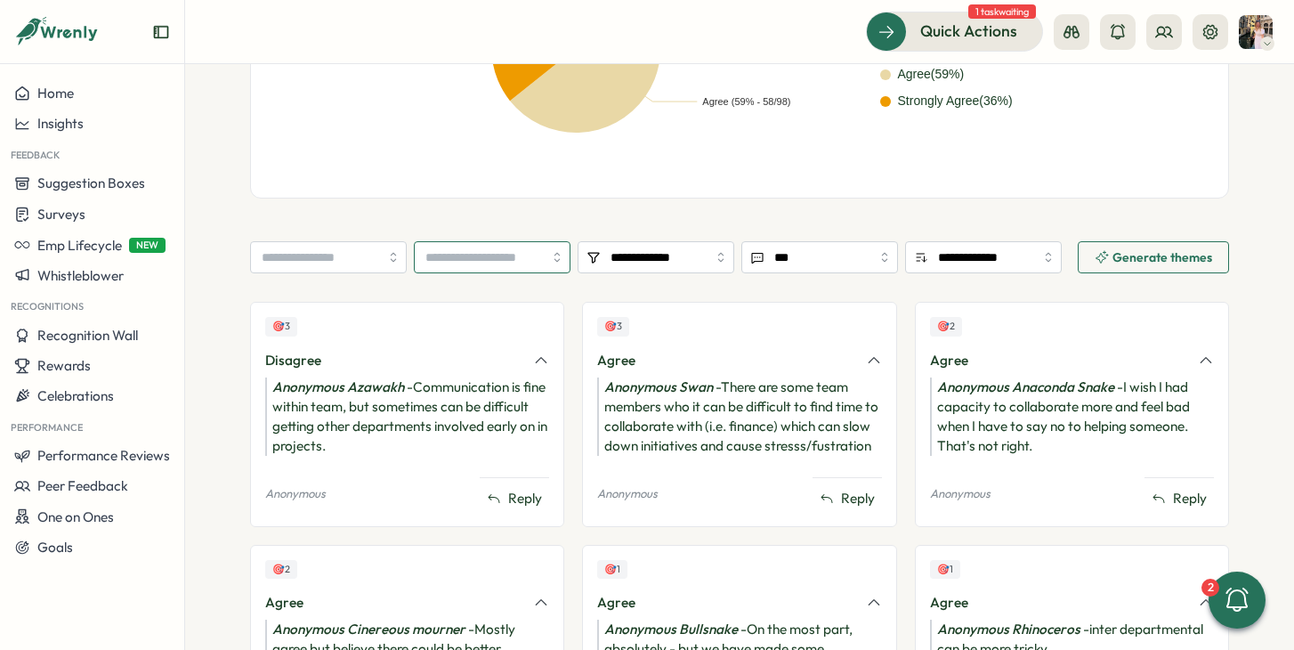
click at [484, 252] on input "search" at bounding box center [492, 257] width 157 height 32
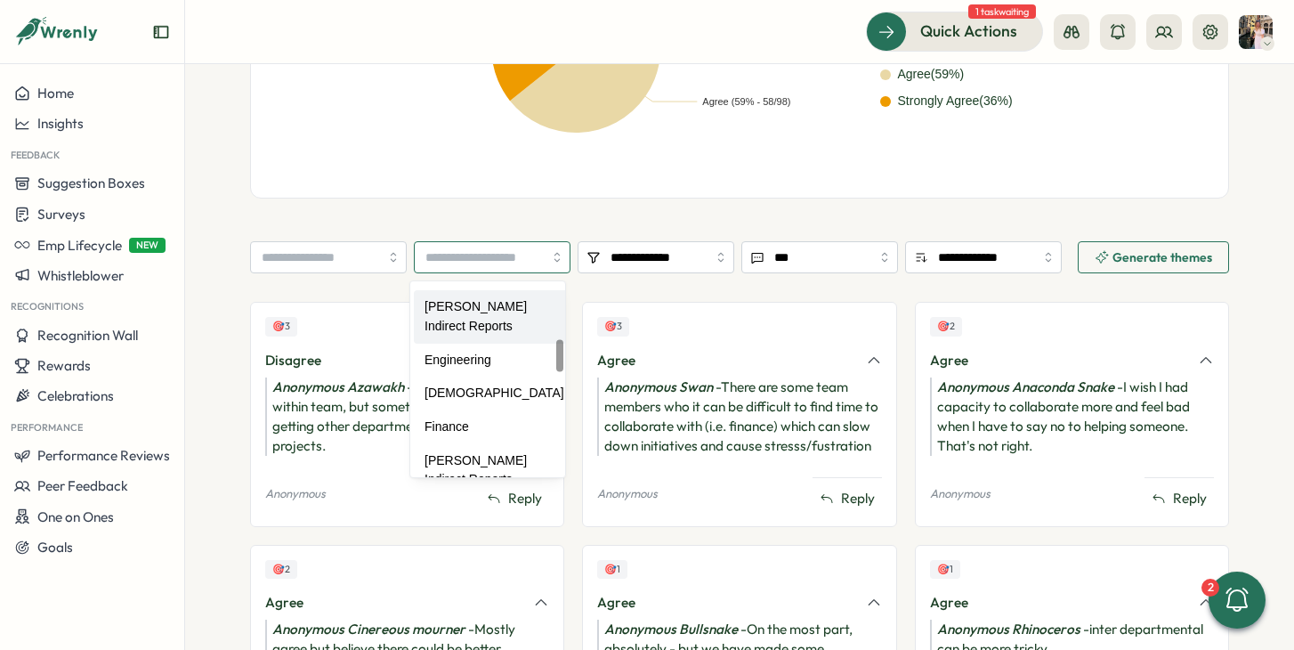
scroll to position [371, 0]
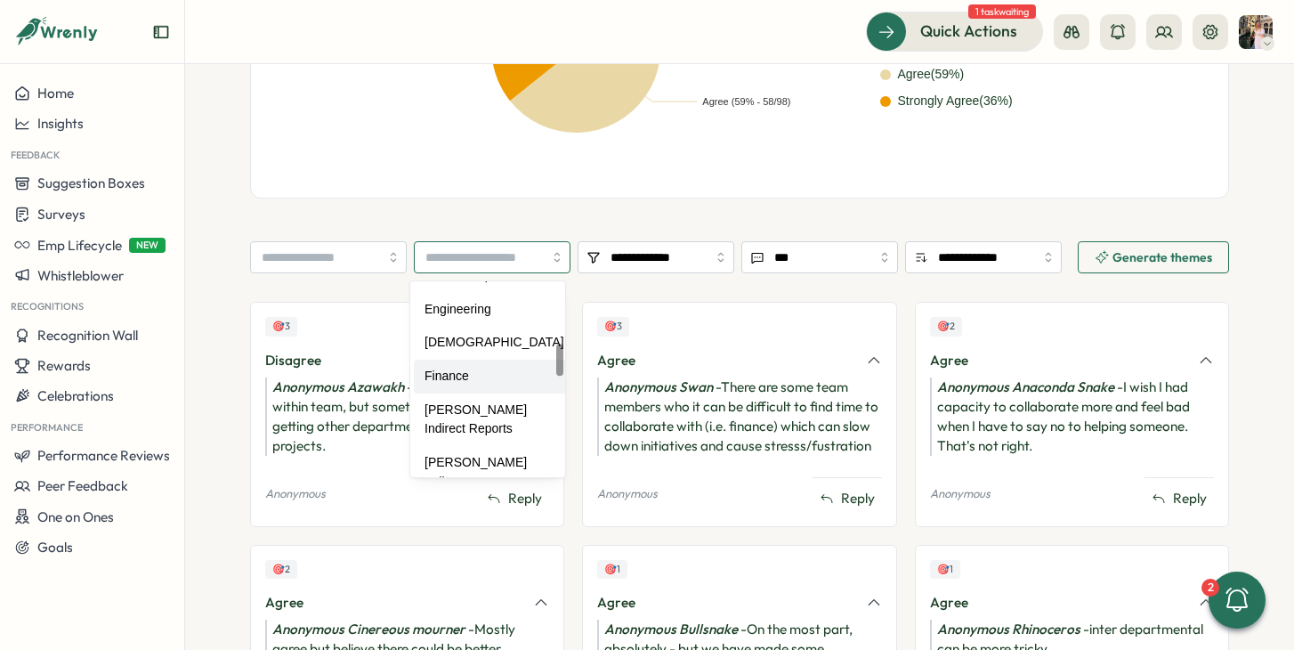
type input "*******"
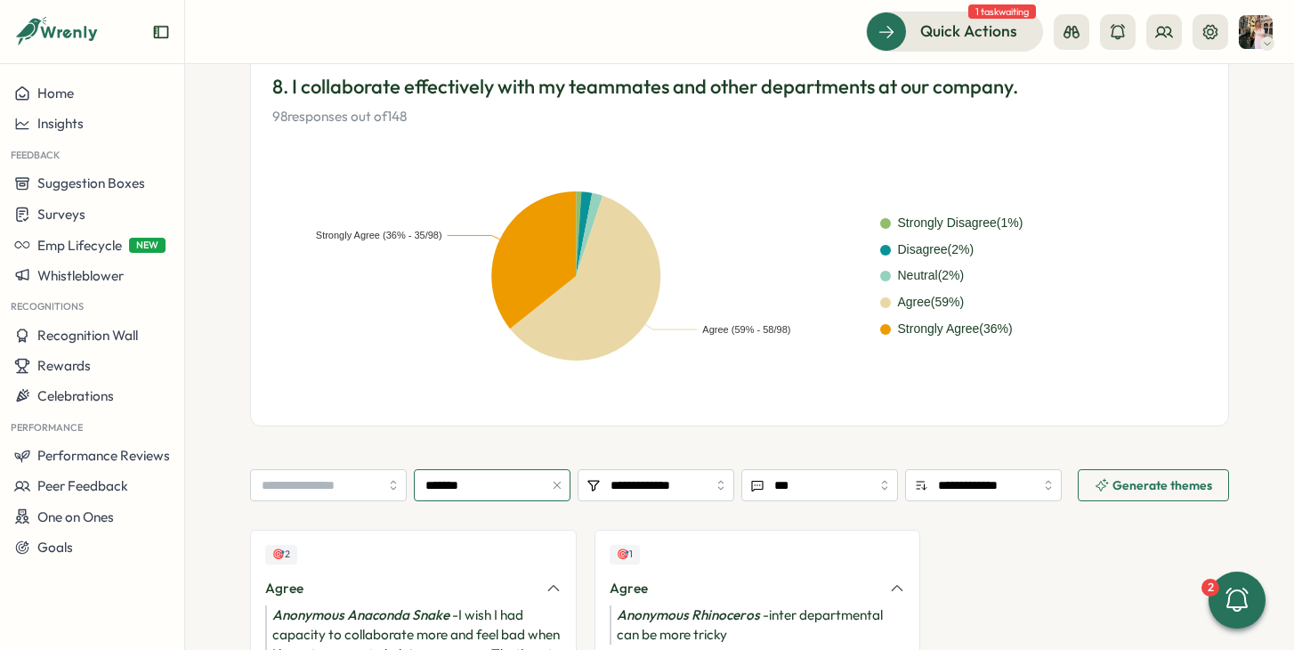
scroll to position [0, 0]
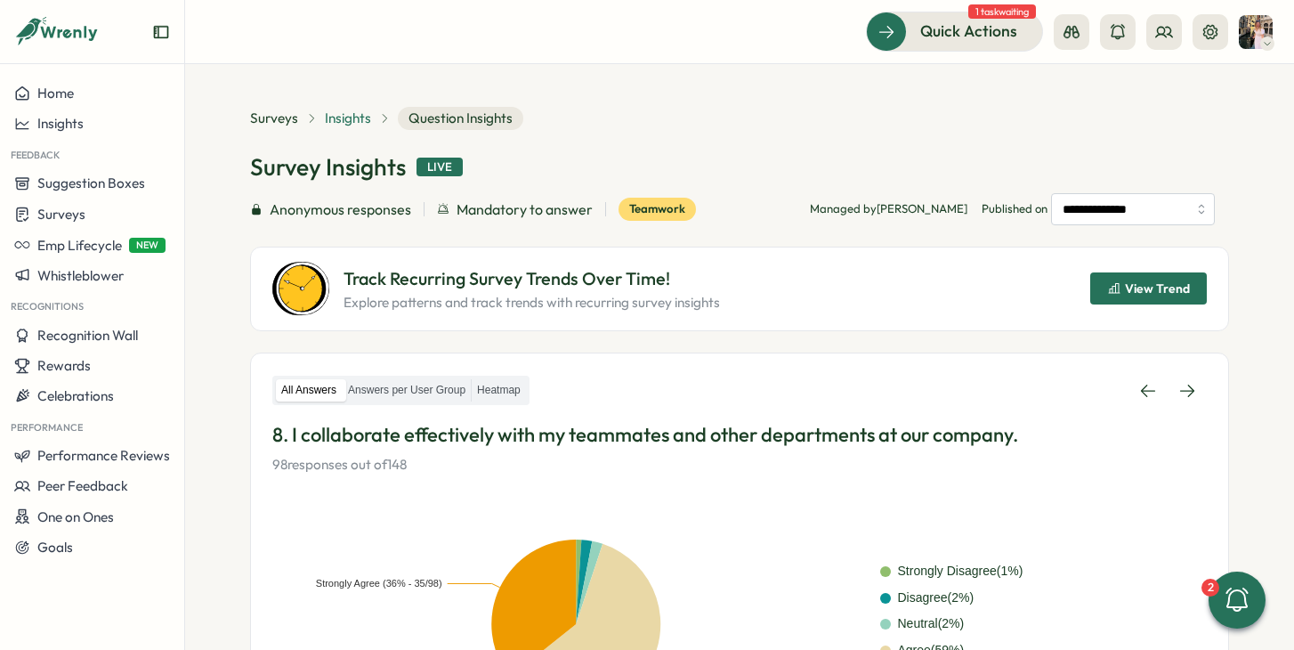
click at [346, 122] on span "Insights" at bounding box center [348, 119] width 46 height 20
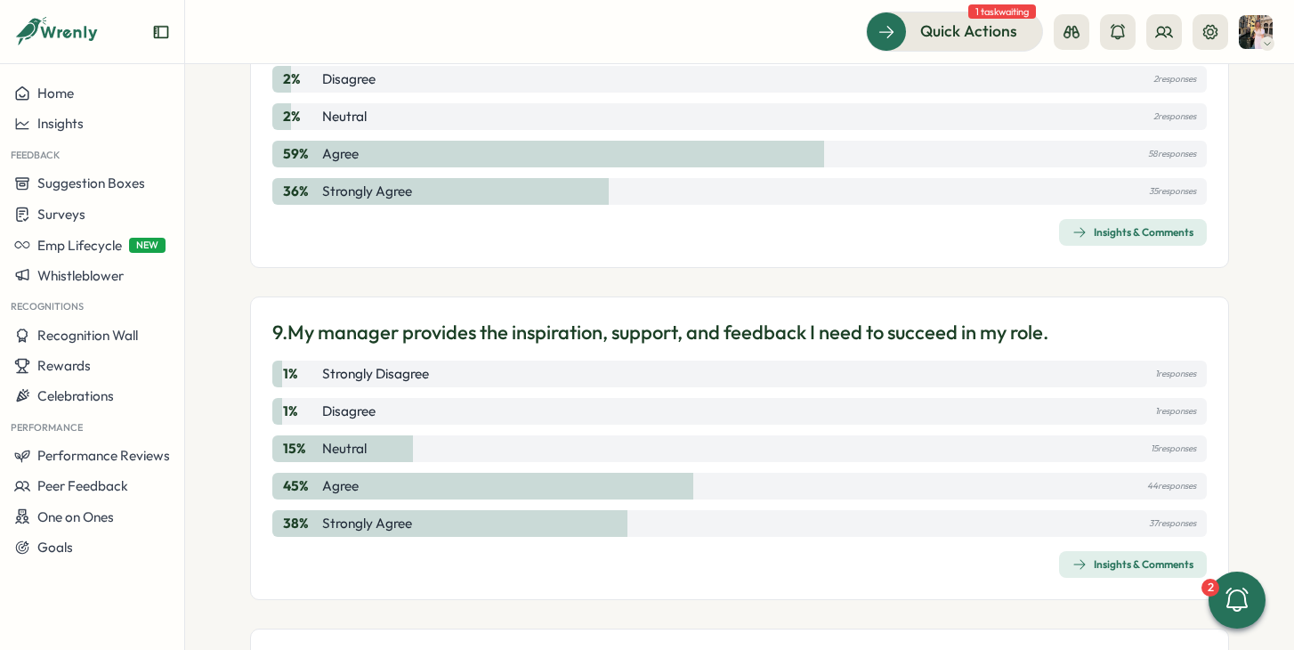
scroll to position [2843, 0]
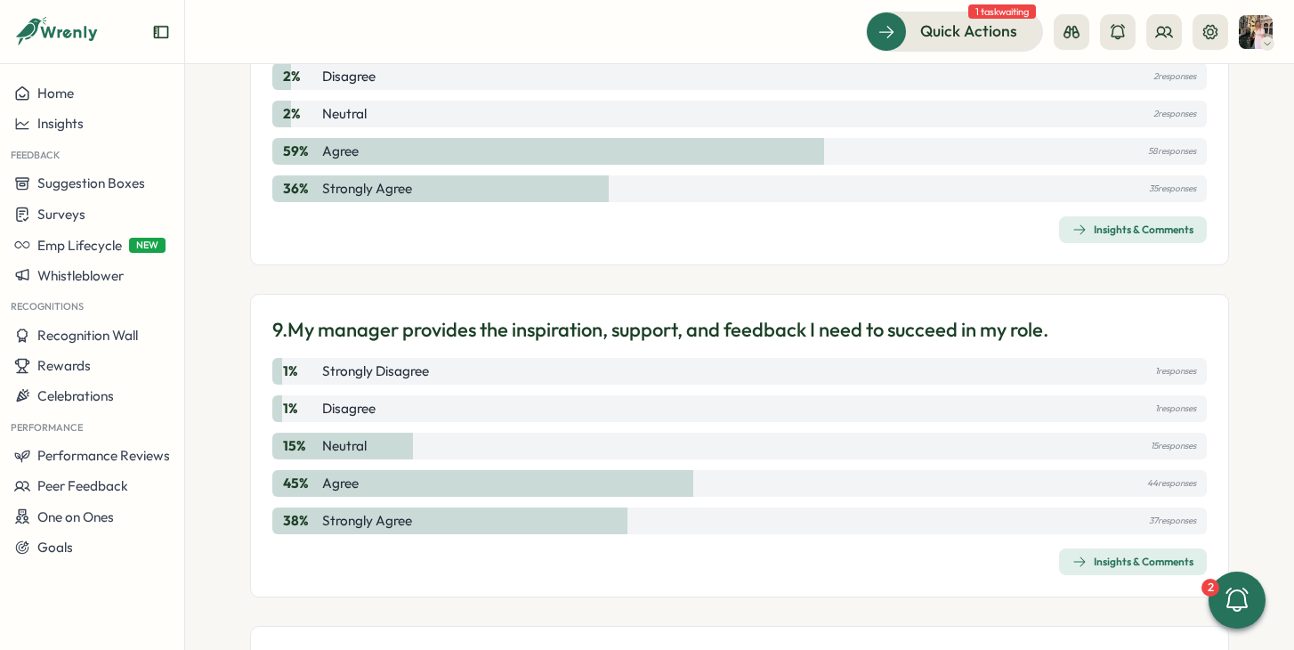
click at [1090, 559] on div "Insights & Comments" at bounding box center [1132, 561] width 121 height 14
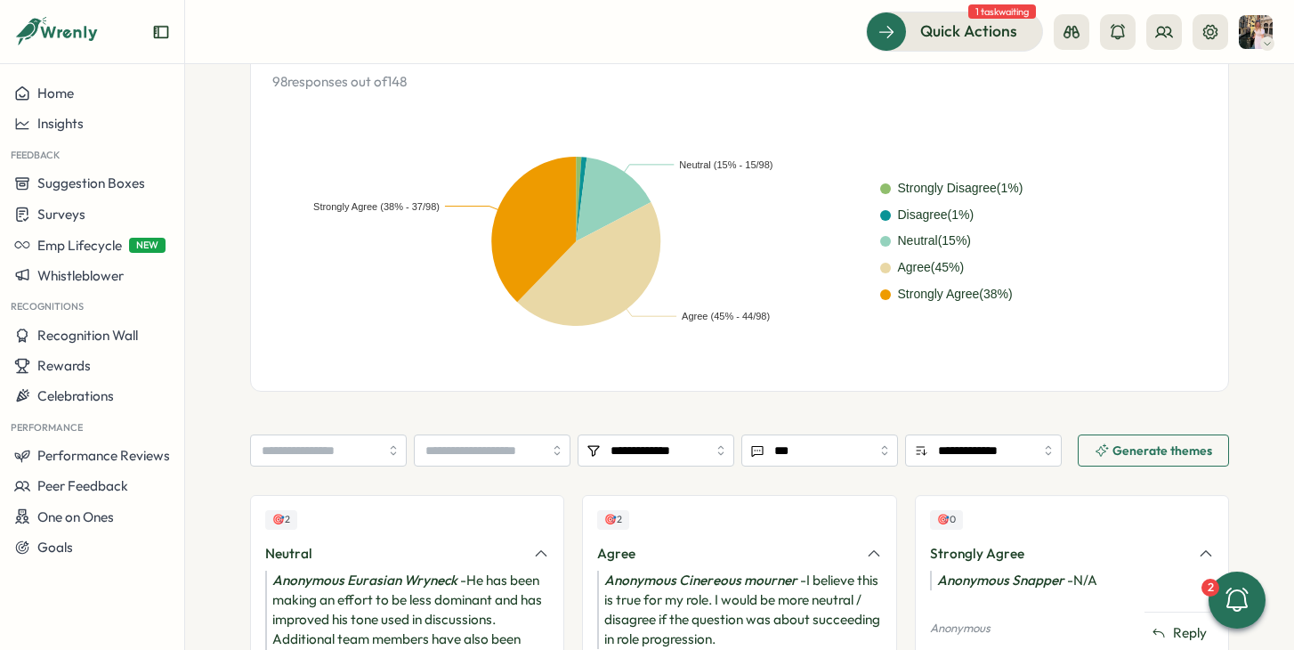
scroll to position [650, 0]
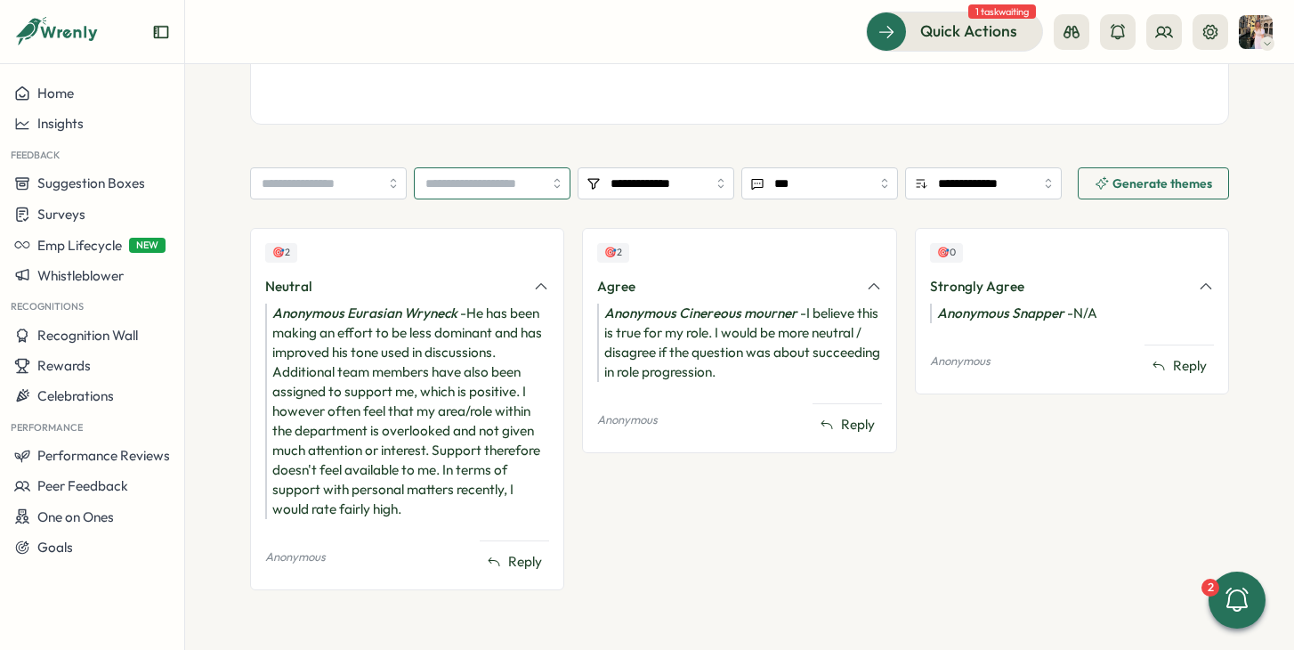
click at [508, 183] on input "search" at bounding box center [492, 183] width 157 height 32
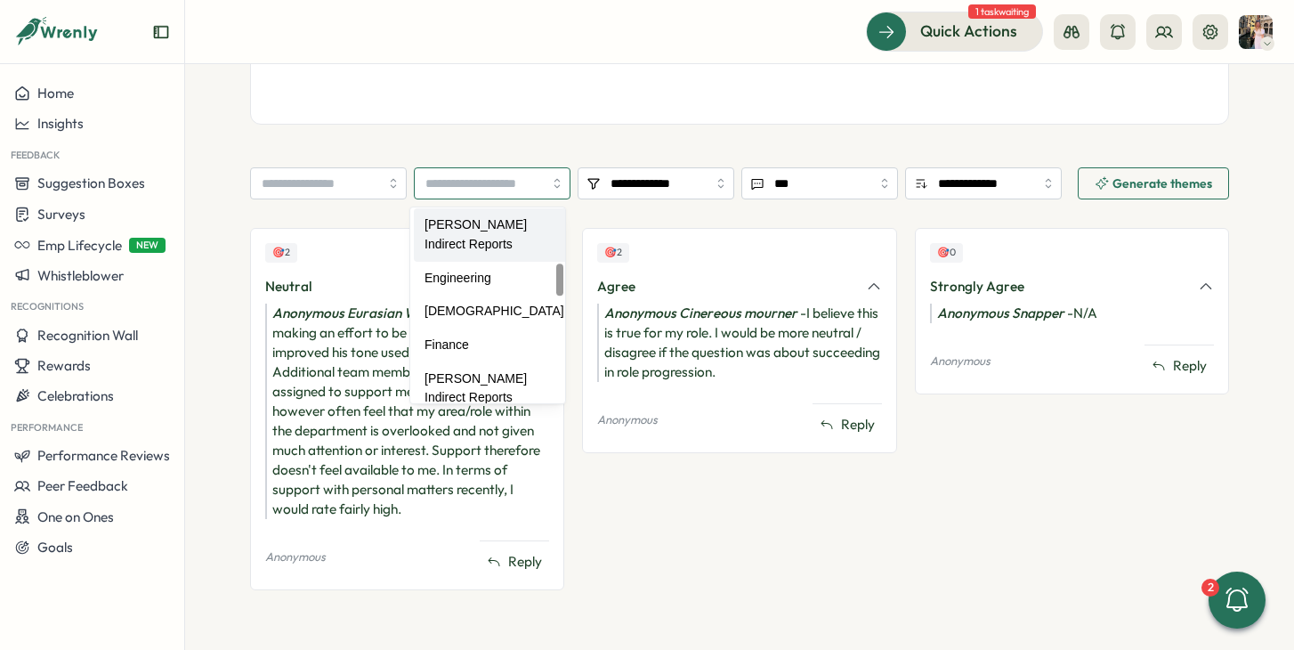
scroll to position [333, 0]
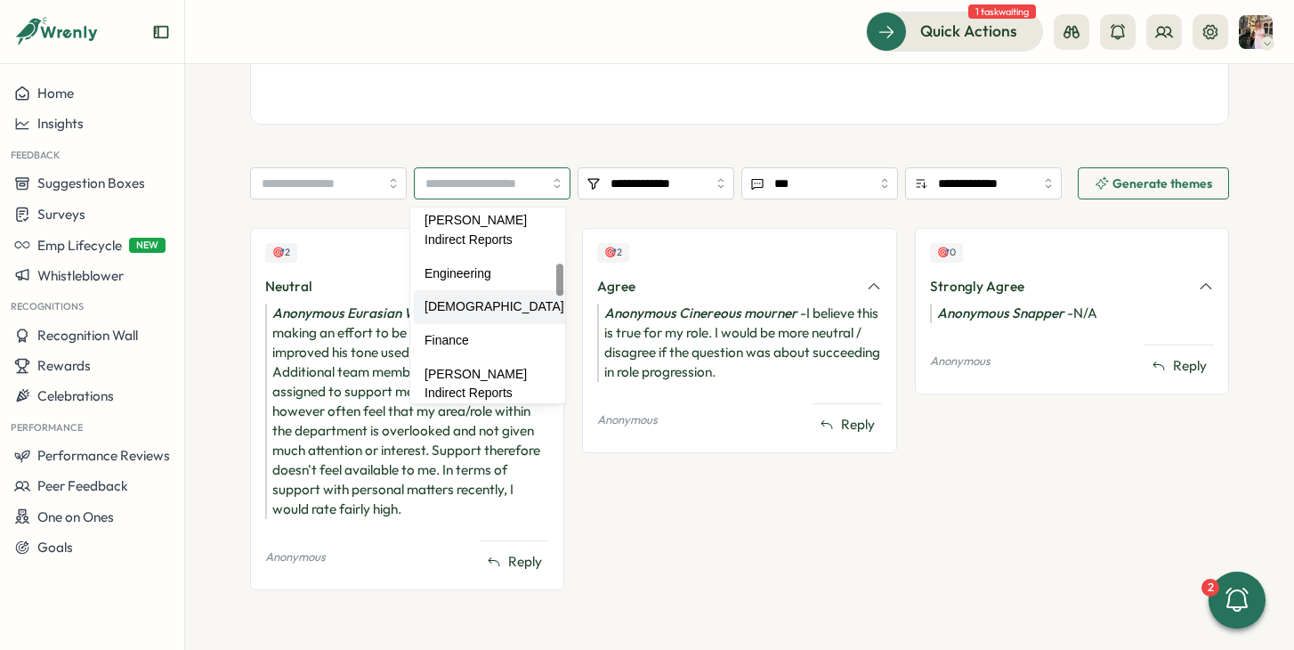
type input "*******"
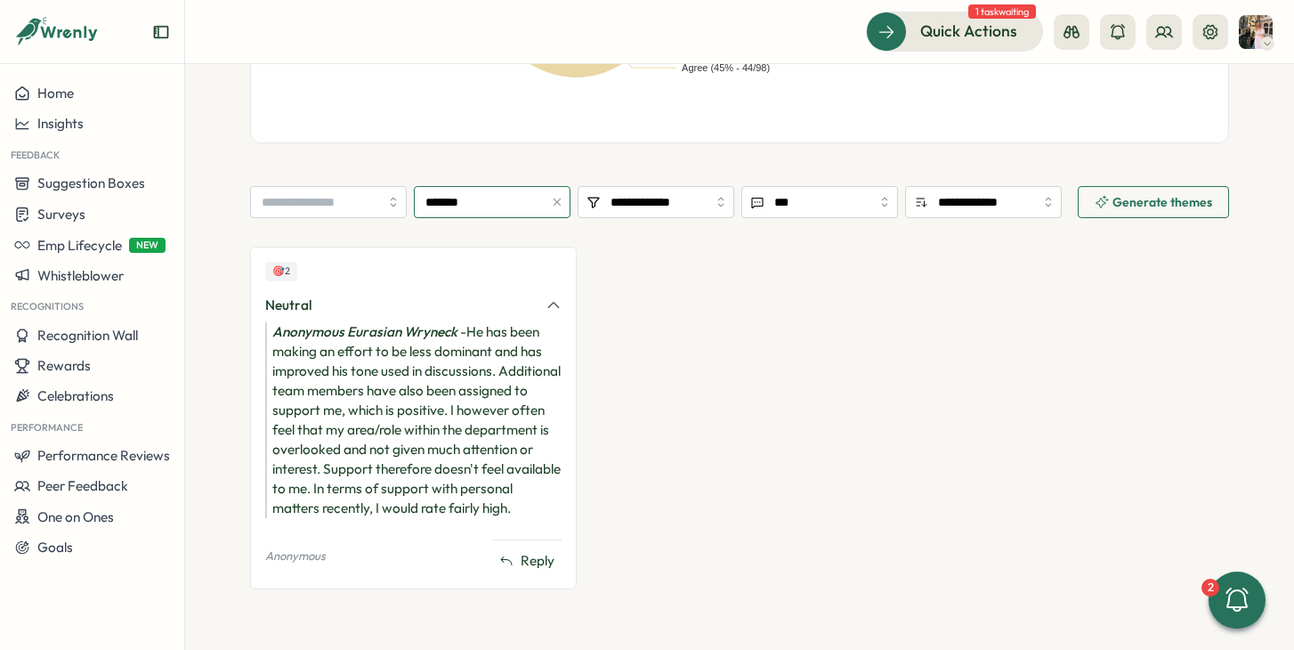
scroll to position [0, 0]
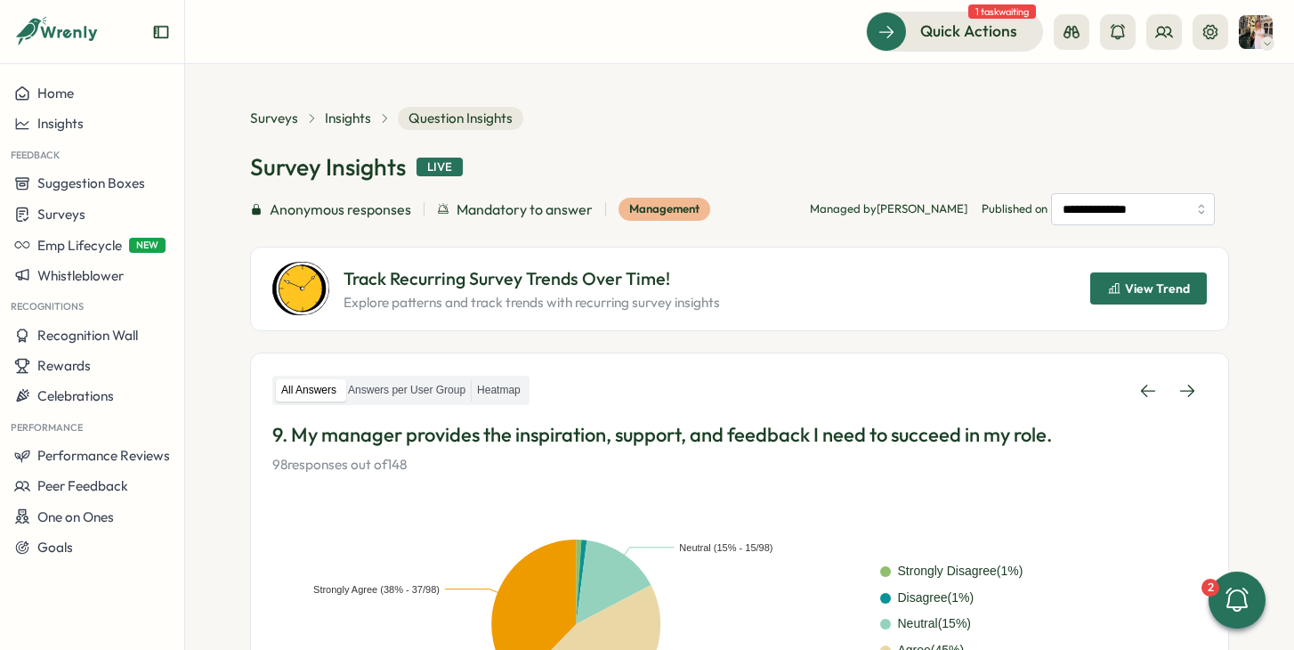
click at [356, 128] on div "Surveys Insights Question Insights" at bounding box center [386, 118] width 273 height 23
click at [352, 125] on span "Insights" at bounding box center [348, 119] width 46 height 20
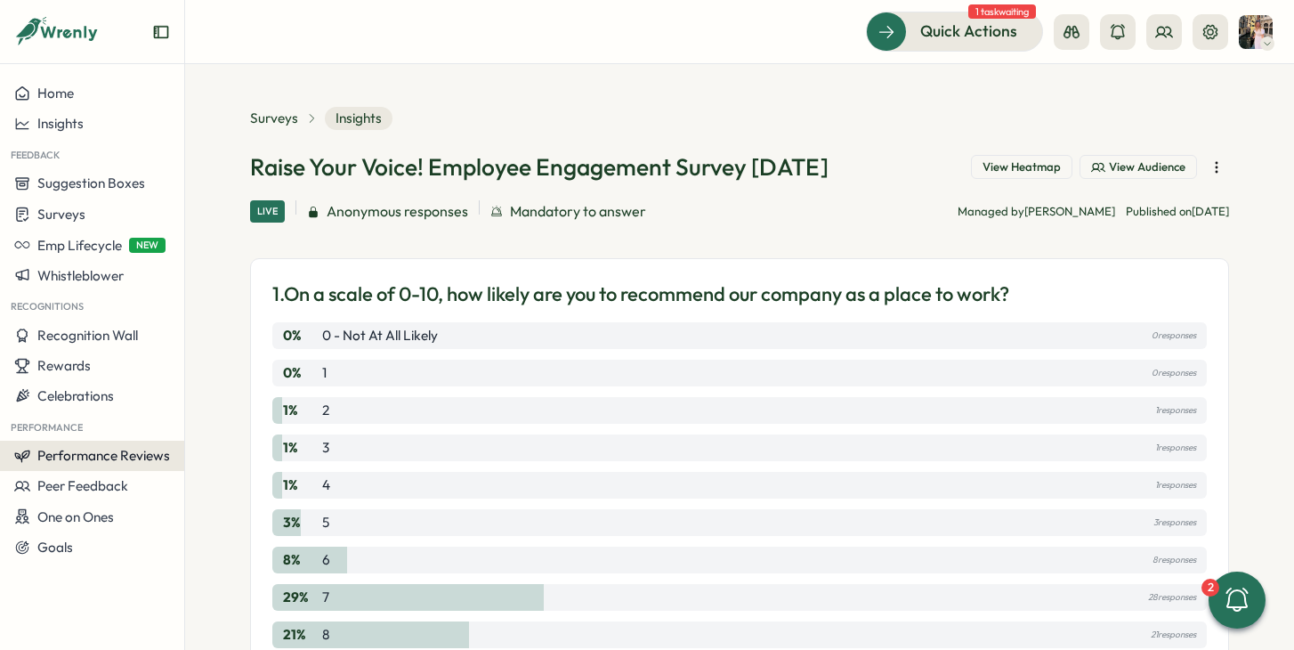
click at [85, 456] on span "Performance Reviews" at bounding box center [103, 455] width 133 height 17
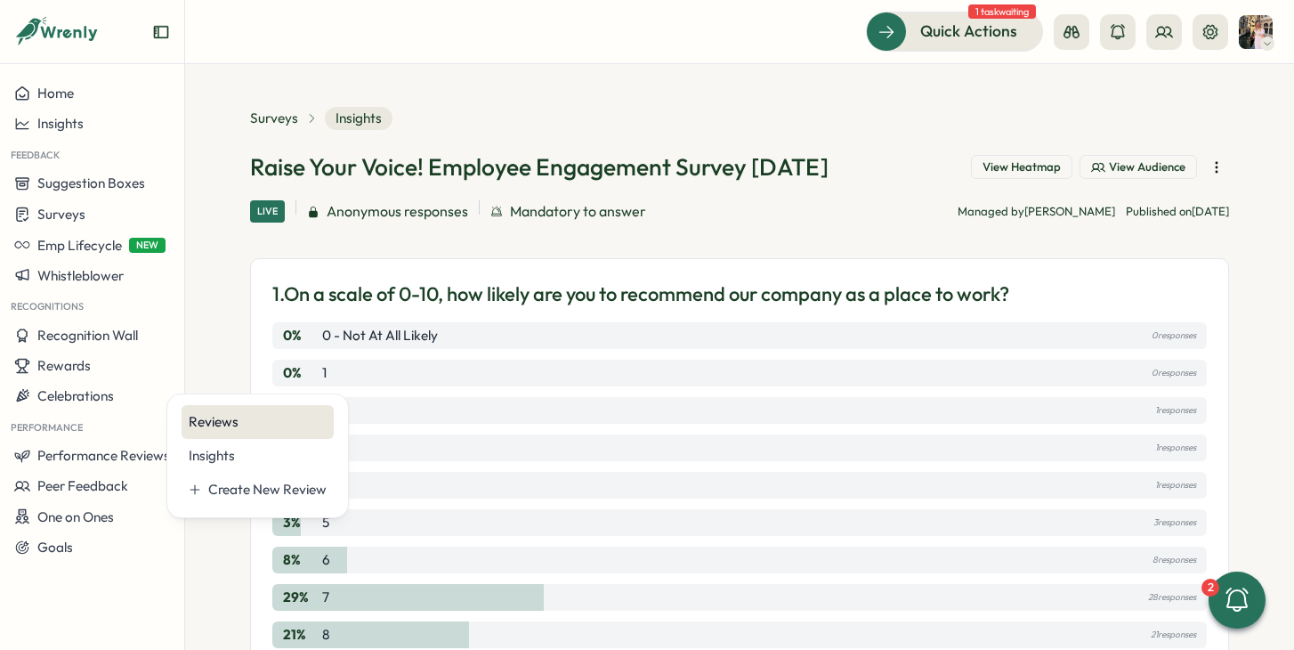
click at [216, 432] on div "Reviews" at bounding box center [258, 422] width 152 height 34
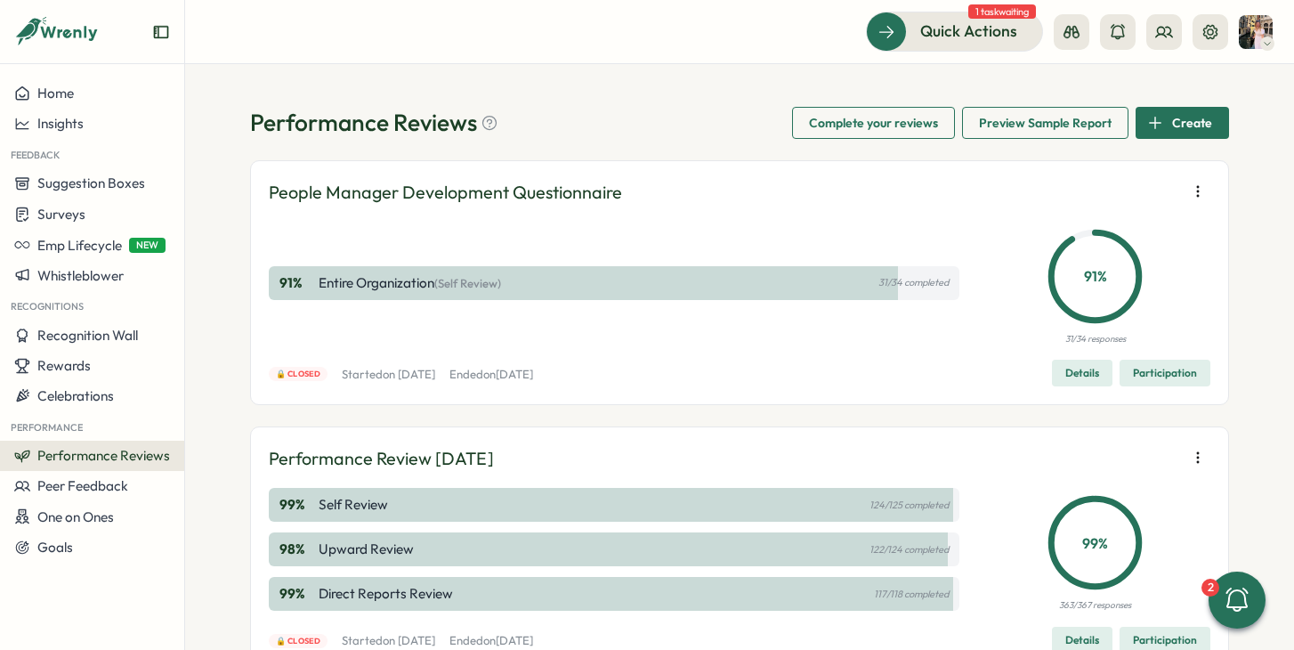
click at [1191, 451] on icon "button" at bounding box center [1198, 458] width 18 height 18
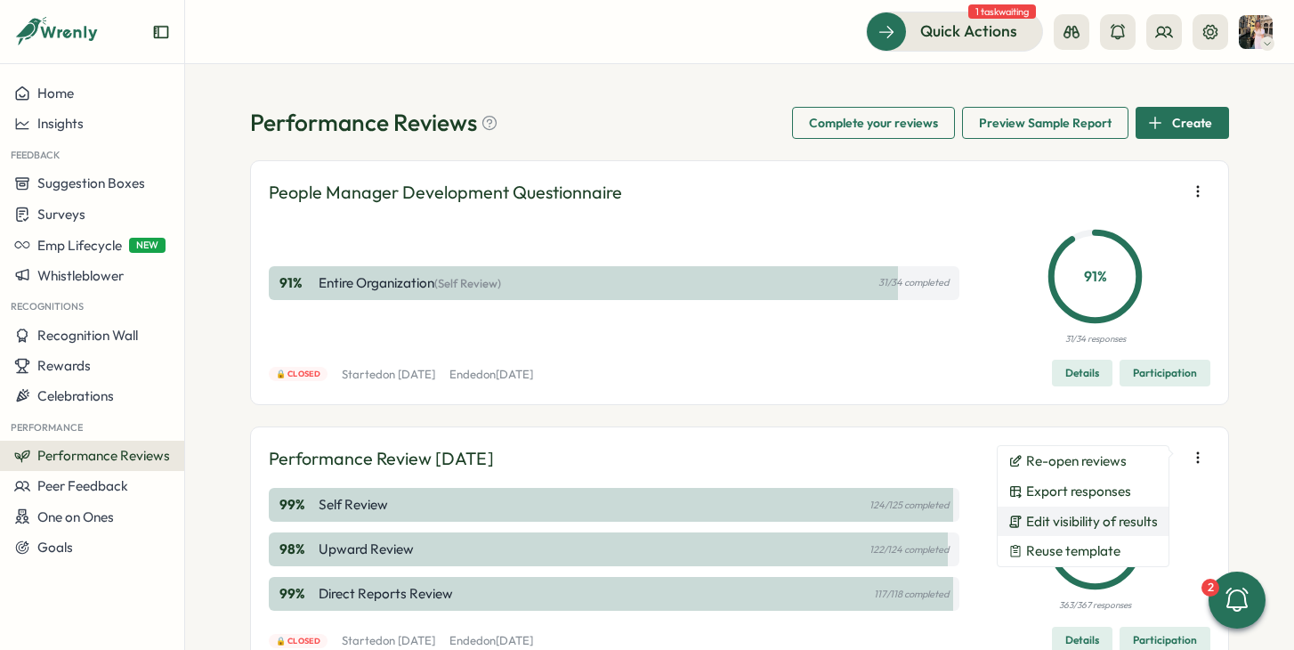
click at [1061, 527] on span "Edit visibility of results" at bounding box center [1092, 522] width 132 height 16
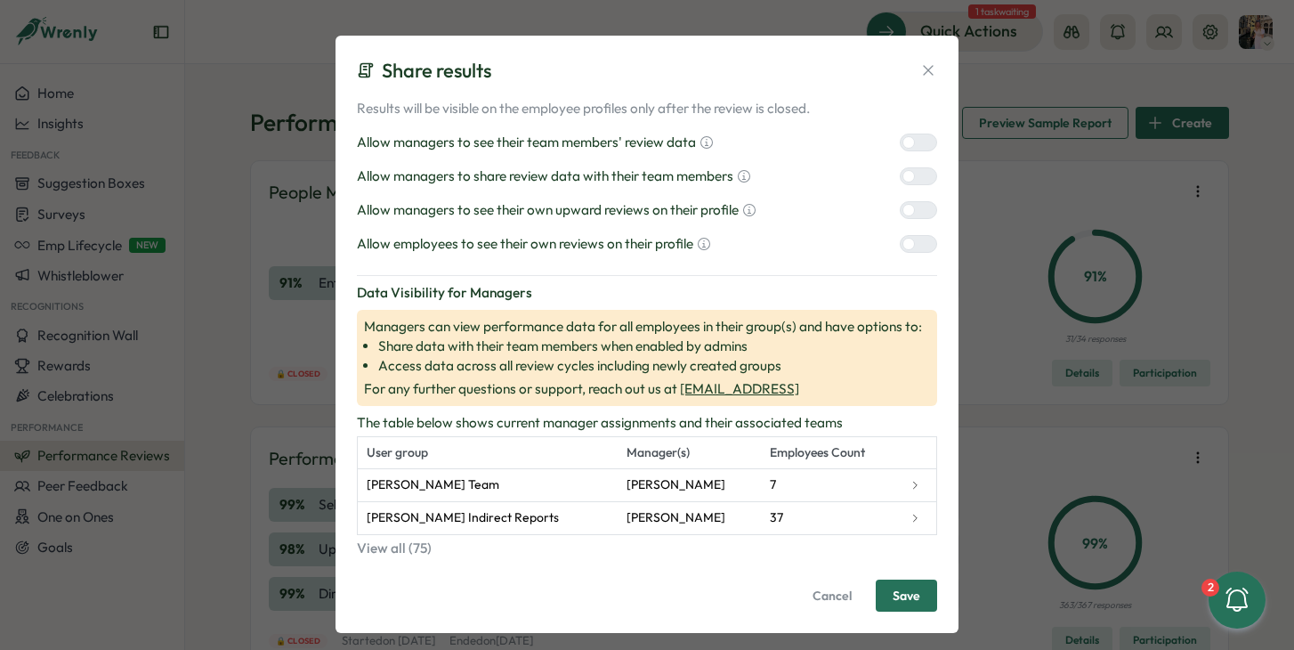
click at [816, 596] on span "Cancel" at bounding box center [832, 595] width 39 height 30
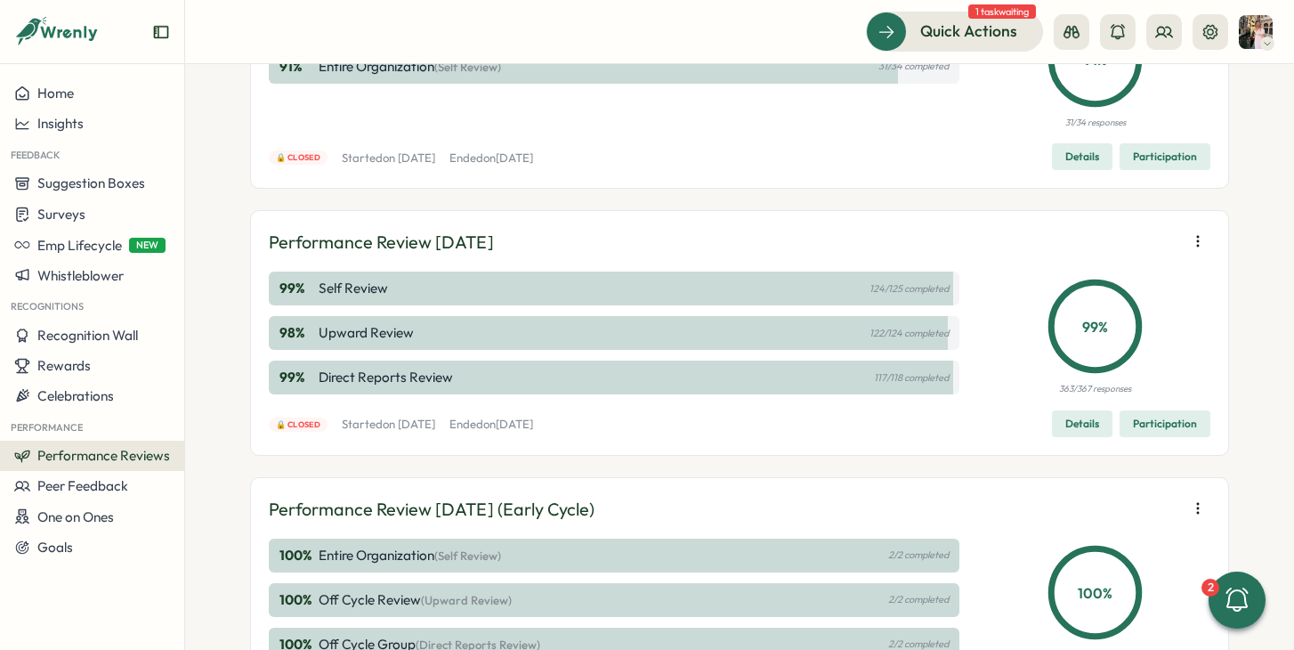
scroll to position [219, 0]
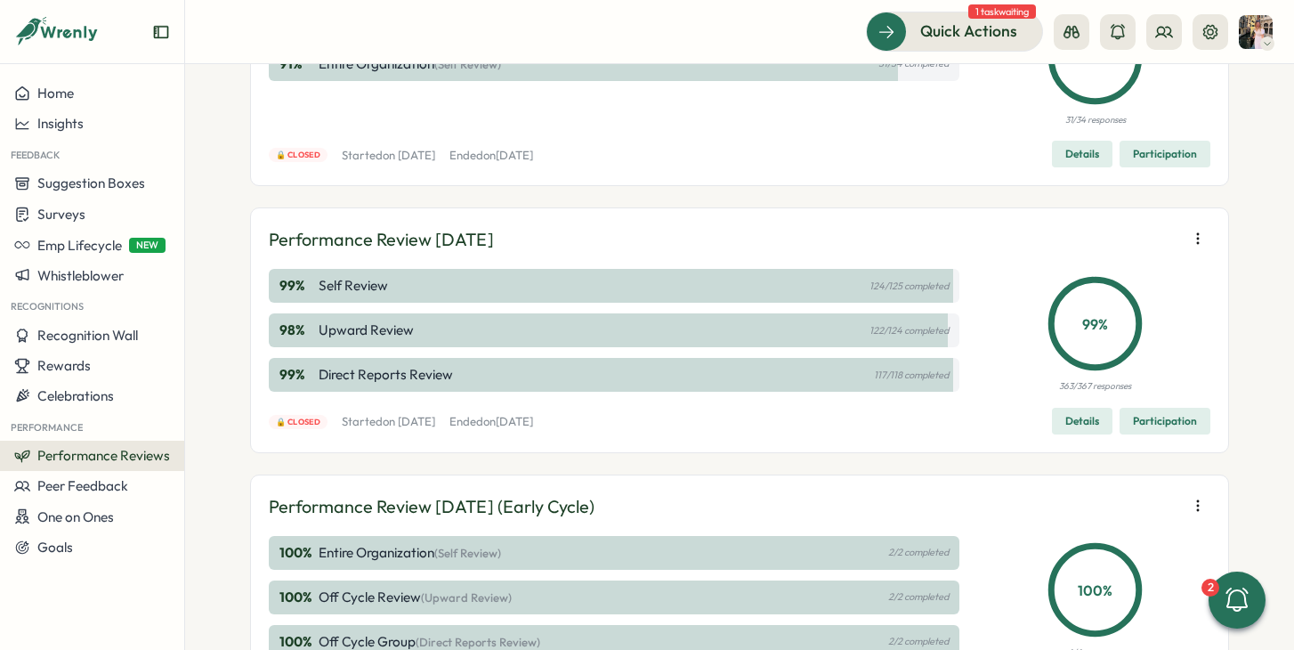
click at [1137, 421] on span "Participation" at bounding box center [1165, 421] width 64 height 25
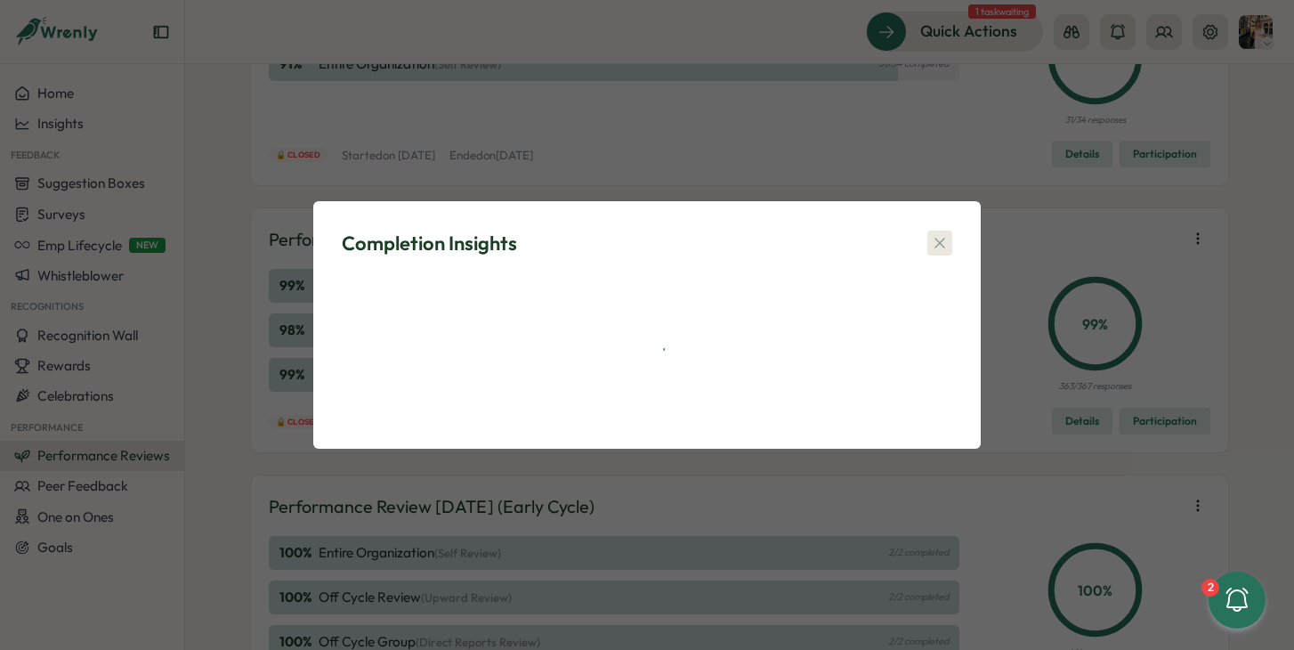
click at [941, 245] on icon "button" at bounding box center [940, 243] width 18 height 18
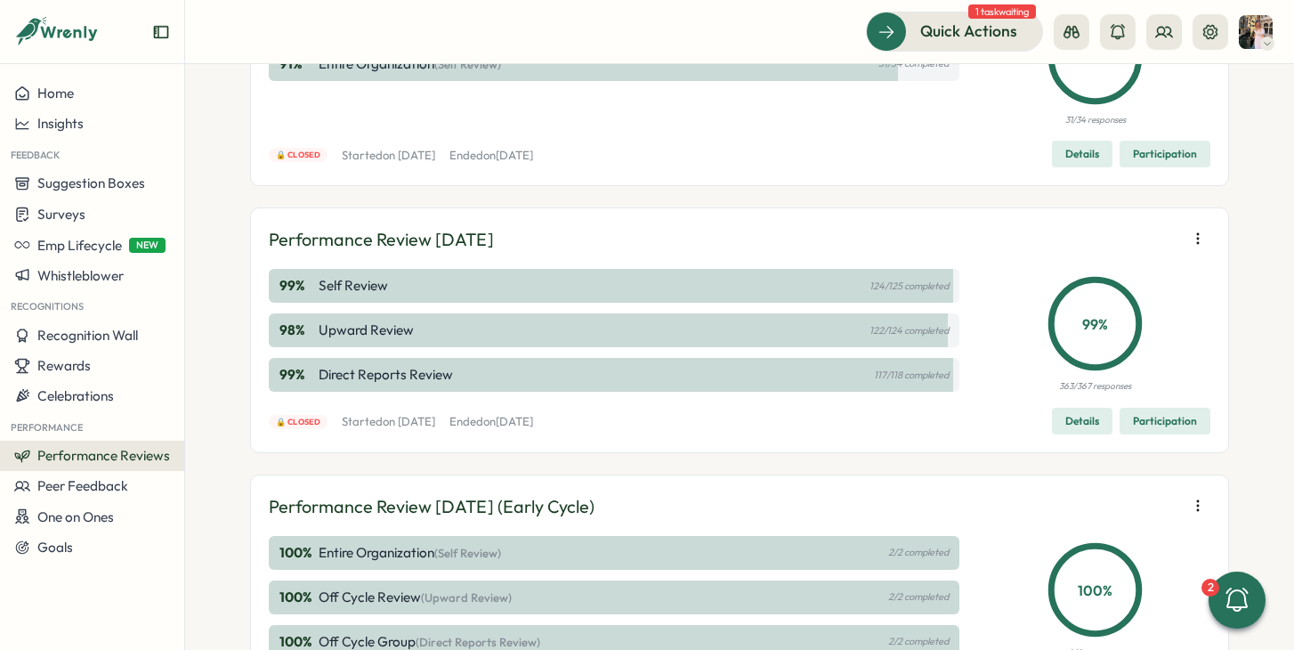
click at [166, 451] on span "Performance Reviews" at bounding box center [103, 455] width 133 height 17
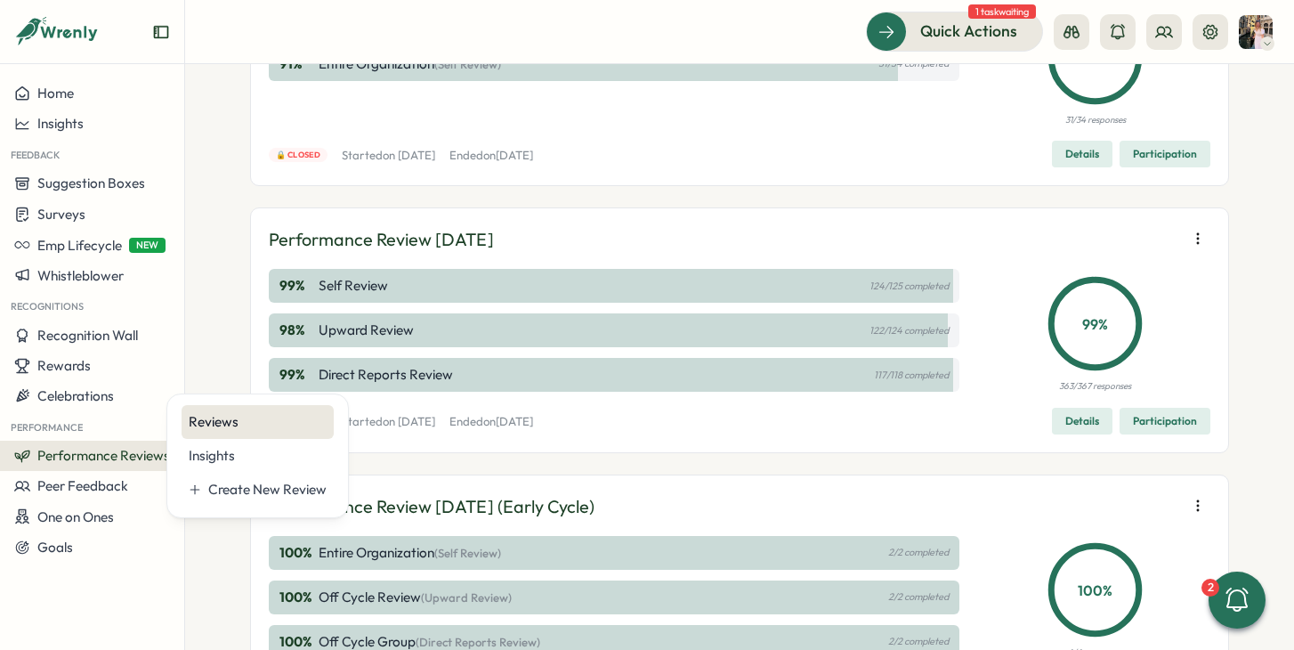
click at [216, 417] on div "Reviews" at bounding box center [258, 422] width 138 height 20
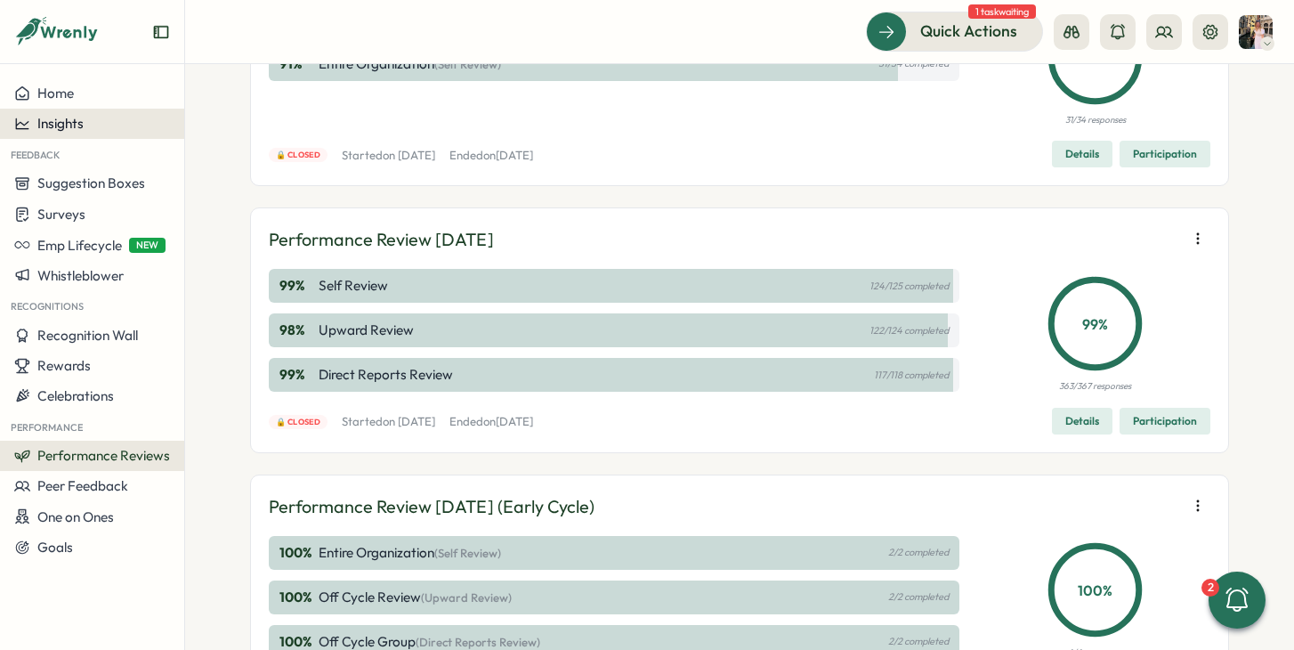
click at [123, 123] on div "Insights" at bounding box center [92, 124] width 156 height 16
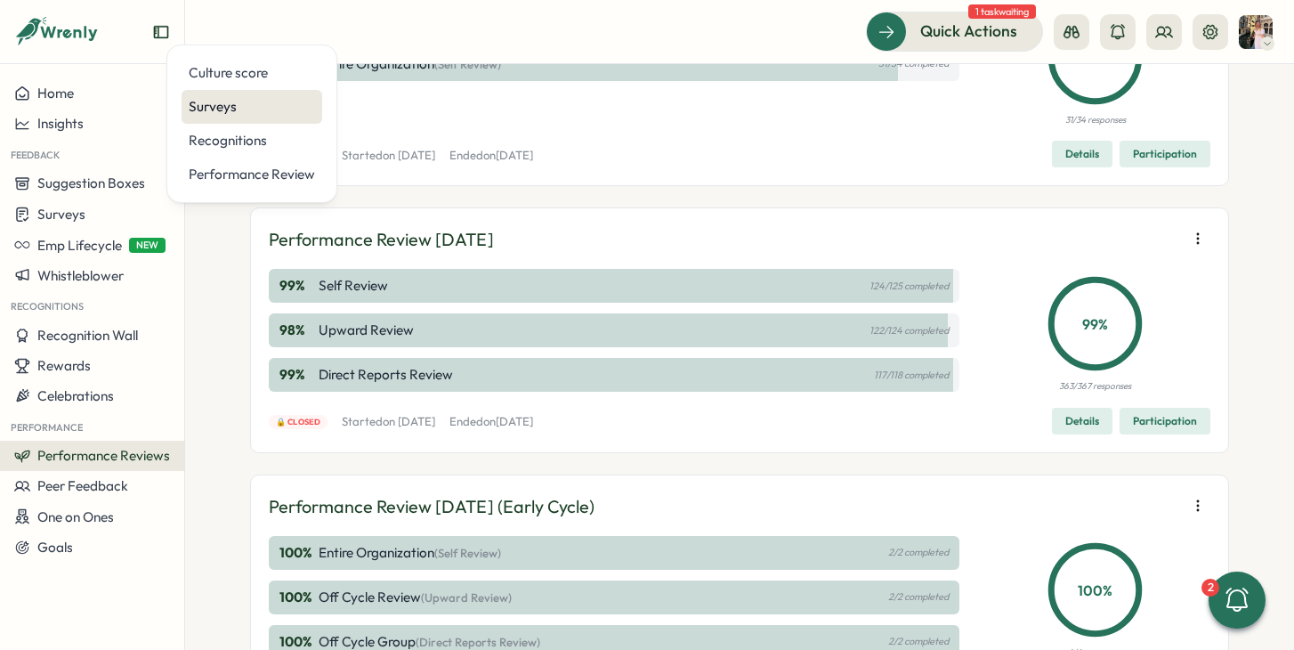
click at [225, 108] on div "Surveys" at bounding box center [252, 107] width 126 height 20
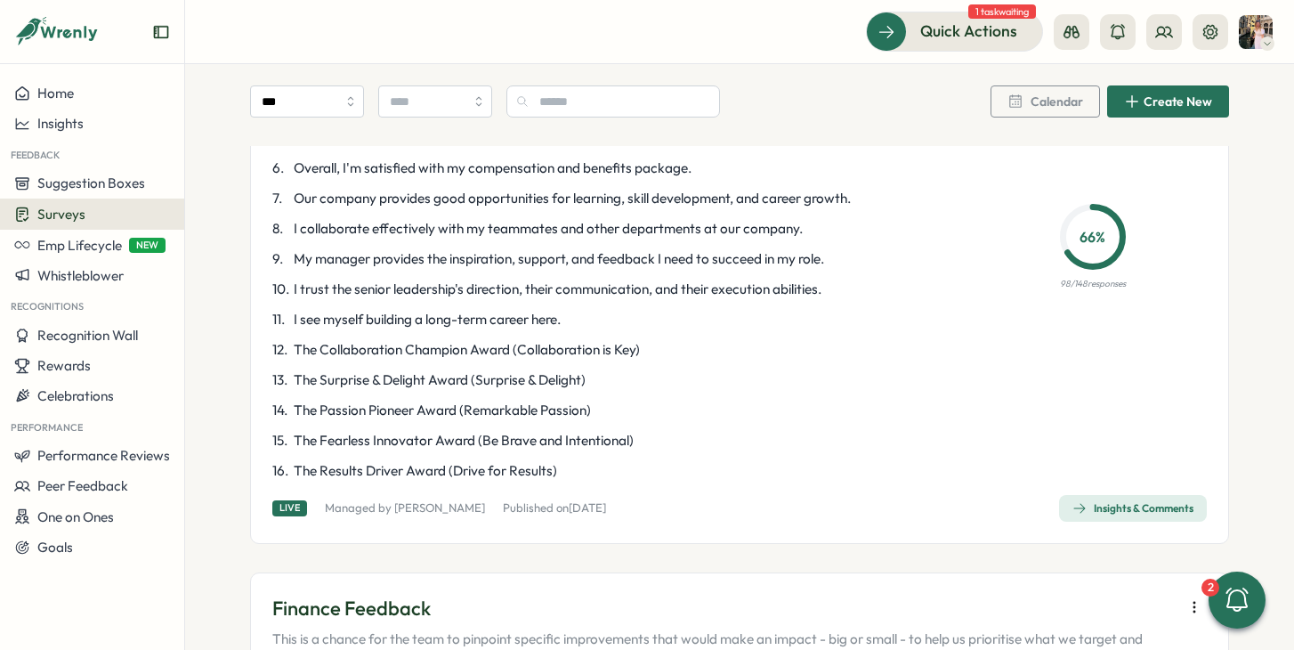
scroll to position [298, 0]
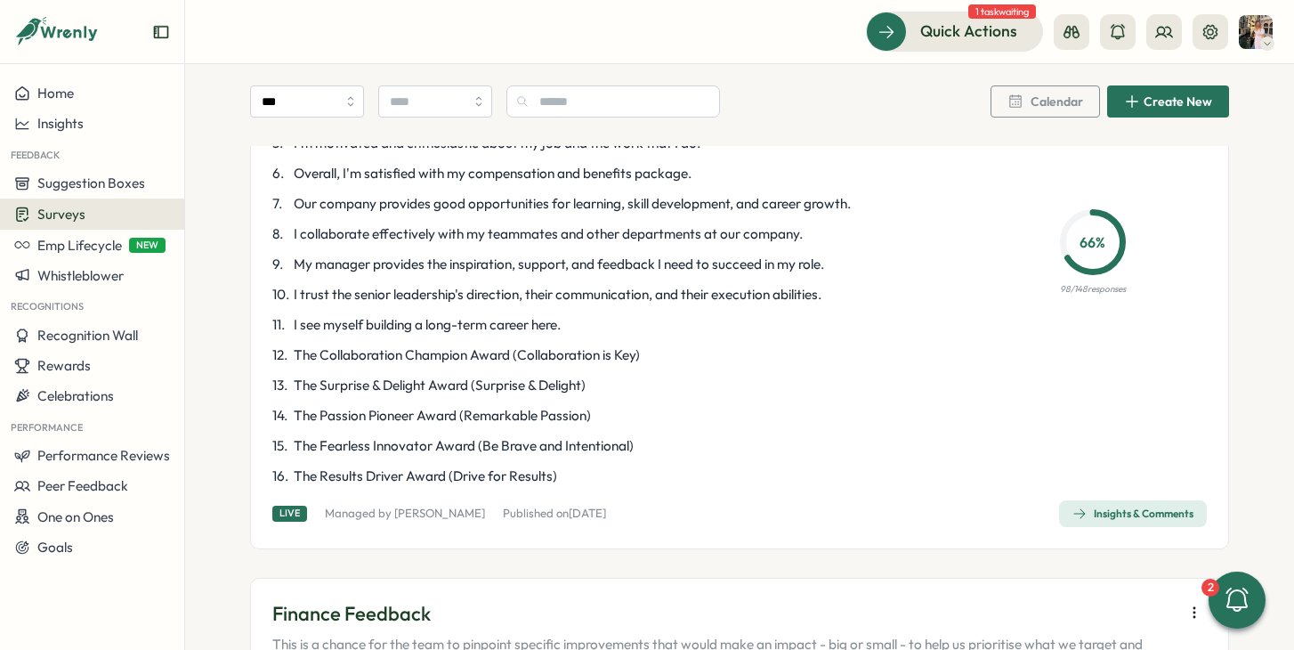
click at [1064, 510] on button "Insights & Comments" at bounding box center [1133, 513] width 148 height 27
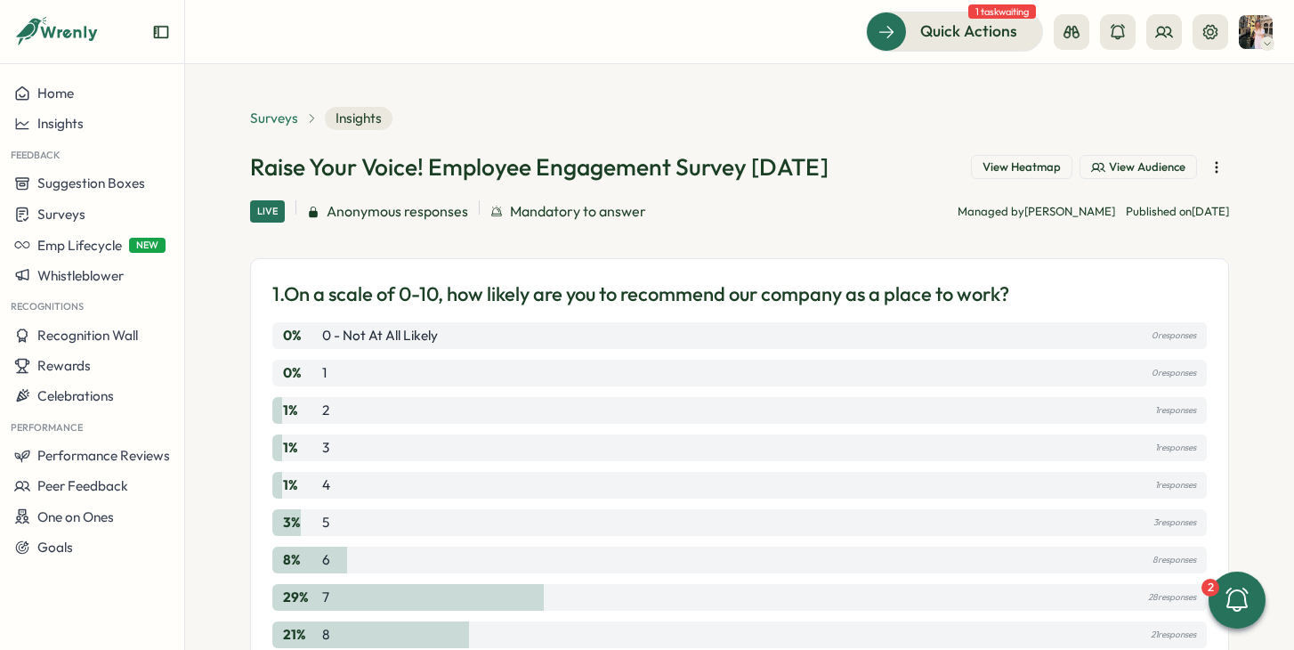
click at [256, 122] on span "Surveys" at bounding box center [274, 119] width 48 height 20
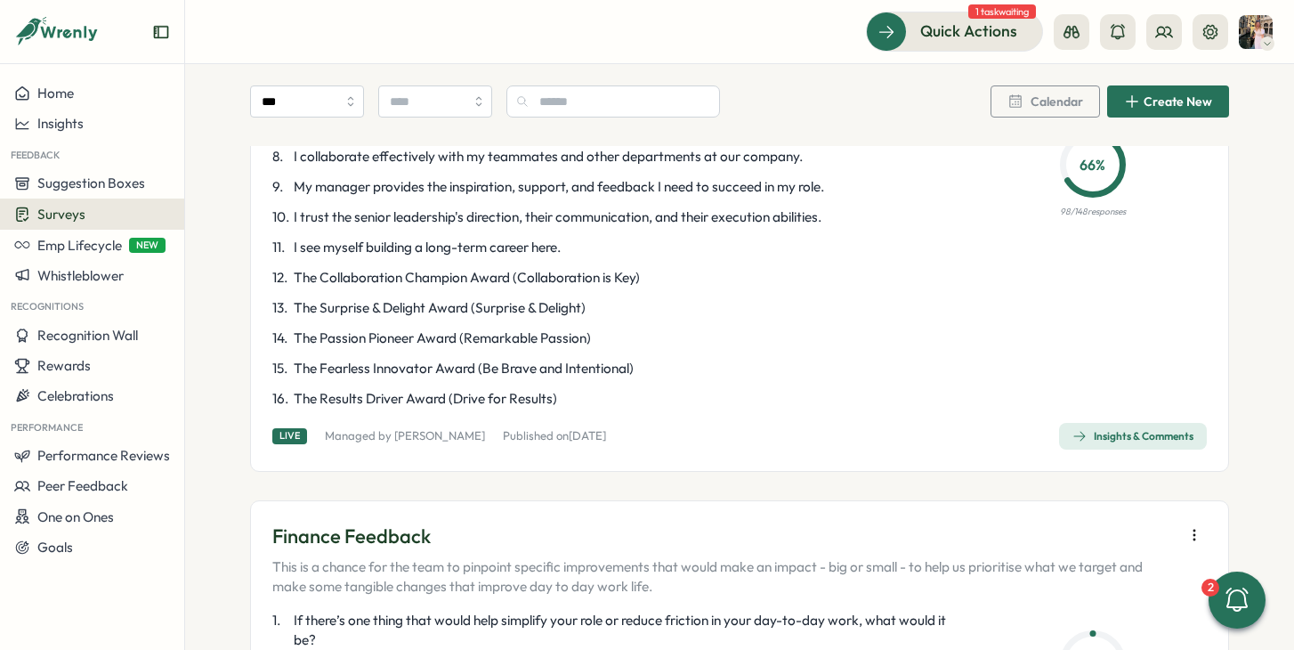
scroll to position [393, 0]
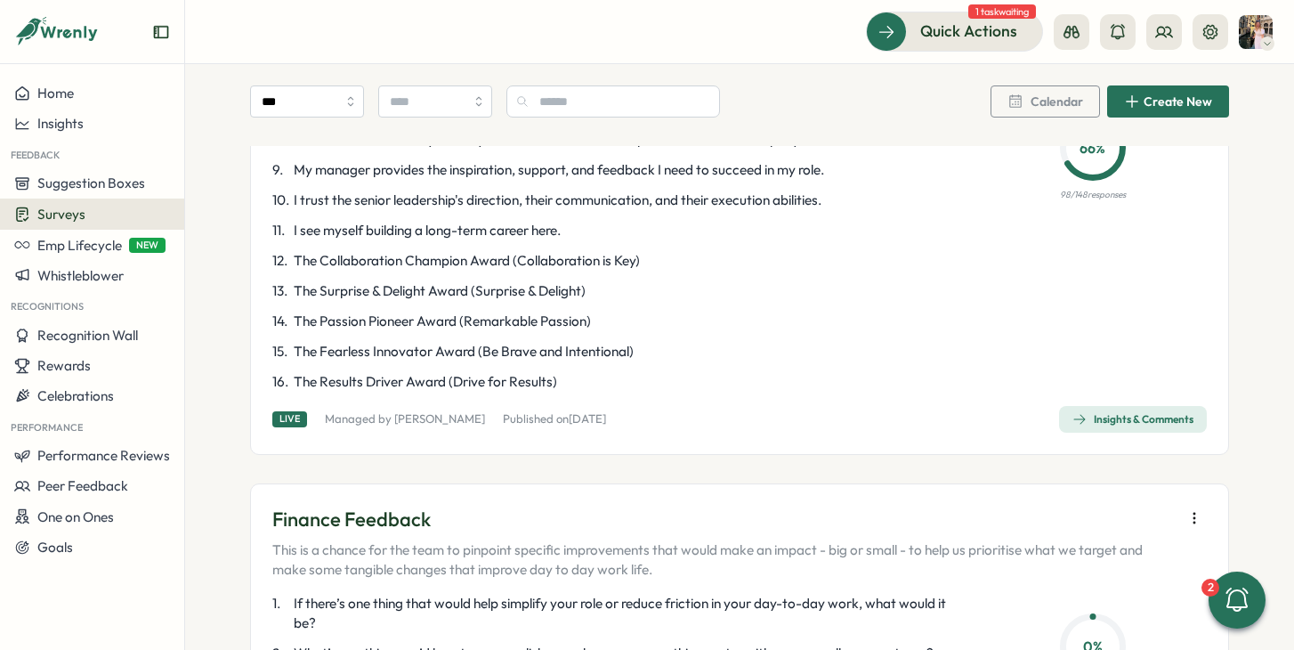
click at [1101, 406] on button "Insights & Comments" at bounding box center [1133, 419] width 148 height 27
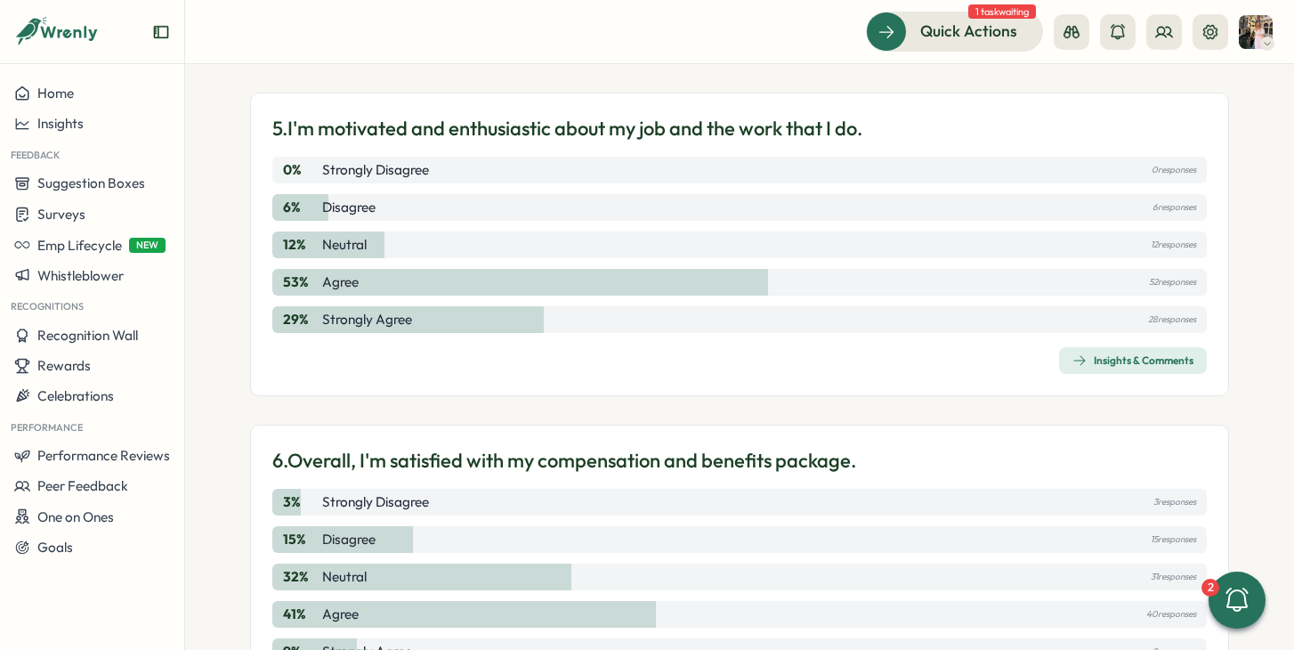
scroll to position [1734, 0]
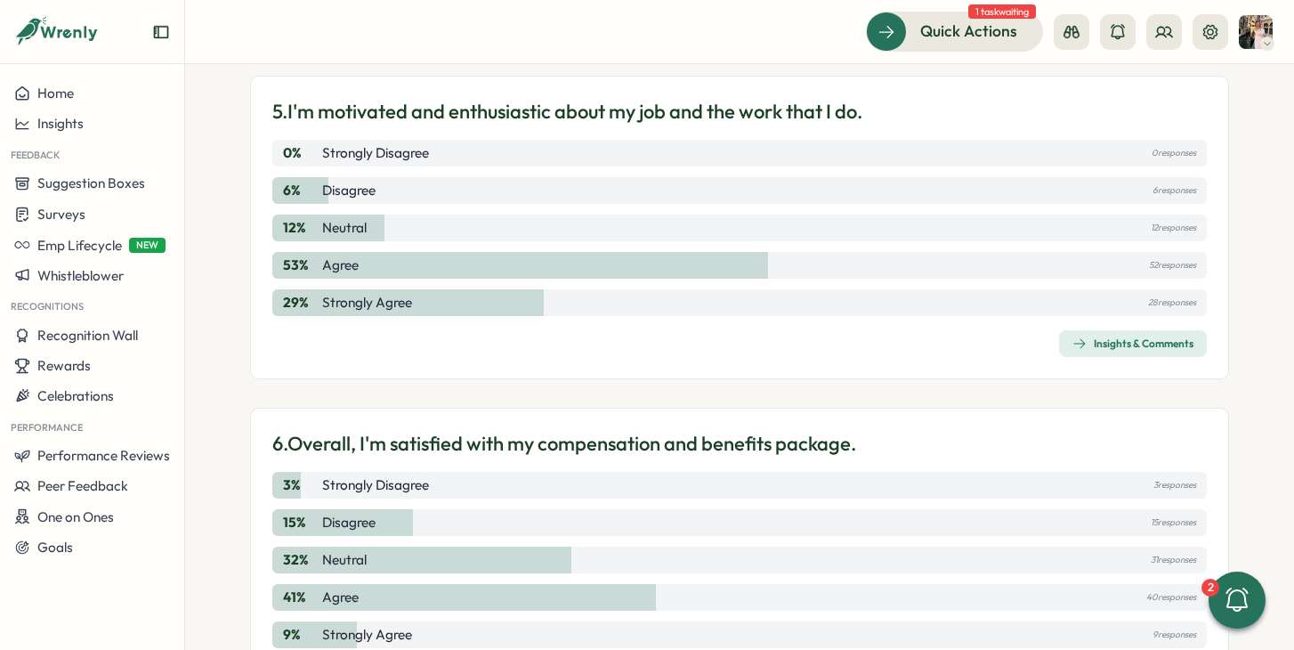
click at [1150, 356] on button "Insights & Comments" at bounding box center [1133, 343] width 148 height 27
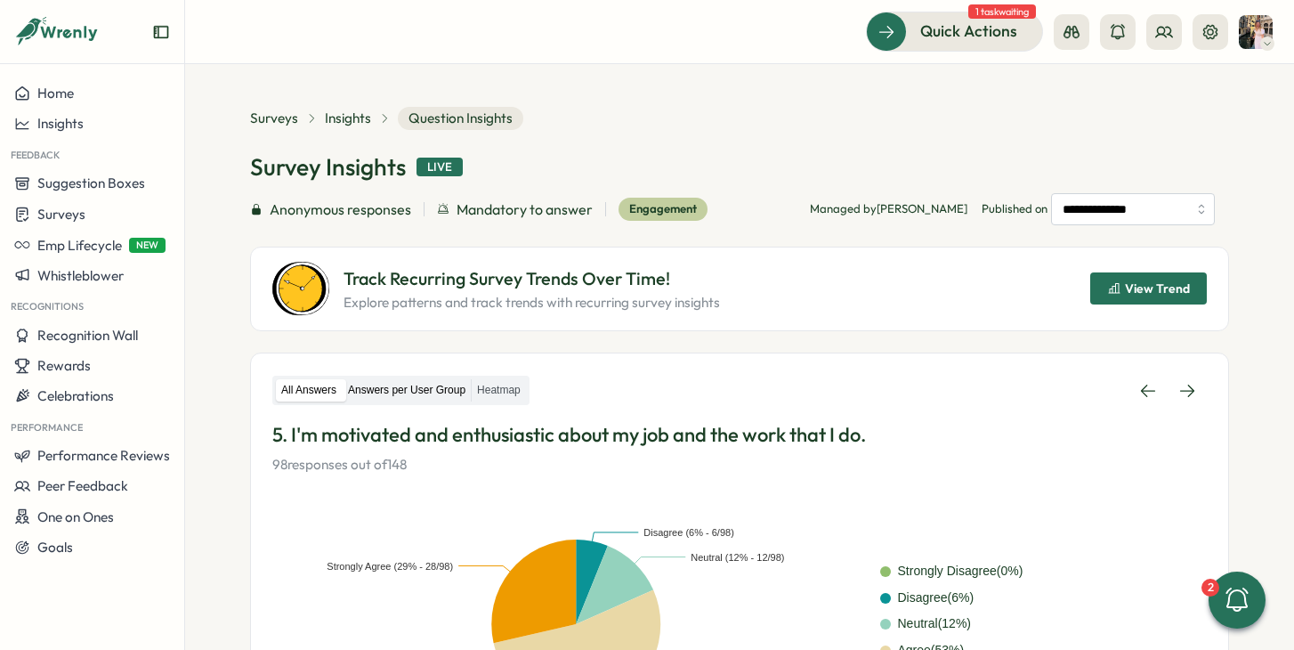
click at [394, 397] on label "Answers per User Group" at bounding box center [407, 390] width 128 height 22
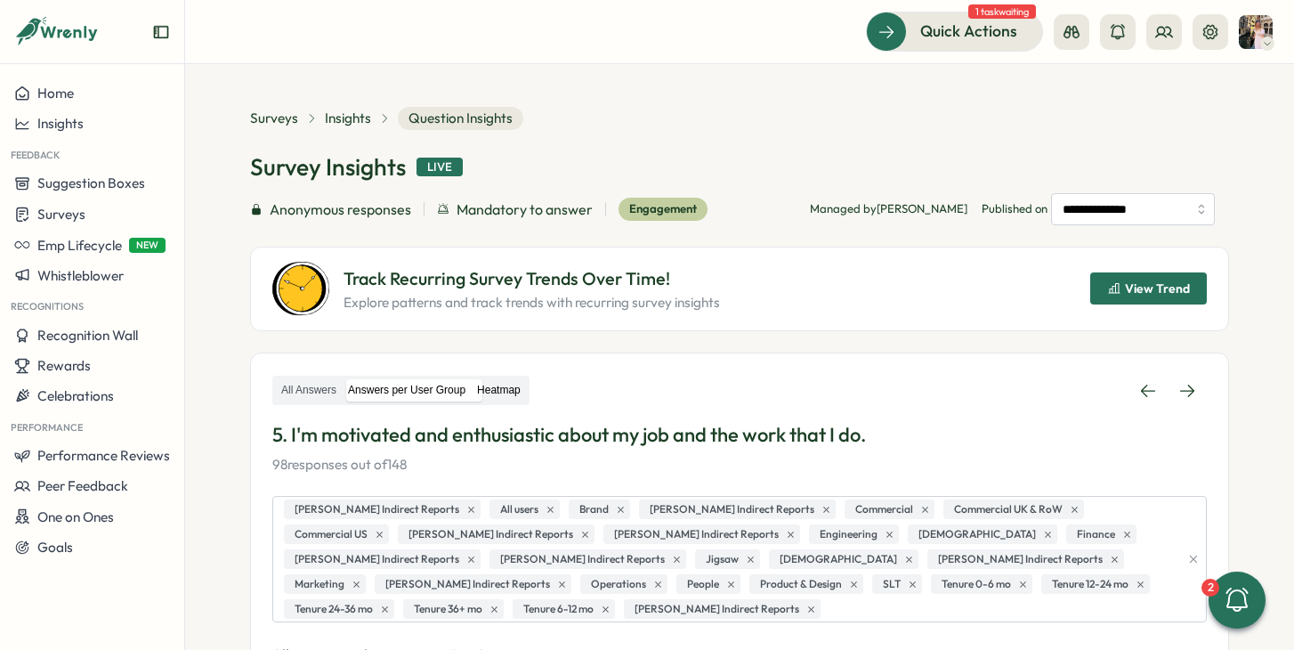
click at [514, 386] on label "Heatmap" at bounding box center [499, 390] width 54 height 22
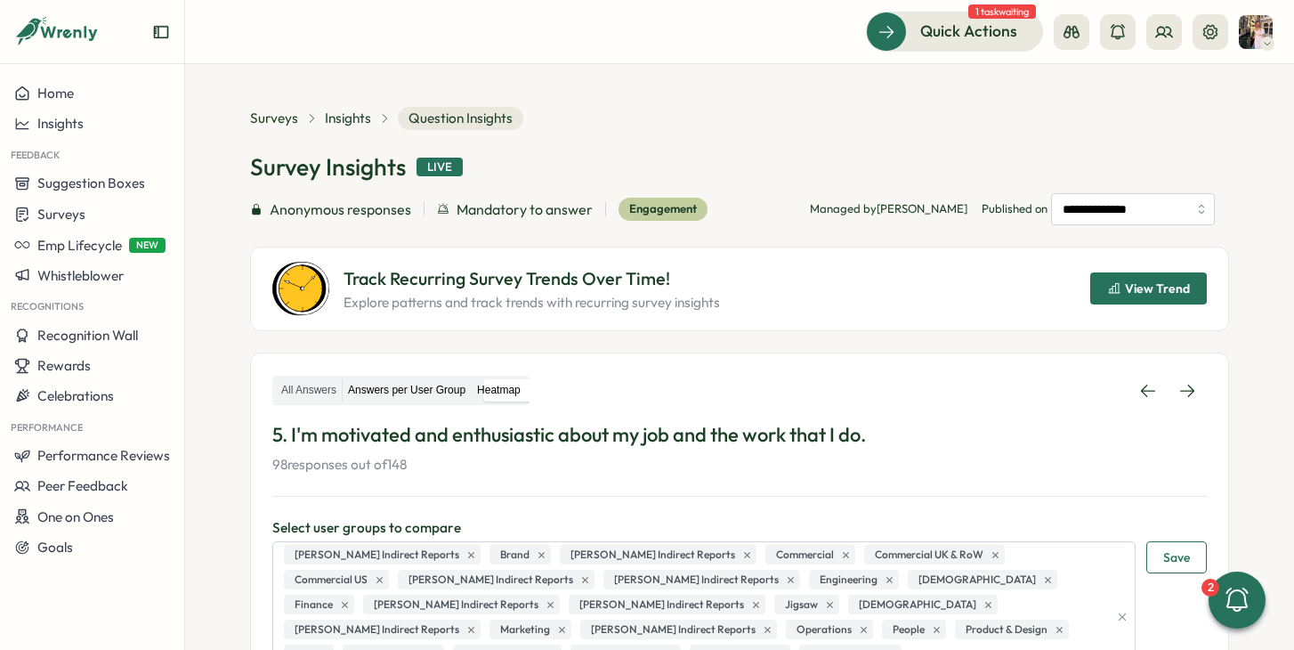
click at [433, 385] on label "Answers per User Group" at bounding box center [407, 390] width 128 height 22
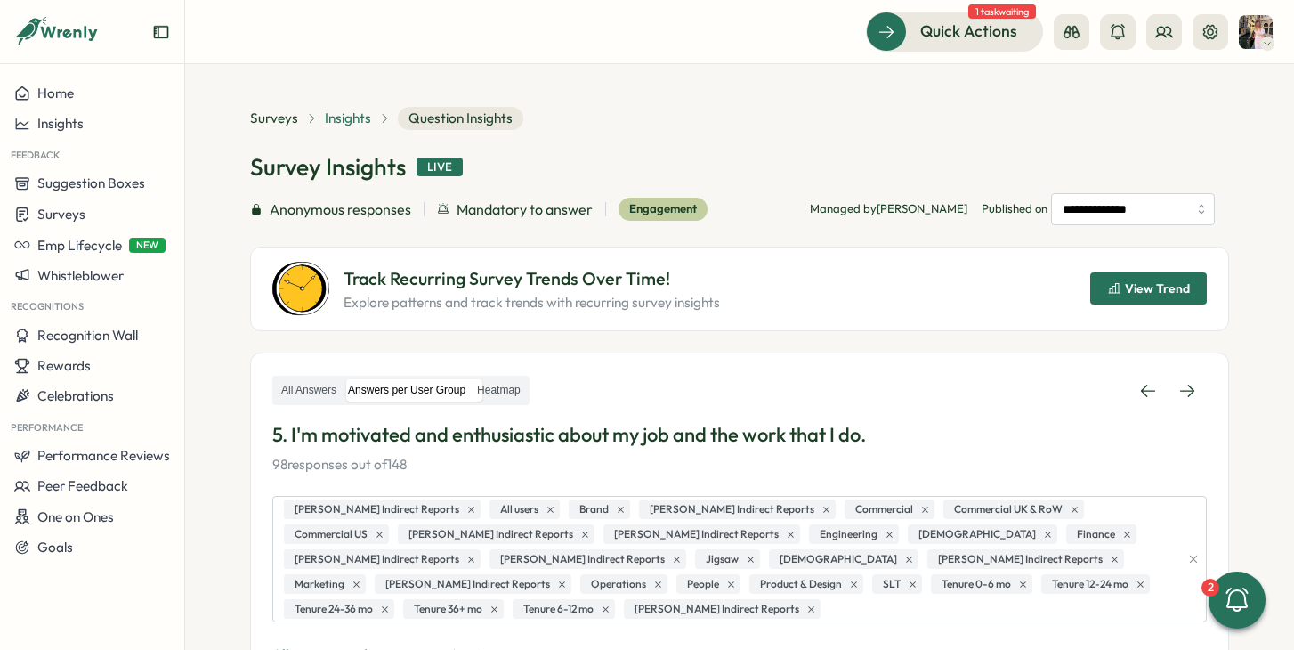
click at [337, 119] on span "Insights" at bounding box center [348, 119] width 46 height 20
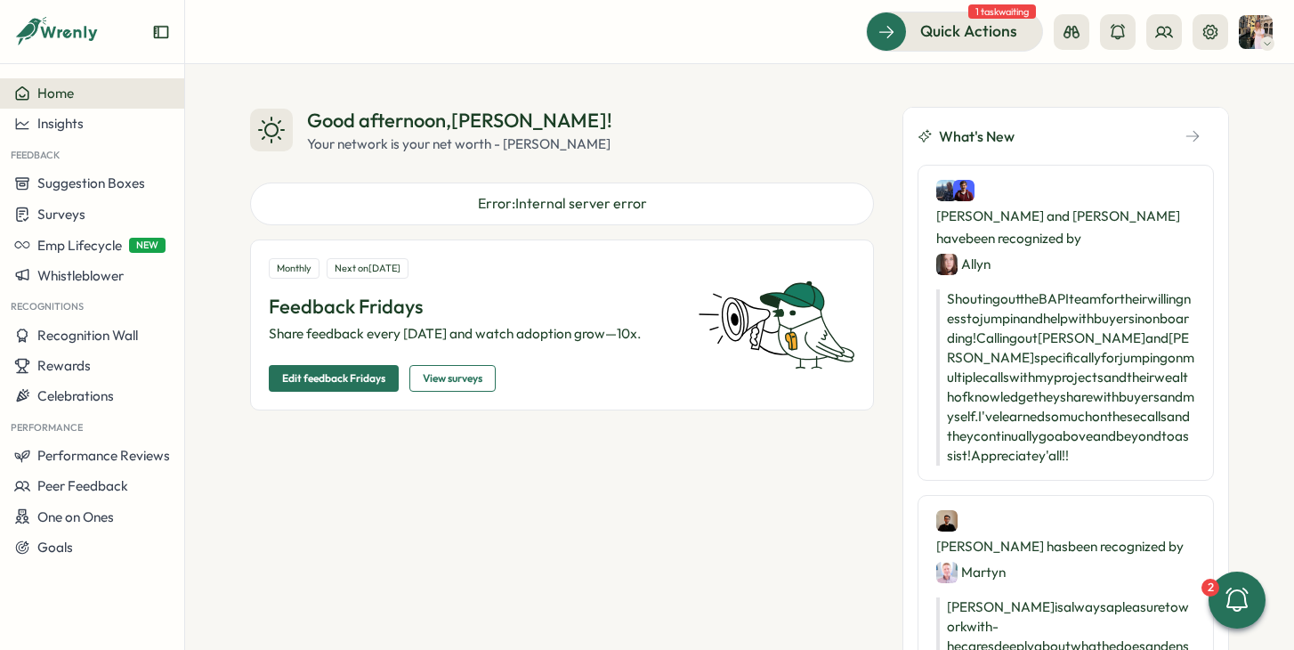
click at [86, 104] on button "Home" at bounding box center [92, 93] width 184 height 30
click at [1160, 27] on icon at bounding box center [1164, 32] width 18 height 18
click at [1238, 30] on div "Quick Actions 1 task waiting" at bounding box center [1069, 31] width 407 height 39
click at [1267, 37] on icon at bounding box center [1267, 43] width 9 height 14
click at [1219, 30] on button at bounding box center [1211, 32] width 36 height 36
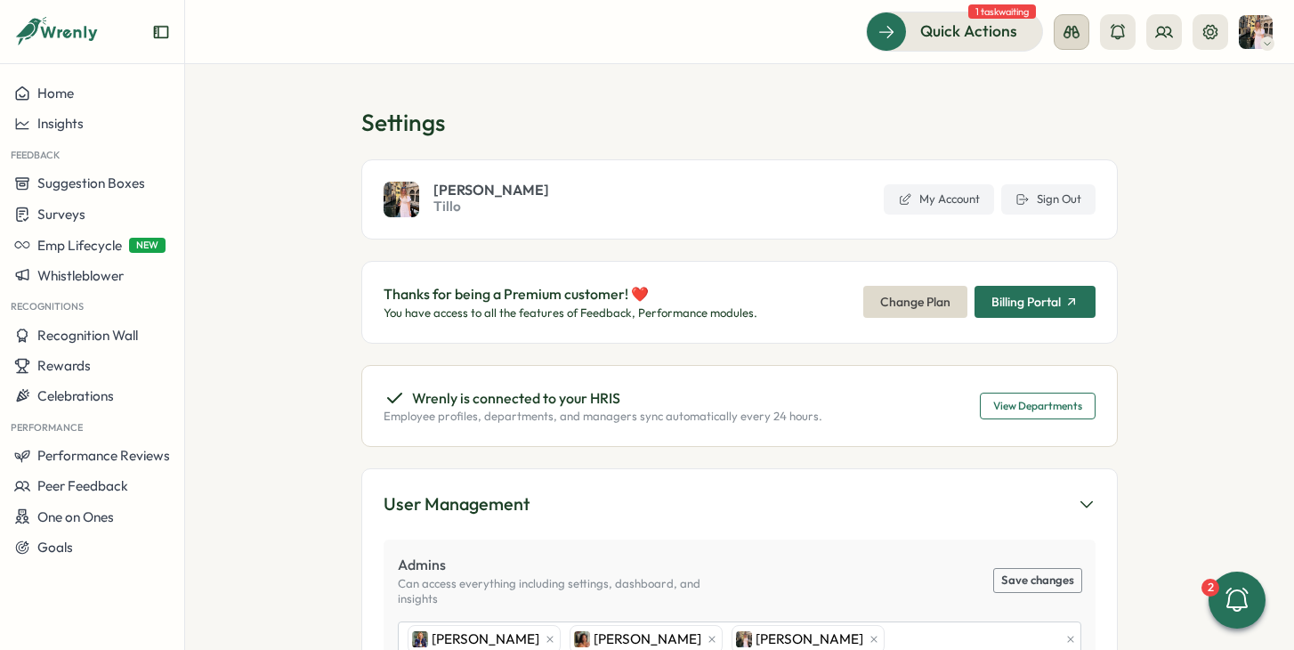
click at [1072, 27] on icon at bounding box center [1072, 32] width 18 height 18
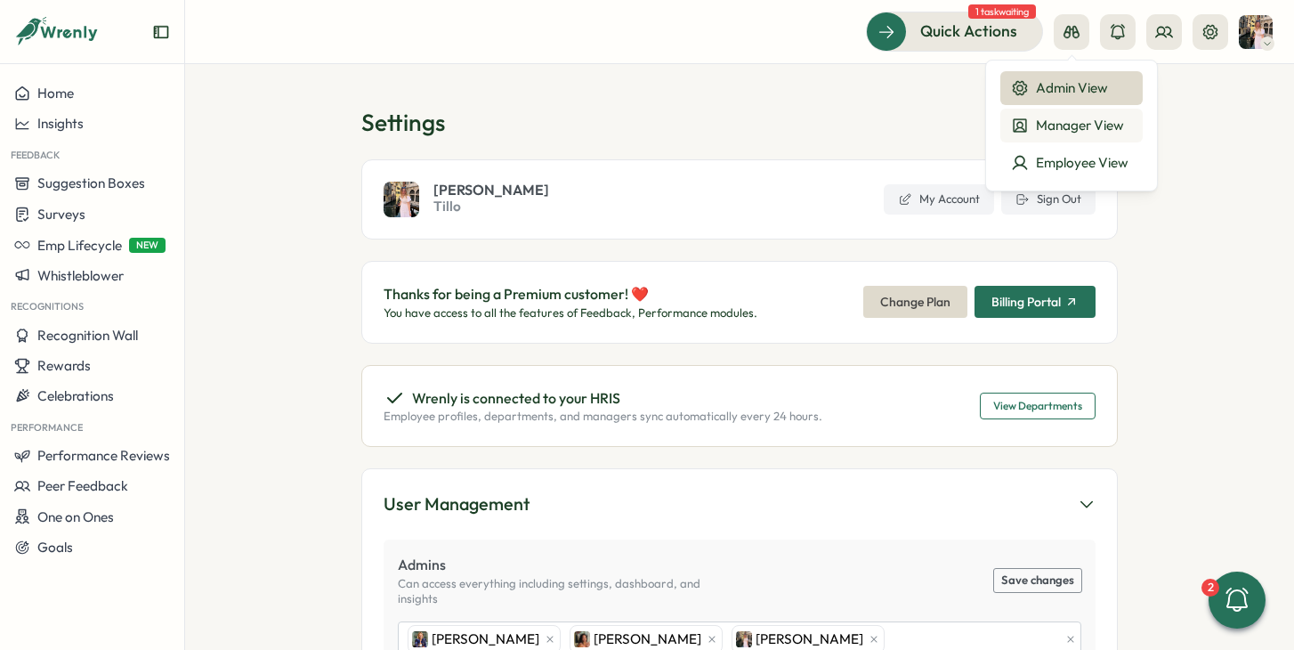
click at [1045, 122] on div "Manager View" at bounding box center [1071, 126] width 121 height 20
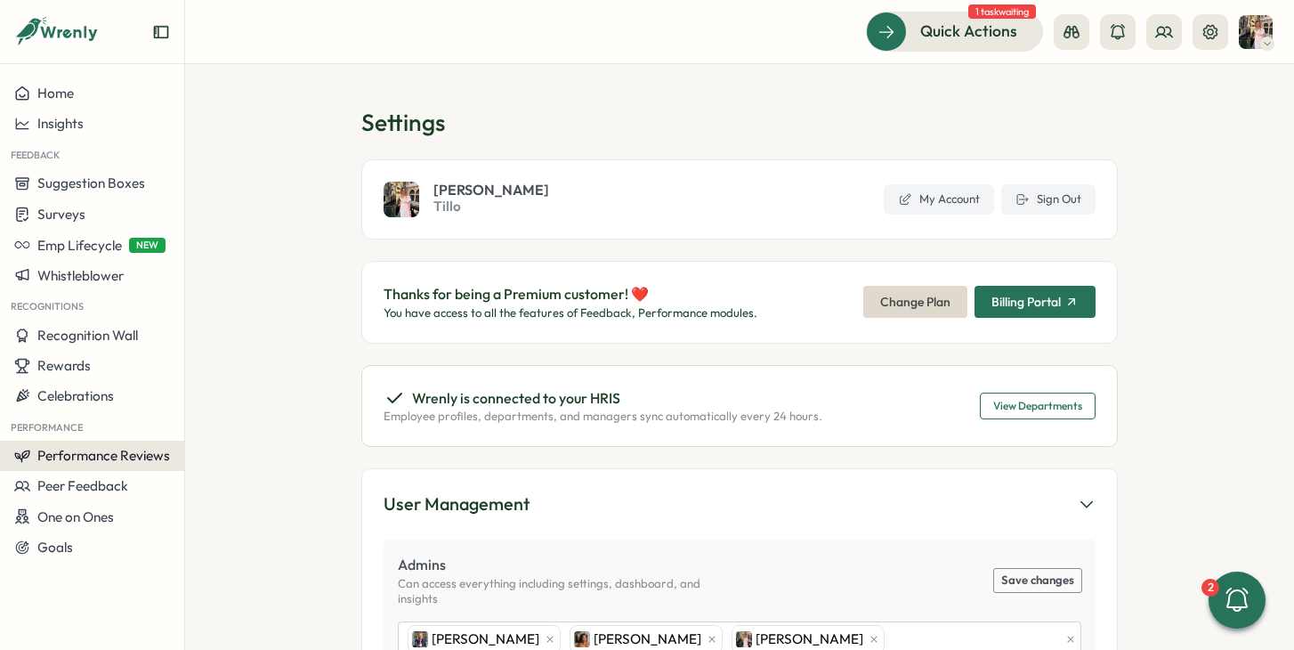
click at [47, 444] on button "Performance Reviews" at bounding box center [92, 456] width 184 height 30
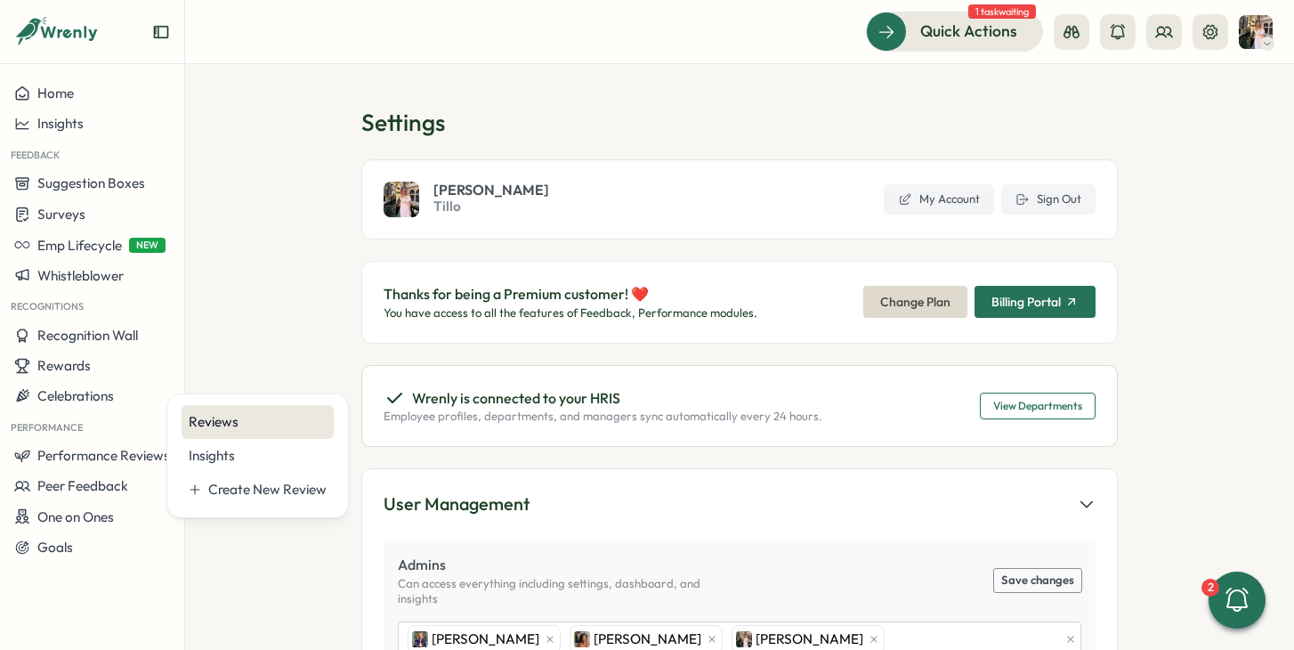
click at [194, 425] on div "Reviews" at bounding box center [258, 422] width 138 height 20
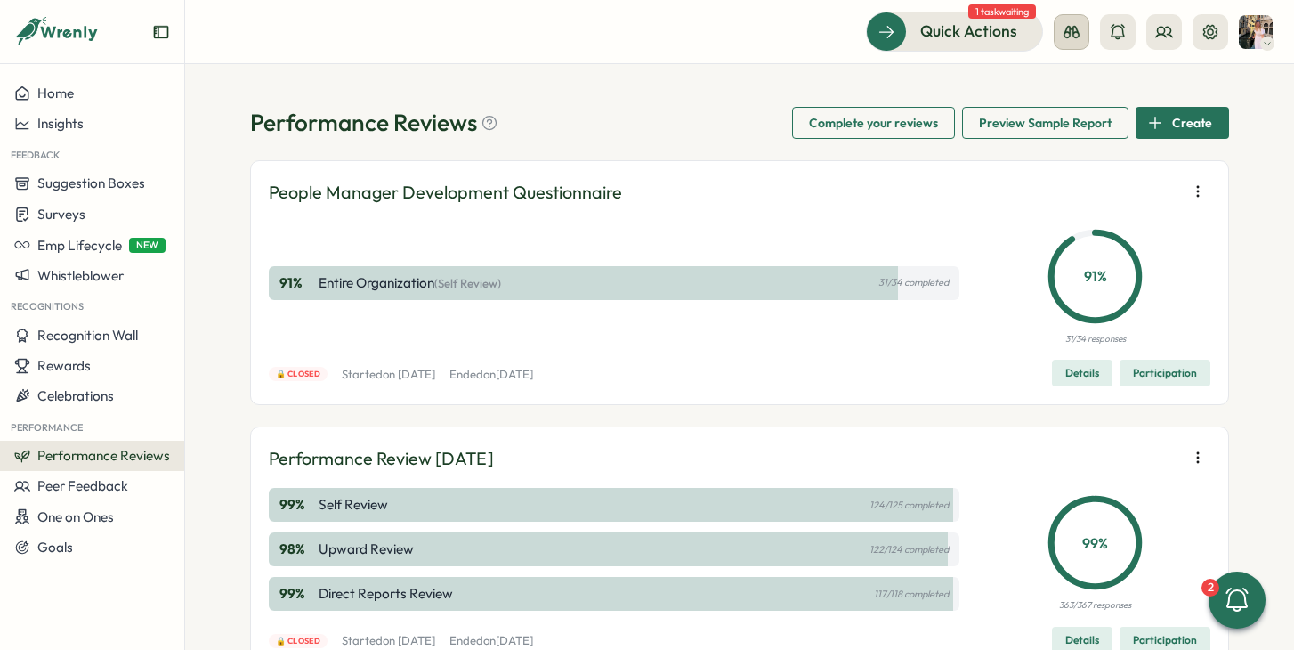
click at [1076, 32] on icon at bounding box center [1072, 32] width 18 height 18
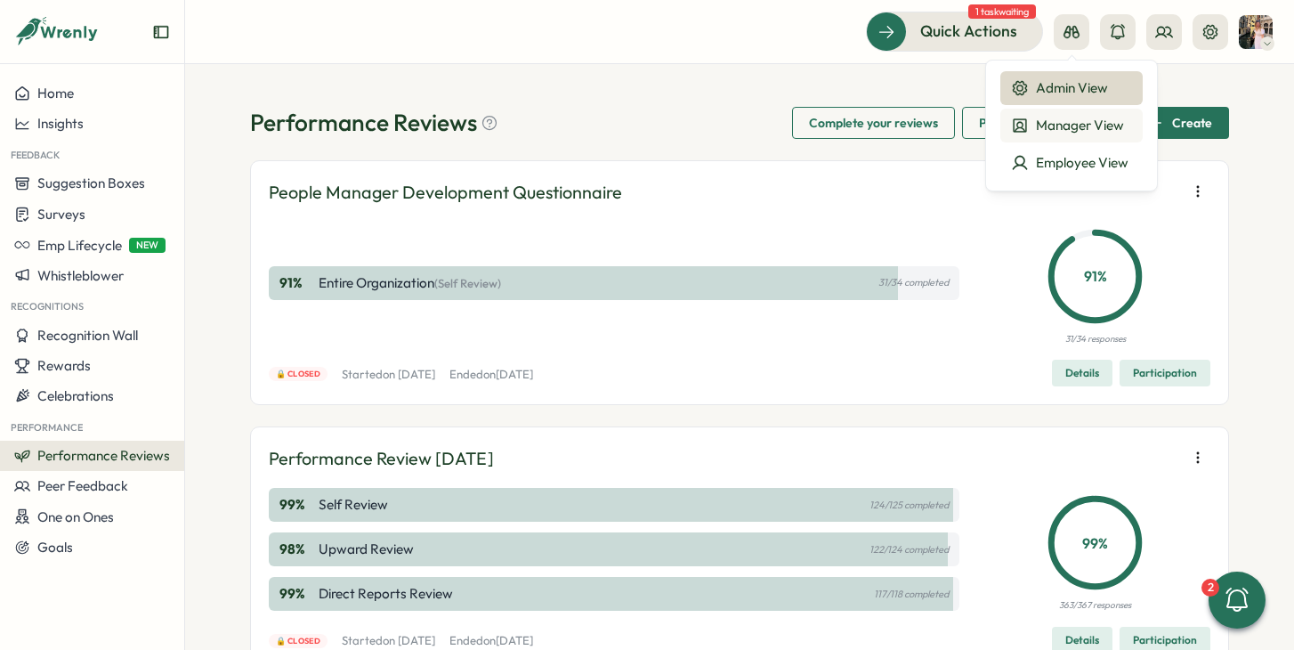
click at [1074, 125] on div "Manager View" at bounding box center [1071, 126] width 121 height 20
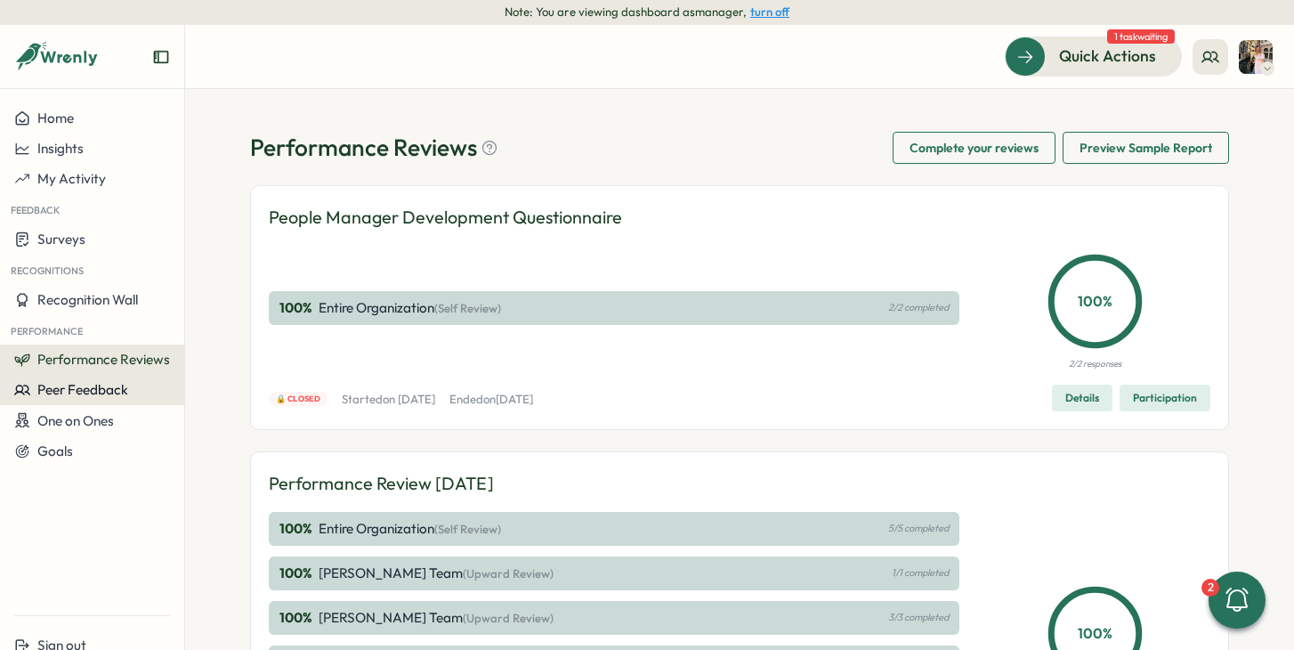
click at [53, 393] on span "Peer Feedback" at bounding box center [82, 389] width 91 height 17
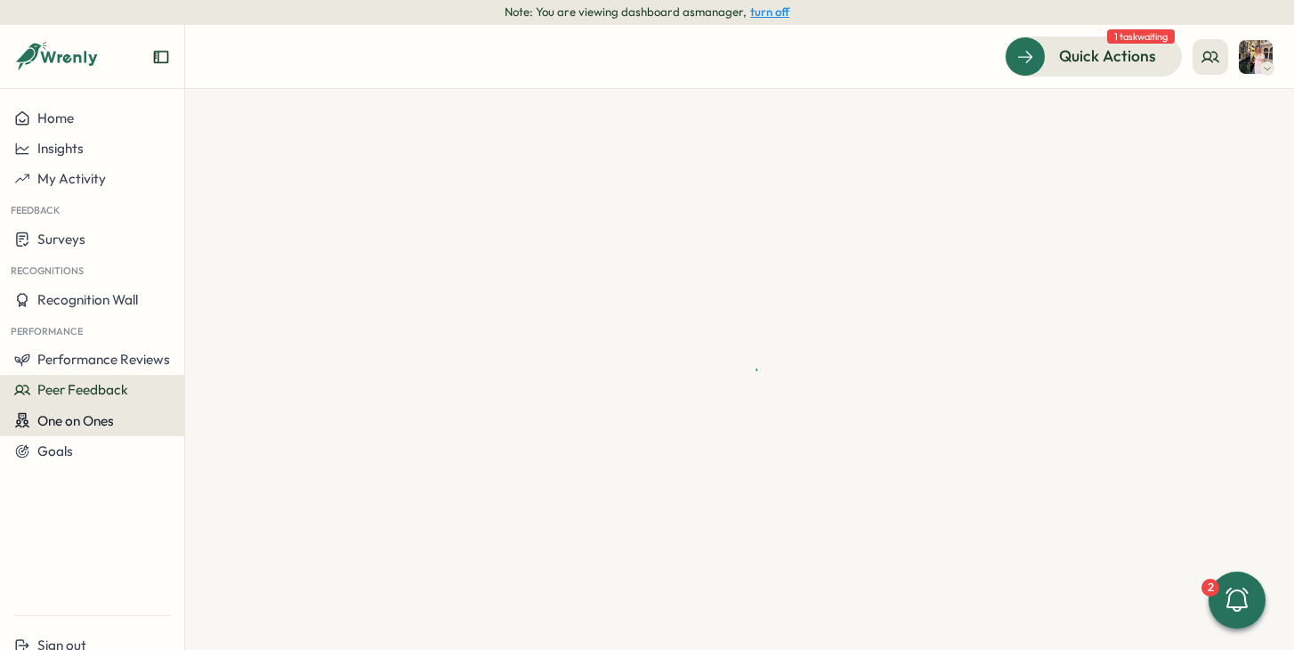
click at [58, 413] on span "One on Ones" at bounding box center [75, 420] width 77 height 17
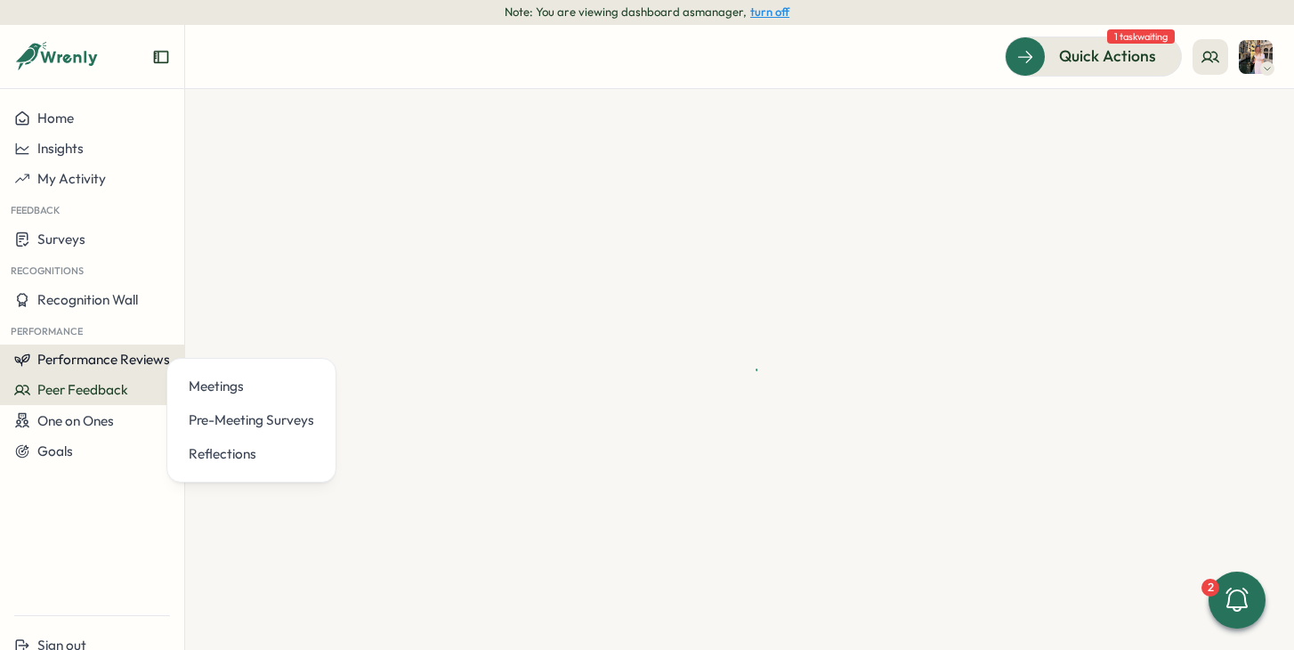
click at [57, 360] on span "Performance Reviews" at bounding box center [103, 359] width 133 height 17
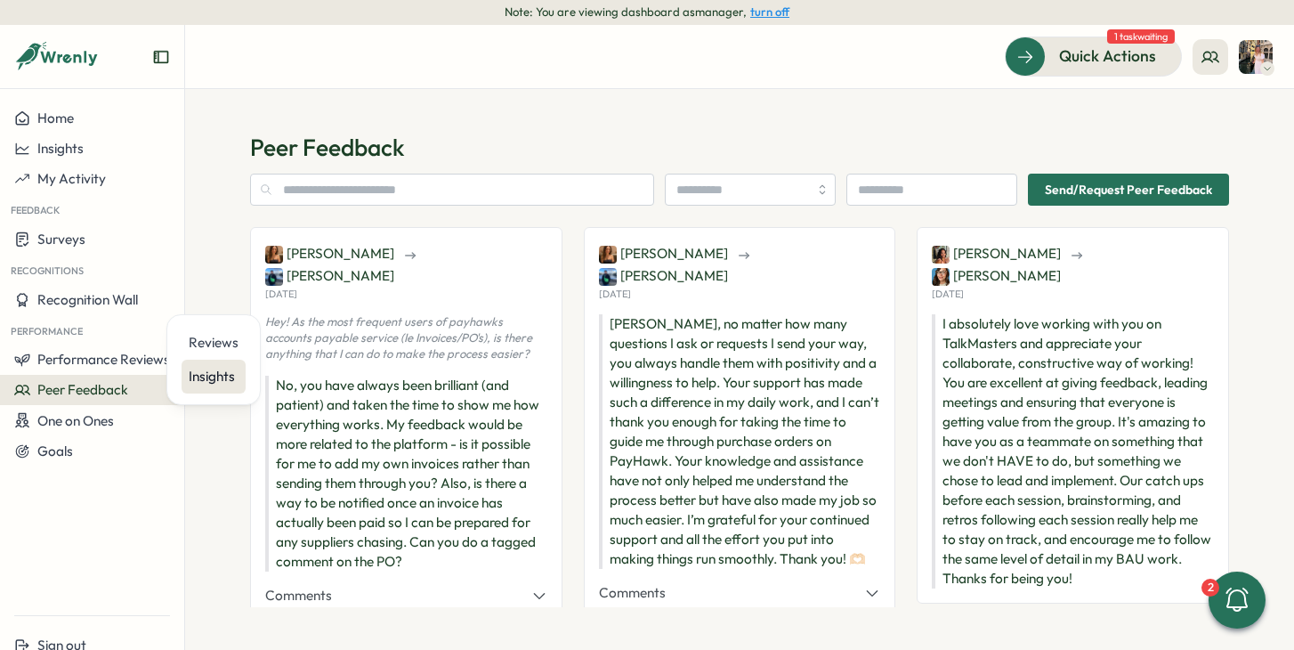
click at [205, 367] on div "Insights" at bounding box center [214, 377] width 50 height 20
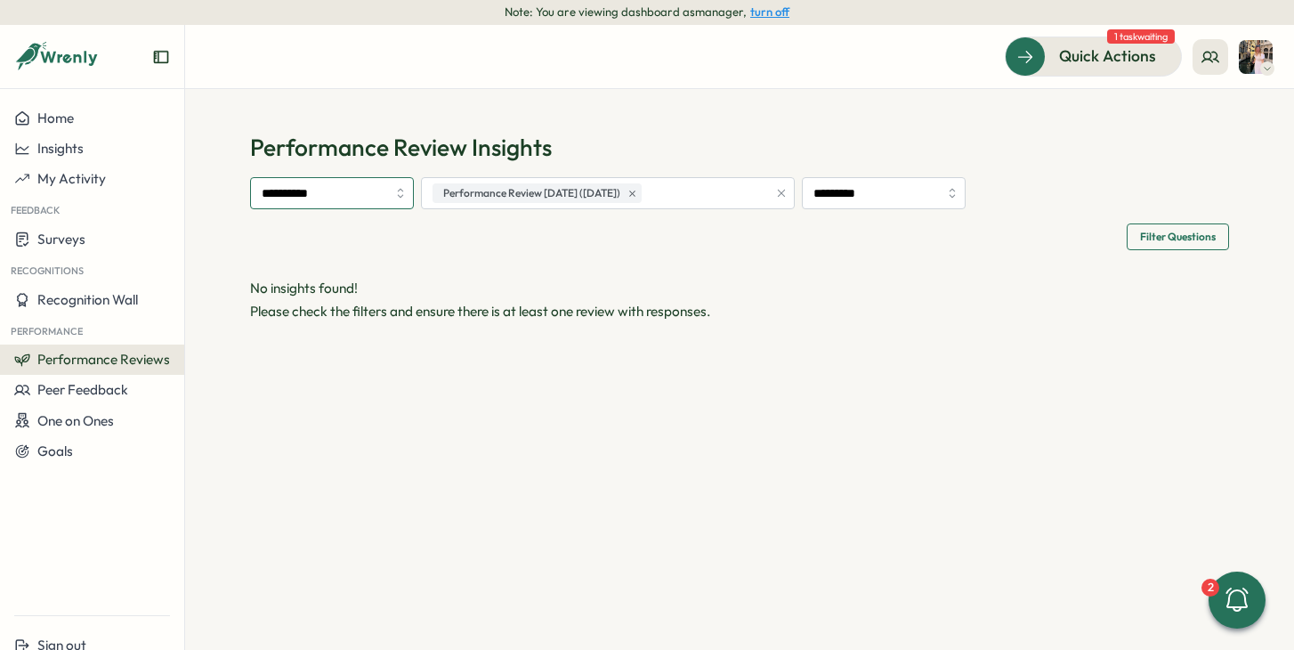
click at [326, 194] on input "**********" at bounding box center [332, 193] width 164 height 32
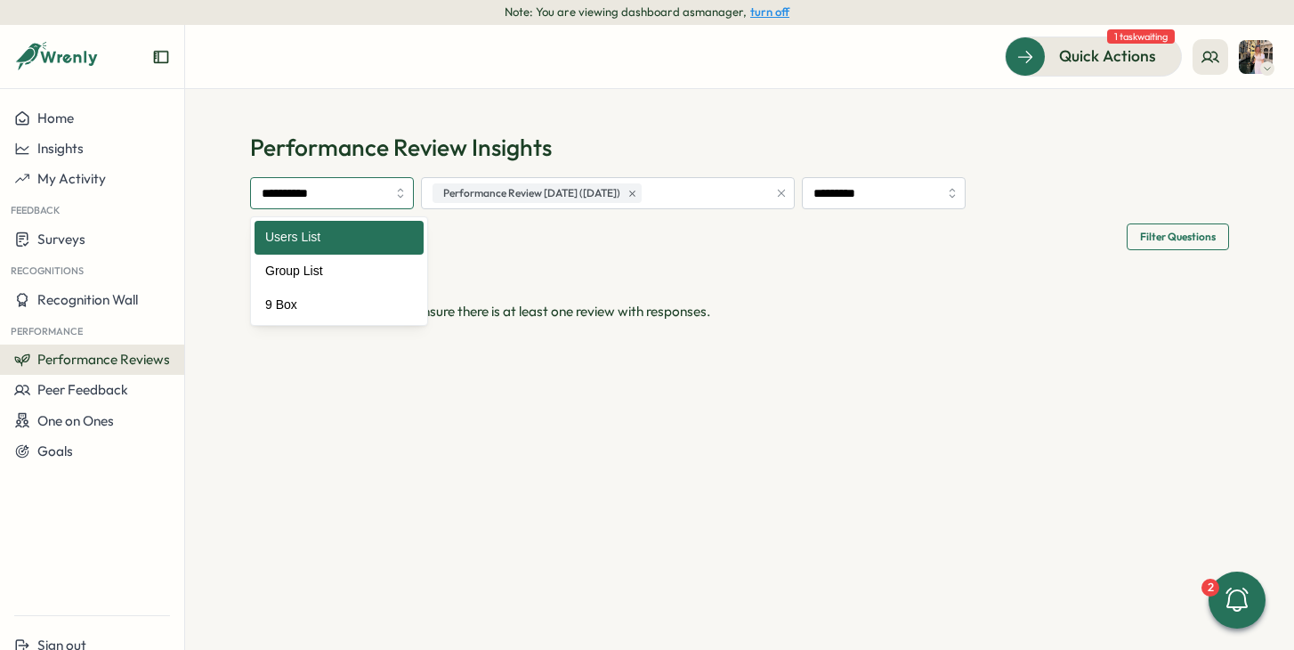
click at [320, 190] on input "**********" at bounding box center [332, 193] width 164 height 32
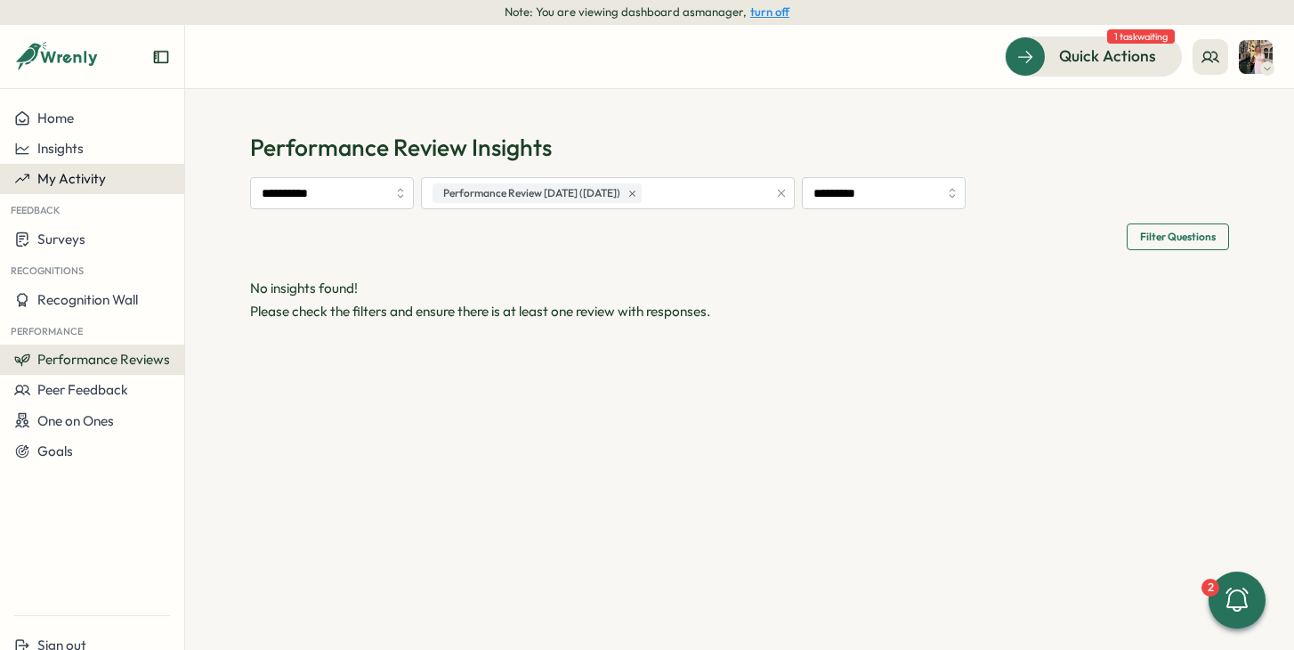
click at [77, 169] on button "My Activity" at bounding box center [92, 179] width 184 height 30
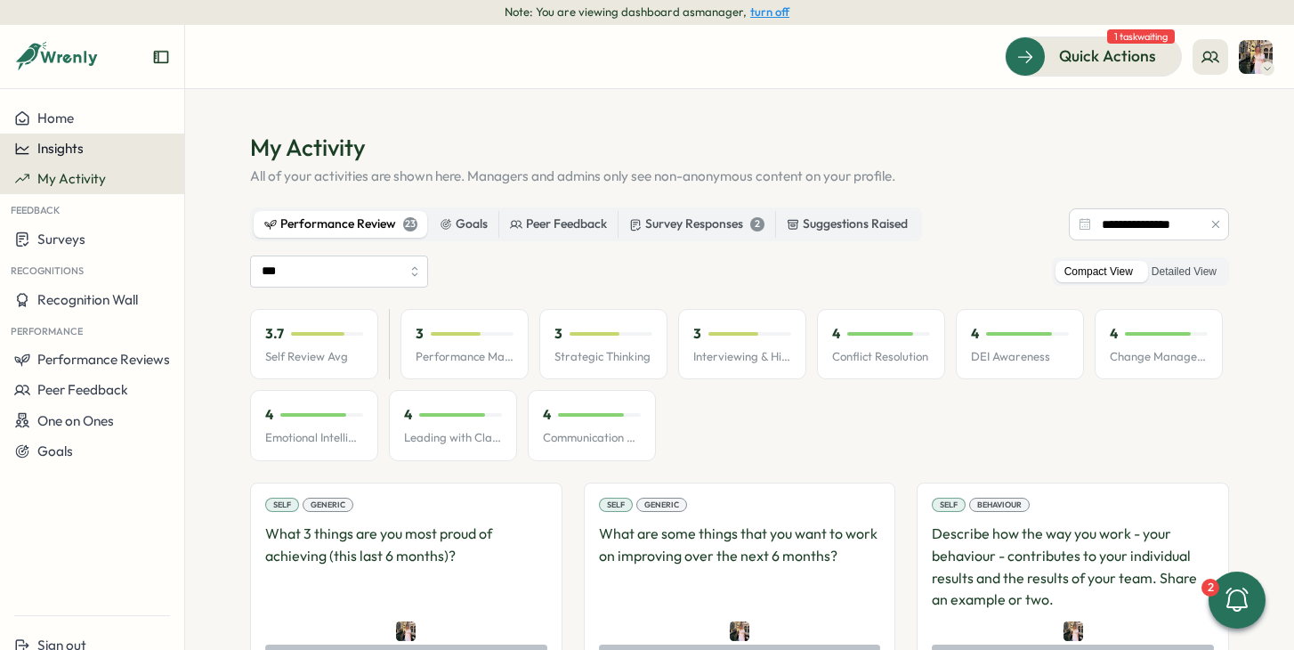
click at [79, 155] on span "Insights" at bounding box center [60, 148] width 46 height 17
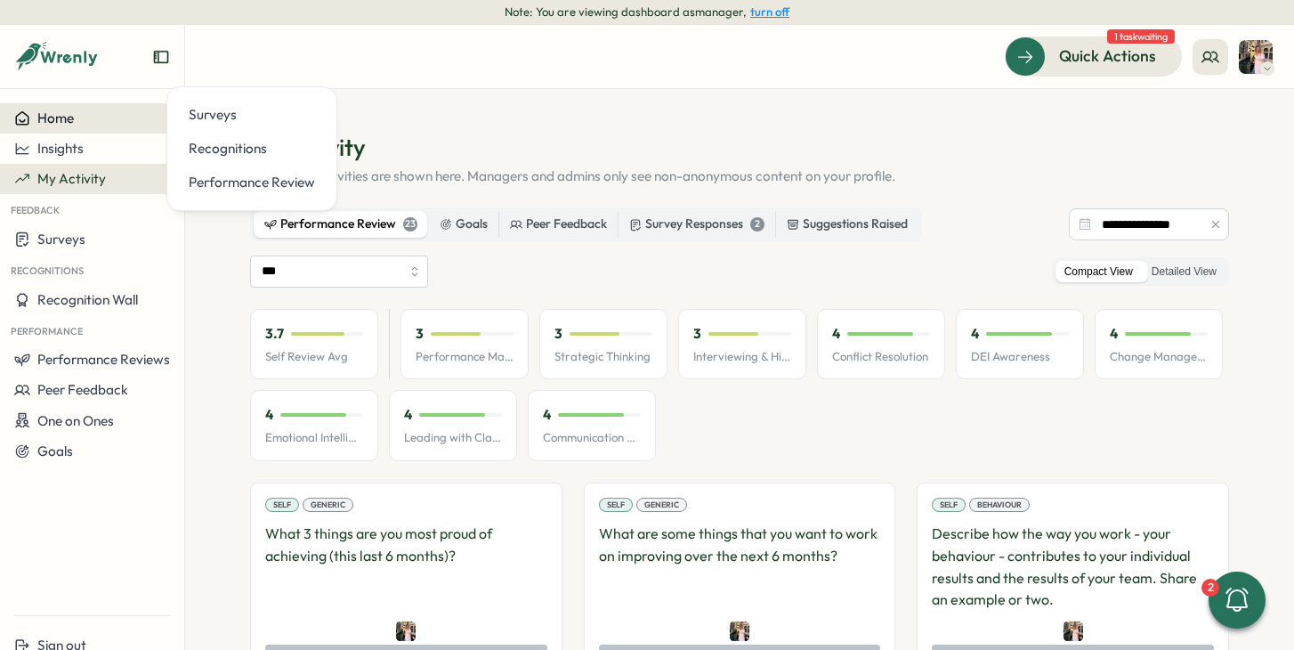
click at [66, 126] on button "Home" at bounding box center [92, 118] width 184 height 30
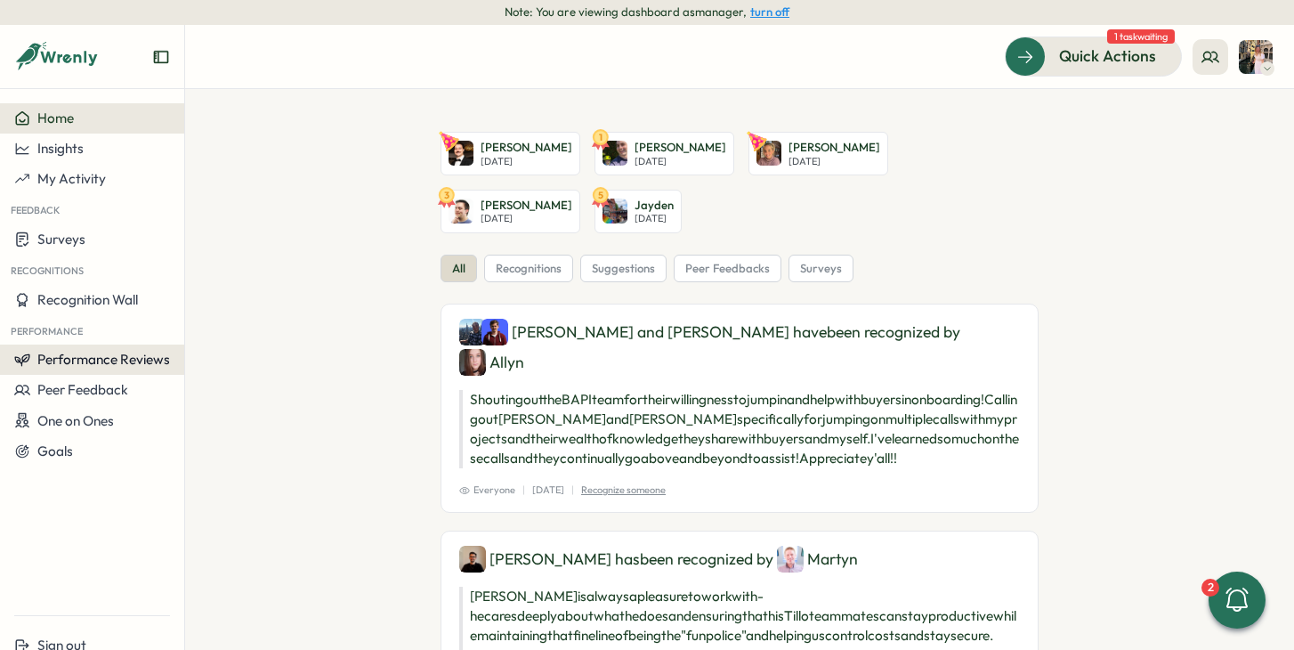
click at [77, 366] on span "Performance Reviews" at bounding box center [103, 359] width 133 height 17
click at [78, 378] on button "Peer Feedback" at bounding box center [92, 390] width 184 height 30
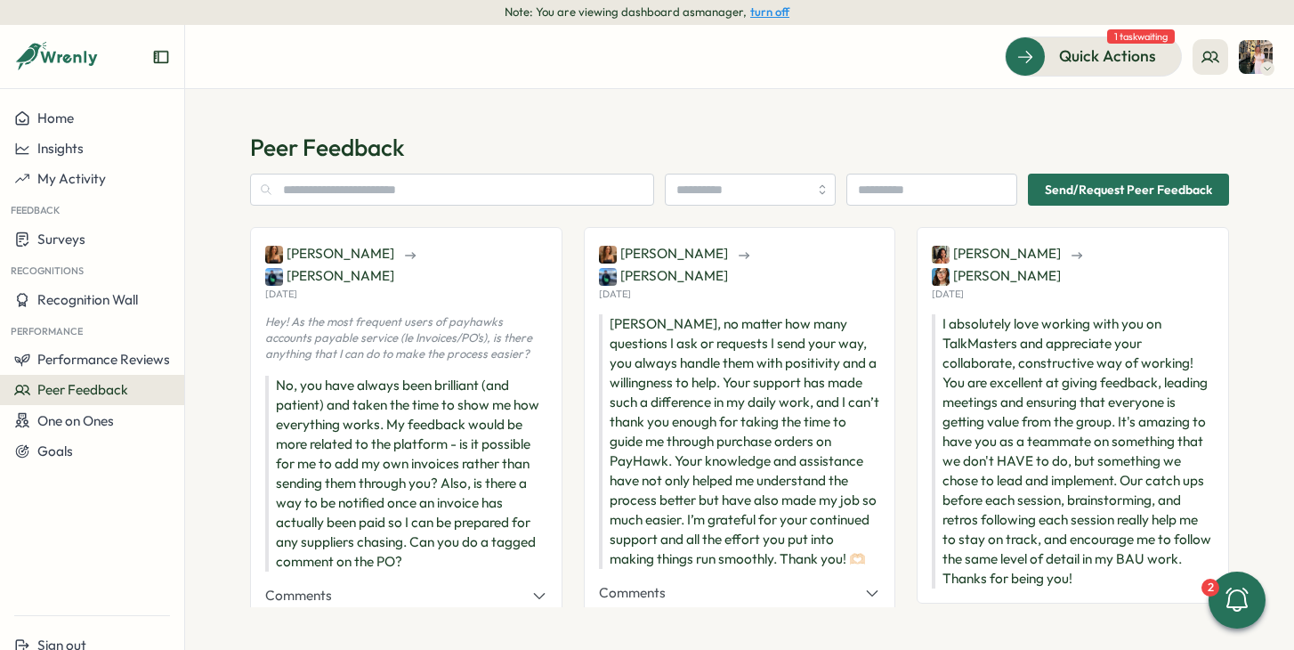
click at [760, 9] on button "turn off" at bounding box center [769, 11] width 39 height 13
